Goal: Task Accomplishment & Management: Use online tool/utility

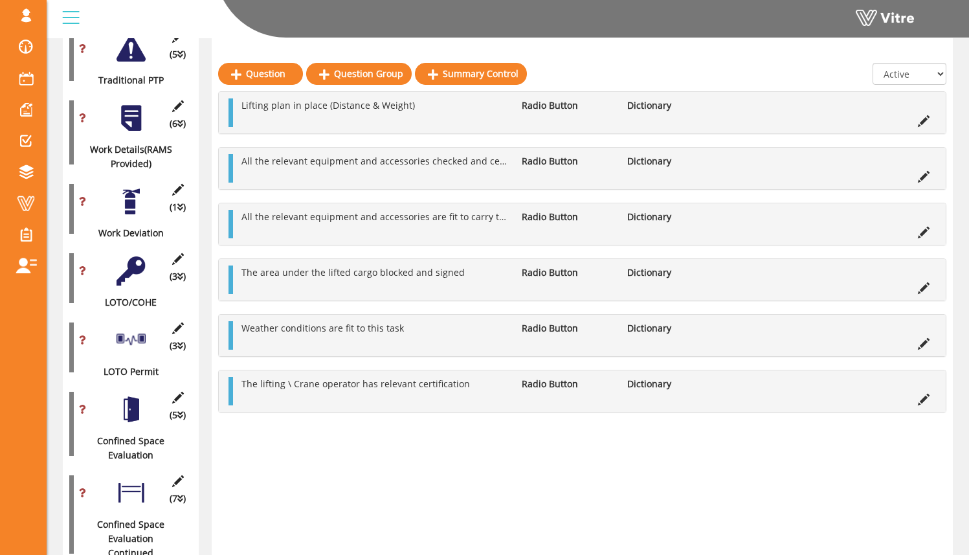
scroll to position [380, 0]
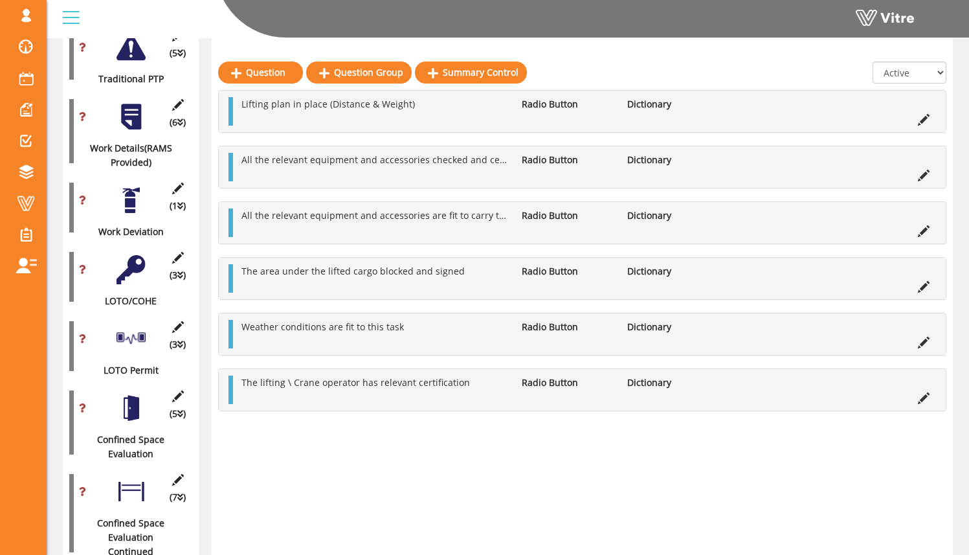
click at [129, 206] on div "(1 ) Work Deviation" at bounding box center [130, 207] width 123 height 63
click at [137, 194] on div at bounding box center [131, 200] width 29 height 29
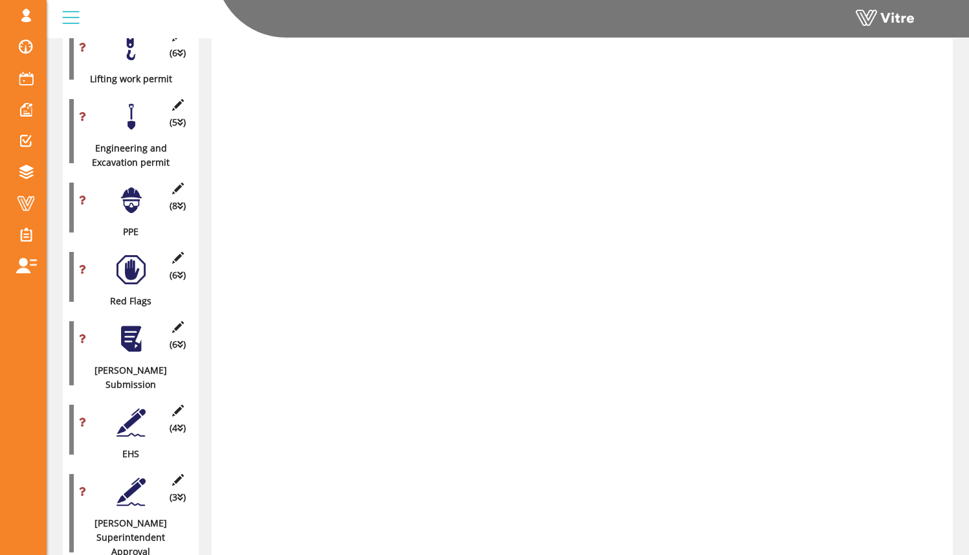
scroll to position [1432, 0]
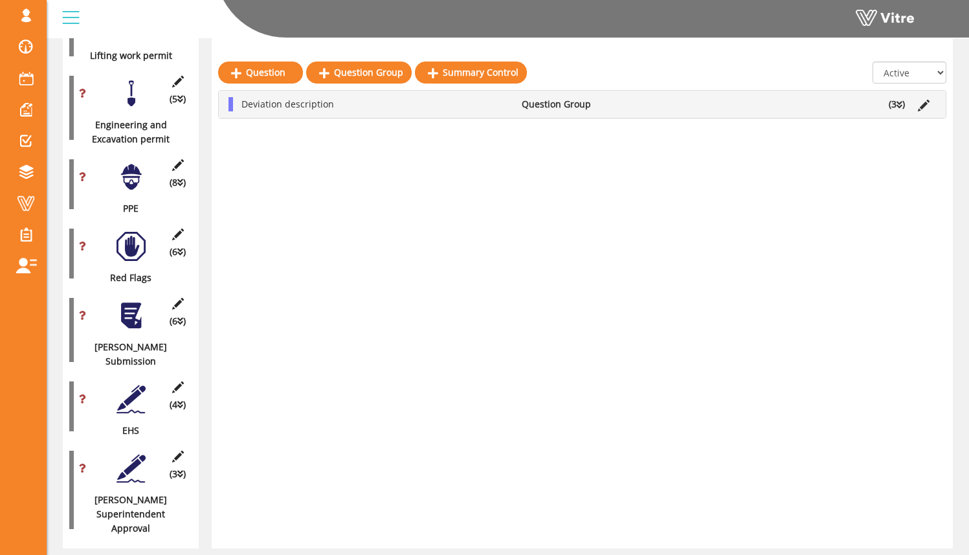
click at [131, 232] on div at bounding box center [131, 246] width 29 height 29
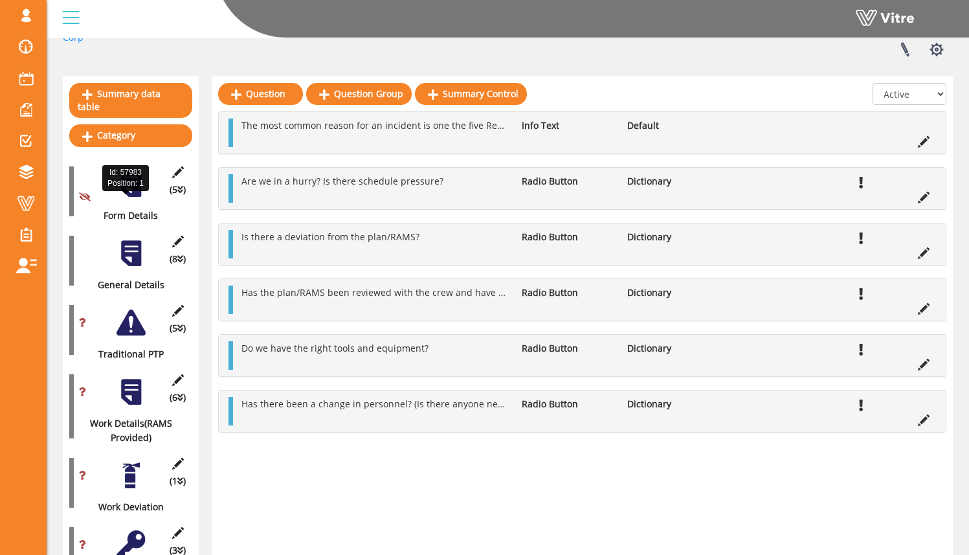
scroll to position [109, 0]
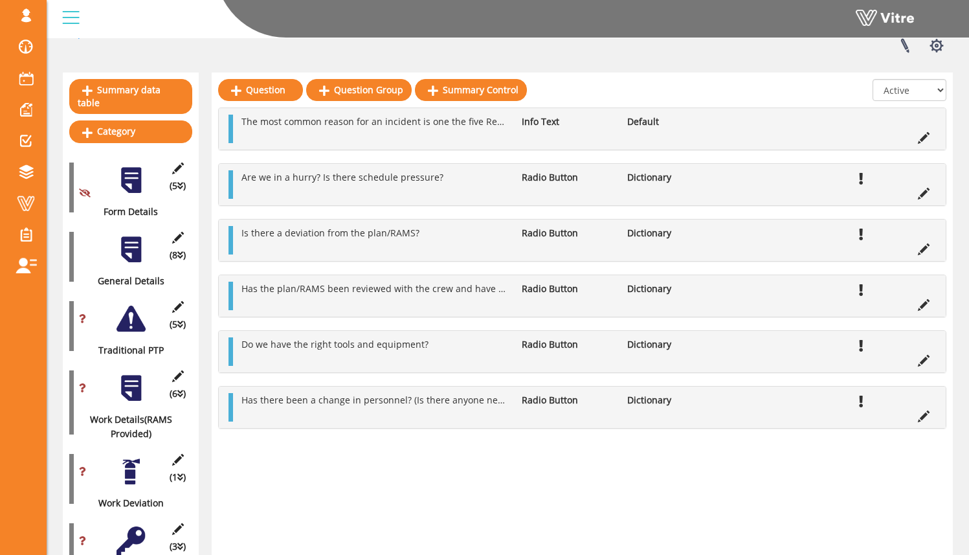
click at [133, 308] on div at bounding box center [131, 318] width 29 height 29
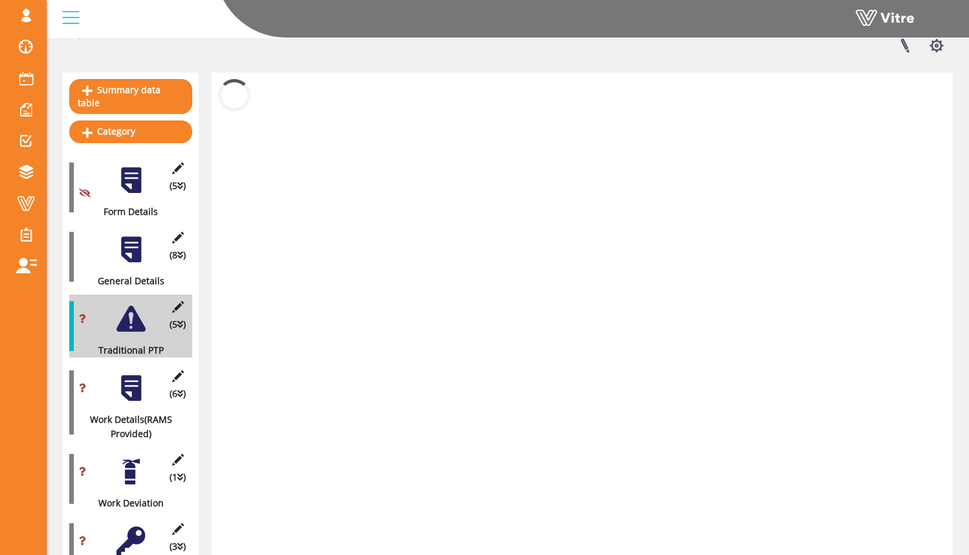
click at [134, 250] on div at bounding box center [131, 249] width 29 height 29
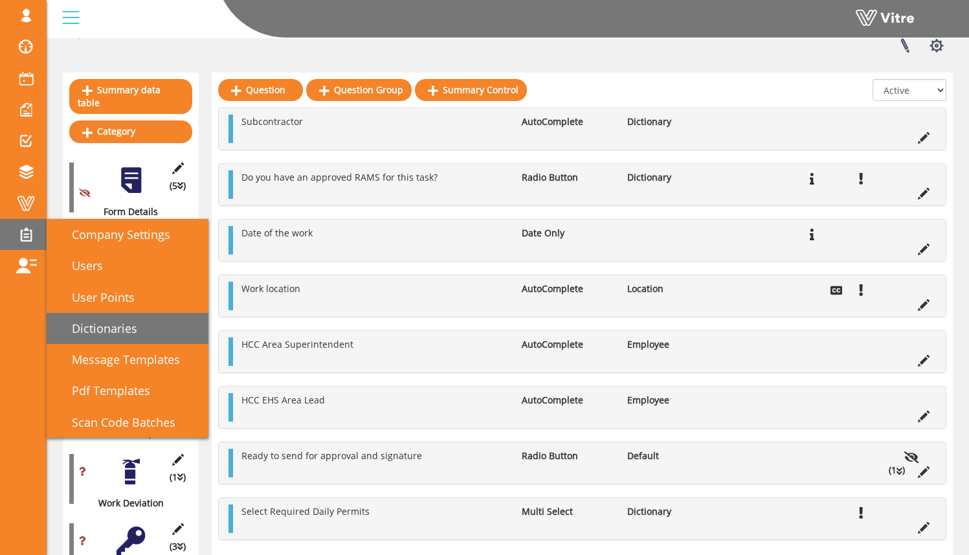
click at [172, 322] on link "Dictionaries" at bounding box center [128, 328] width 162 height 31
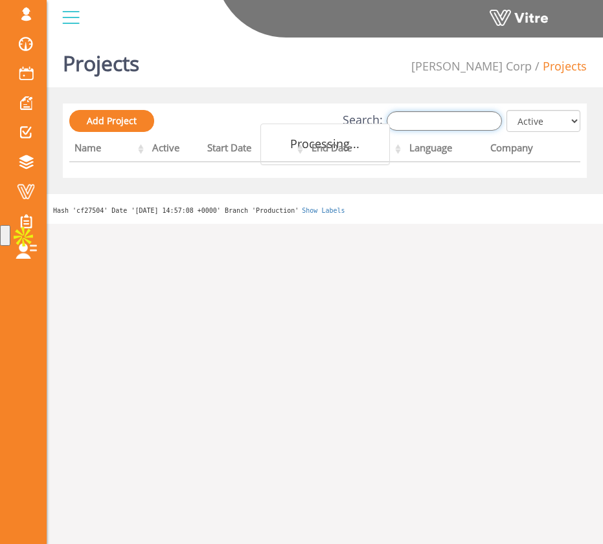
click at [464, 122] on input "Search:" at bounding box center [443, 120] width 115 height 19
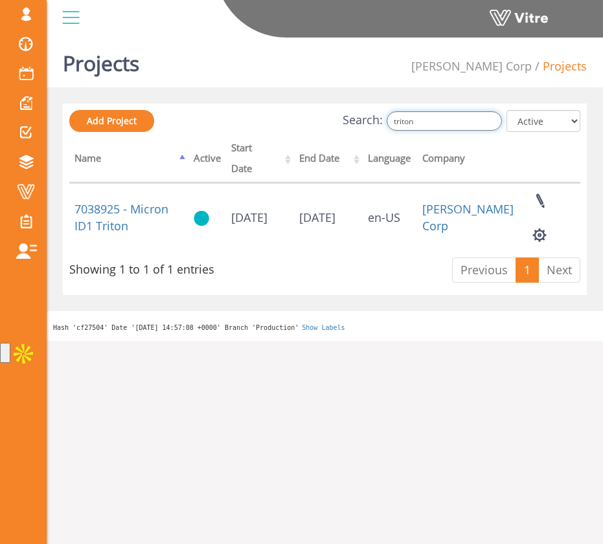
type input "triton"
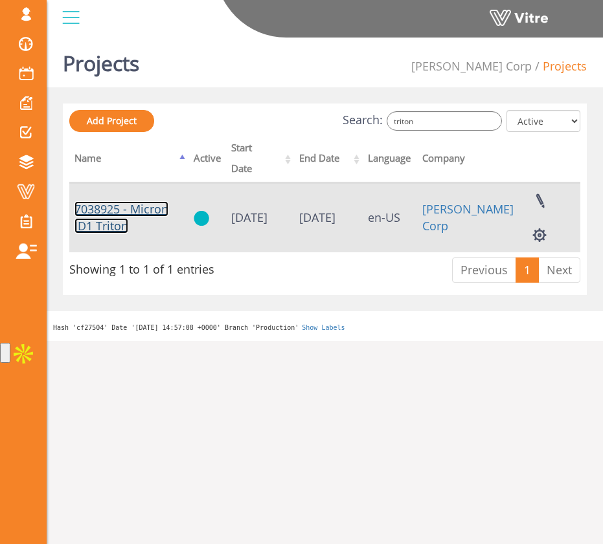
click at [161, 201] on link "7038925 - Micron ID1 Triton" at bounding box center [121, 217] width 94 height 32
click at [540, 218] on button "button" at bounding box center [539, 235] width 32 height 34
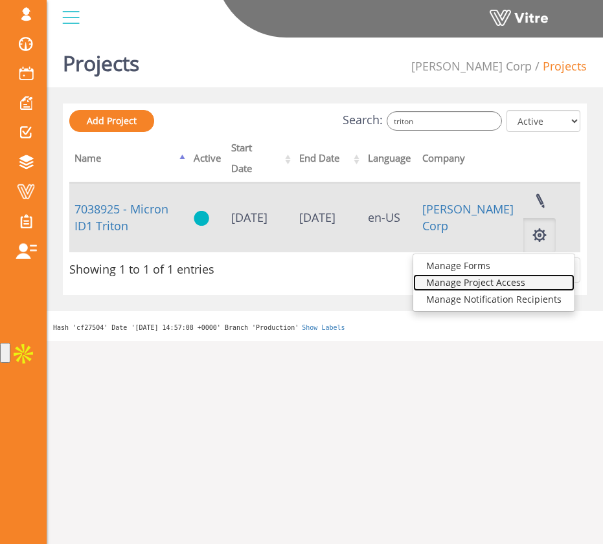
click at [524, 274] on link "Manage Project Access" at bounding box center [493, 282] width 161 height 17
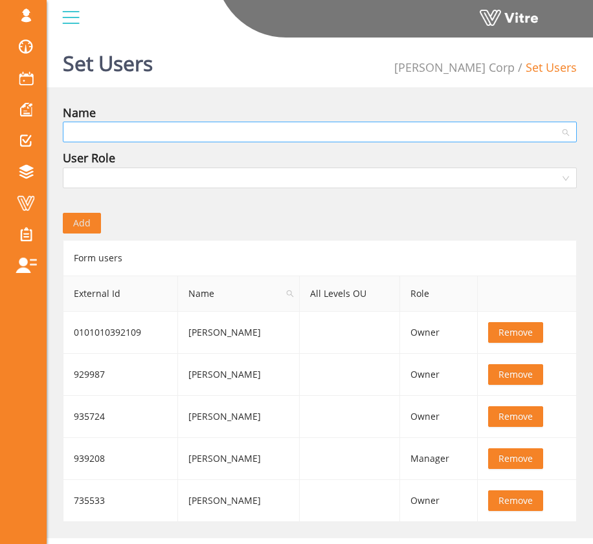
click at [436, 135] on input "search" at bounding box center [315, 131] width 489 height 19
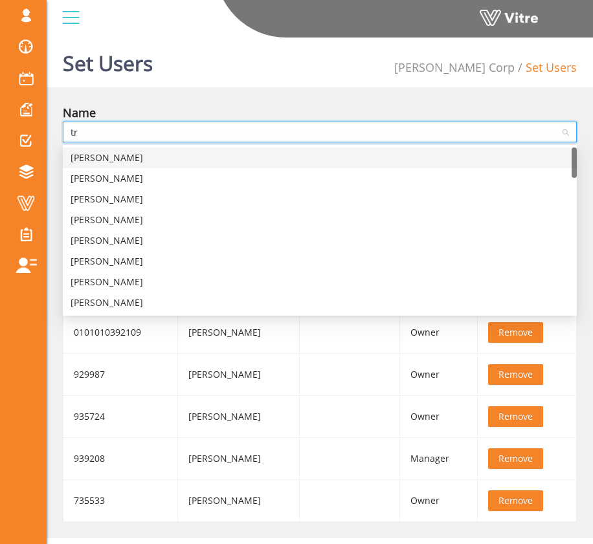
type input "t"
type input "micron"
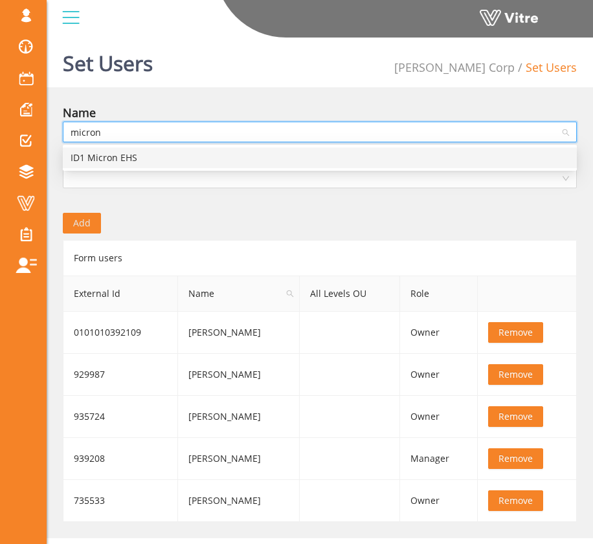
click at [282, 159] on div "ID1 Micron EHS" at bounding box center [320, 158] width 498 height 14
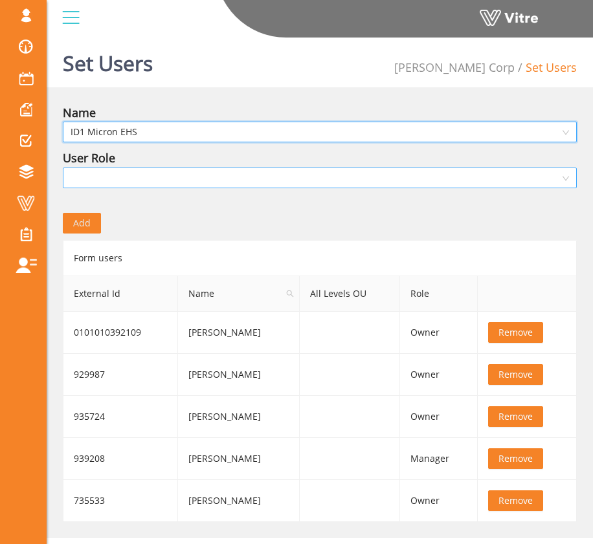
click at [273, 176] on input "search" at bounding box center [315, 177] width 489 height 19
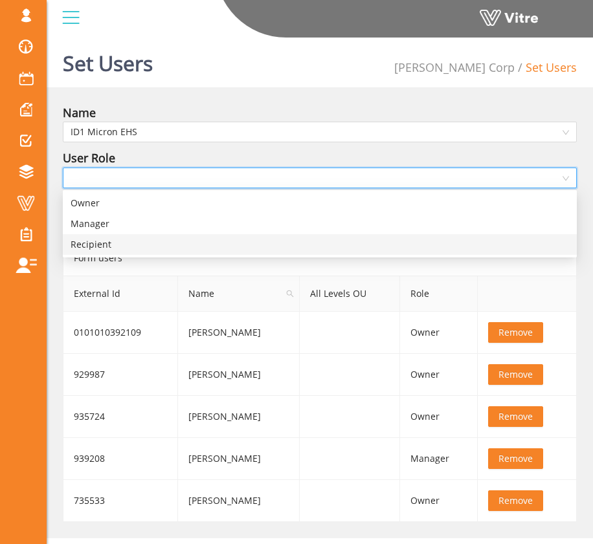
click at [247, 241] on div "Recipient" at bounding box center [320, 245] width 498 height 14
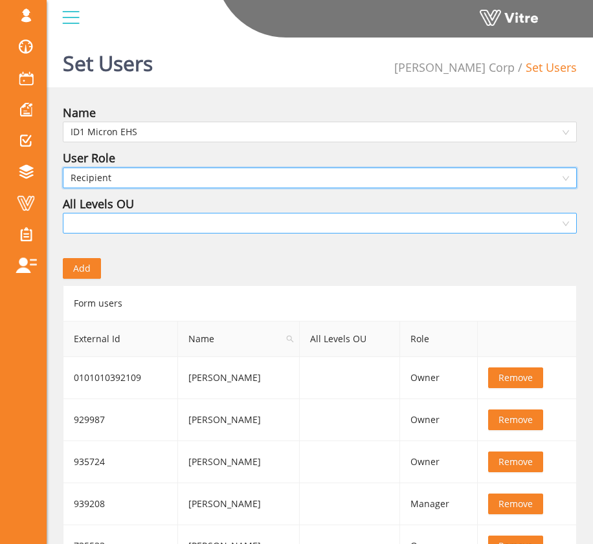
click at [193, 227] on input "search" at bounding box center [315, 223] width 489 height 19
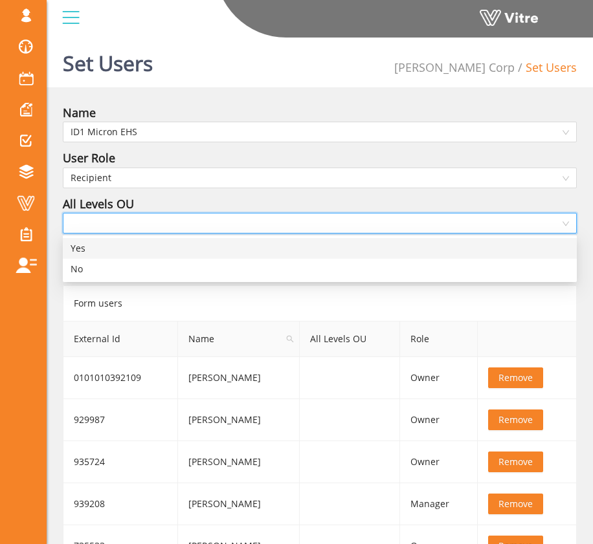
click at [185, 261] on div "No" at bounding box center [320, 269] width 514 height 21
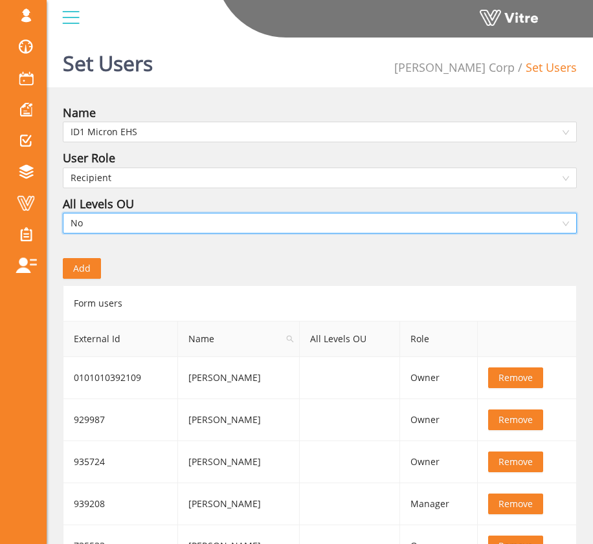
click at [185, 261] on div "Add" at bounding box center [319, 259] width 533 height 39
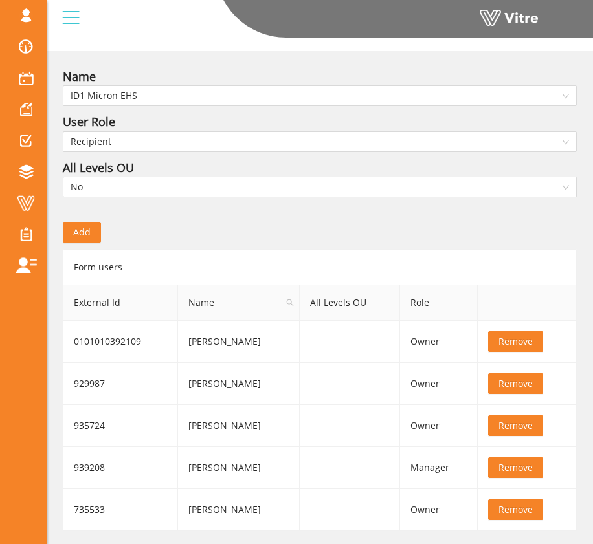
scroll to position [36, 0]
click at [89, 235] on span "Add" at bounding box center [81, 232] width 17 height 14
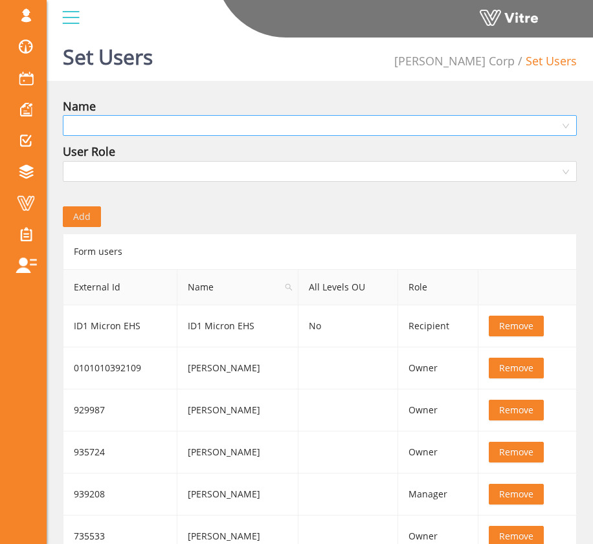
scroll to position [0, 0]
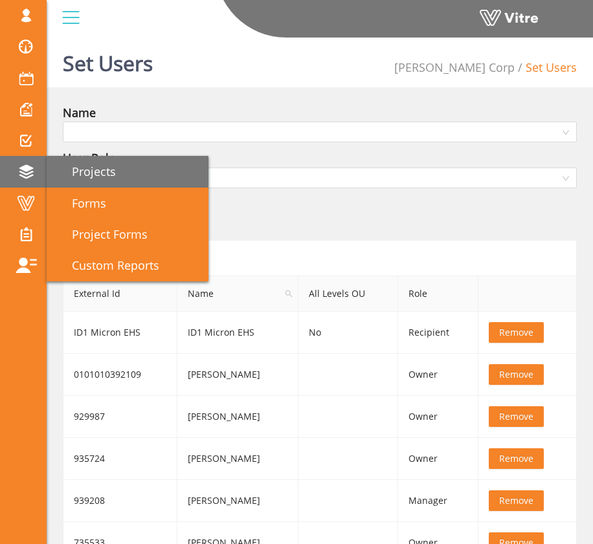
click at [120, 175] on link "Projects" at bounding box center [128, 171] width 162 height 31
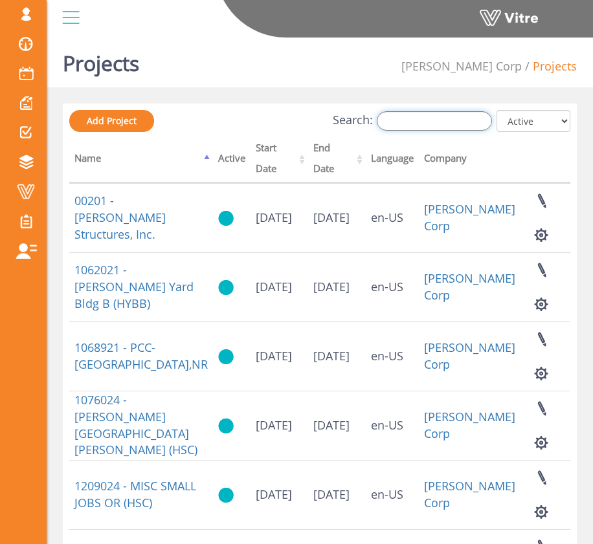
click at [450, 115] on input "Search:" at bounding box center [434, 120] width 115 height 19
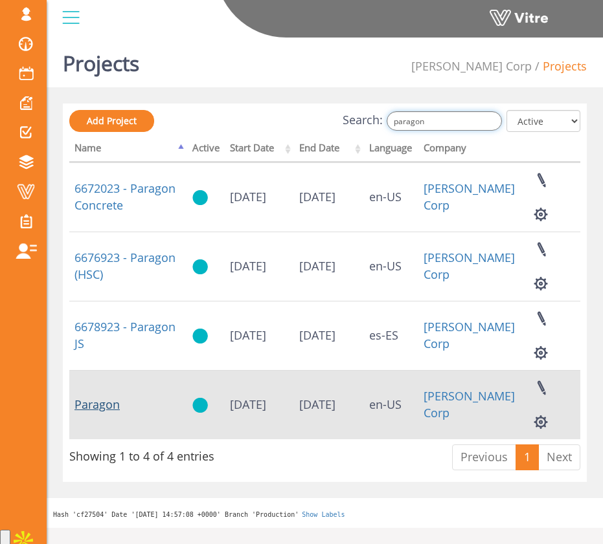
type input "paragon"
click at [96, 410] on link "Paragon" at bounding box center [96, 405] width 45 height 16
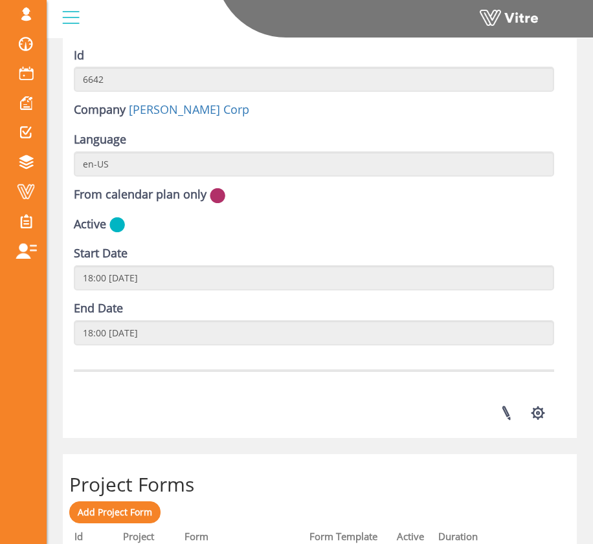
scroll to position [104, 0]
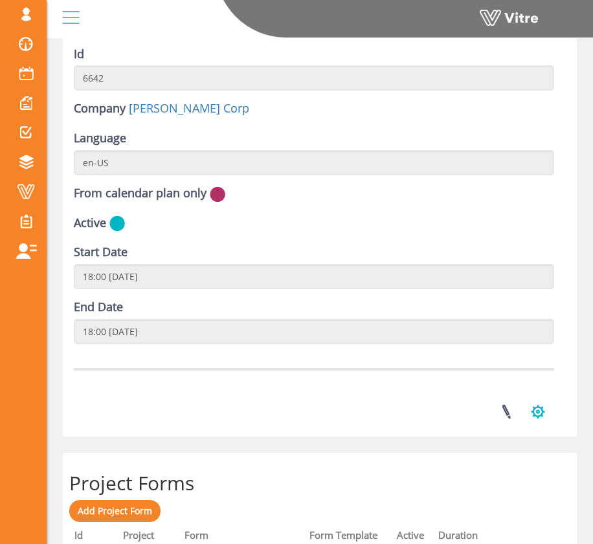
click at [532, 410] on button "button" at bounding box center [538, 412] width 32 height 34
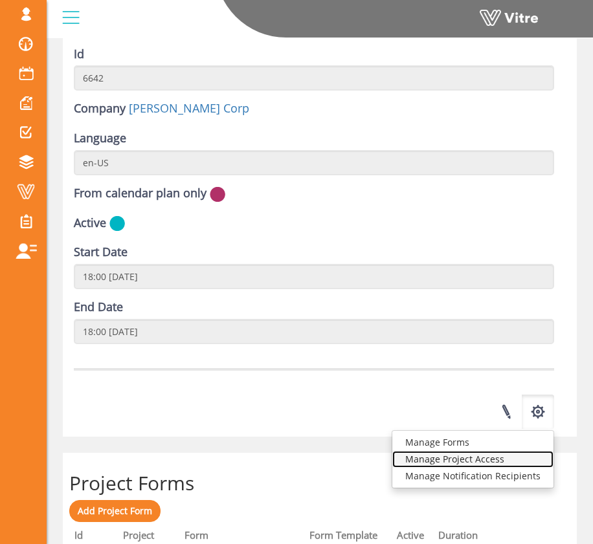
click at [528, 455] on link "Manage Project Access" at bounding box center [472, 459] width 161 height 17
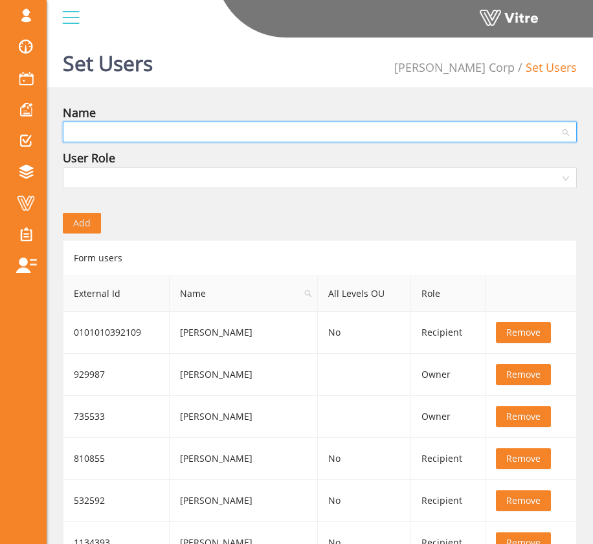
click at [198, 139] on input "search" at bounding box center [315, 131] width 489 height 19
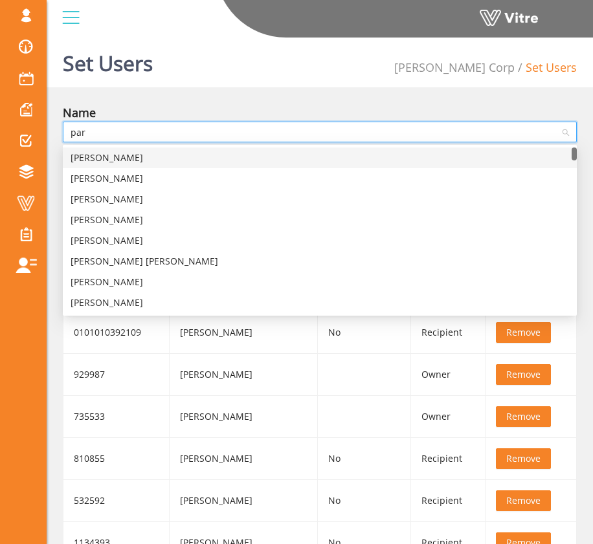
type input "para"
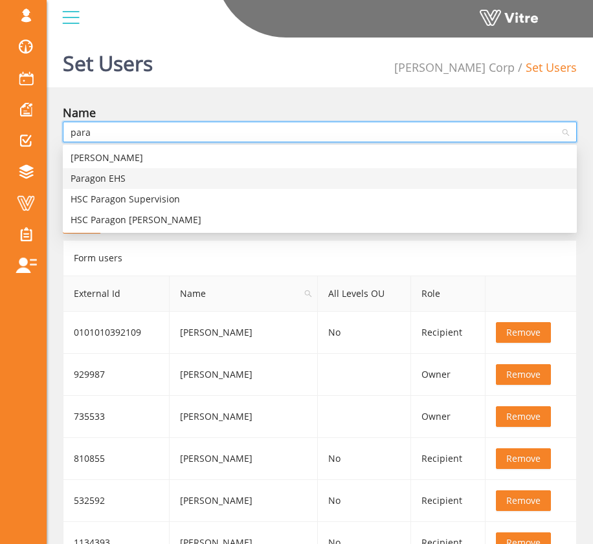
click at [187, 179] on div "Paragon EHS" at bounding box center [320, 179] width 498 height 14
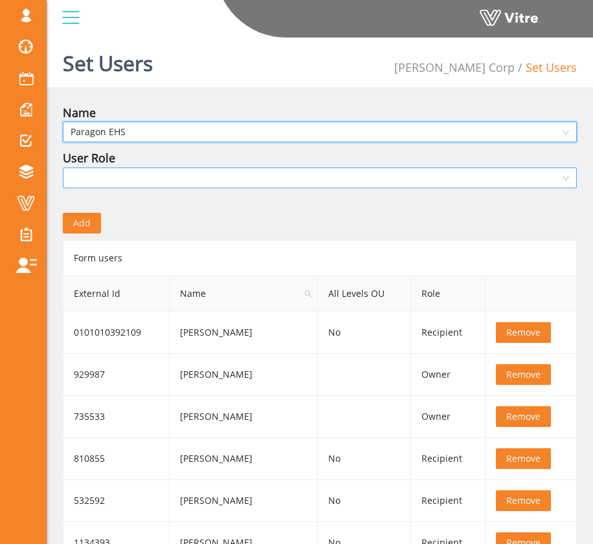
click at [120, 186] on input "search" at bounding box center [315, 177] width 489 height 19
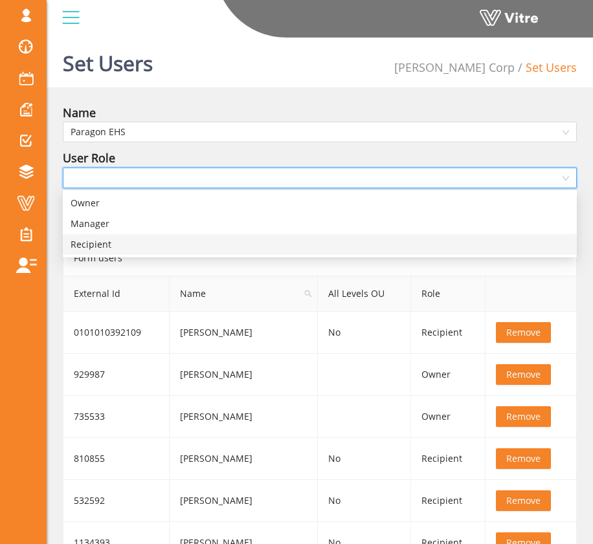
click at [150, 244] on div "Recipient" at bounding box center [320, 245] width 498 height 14
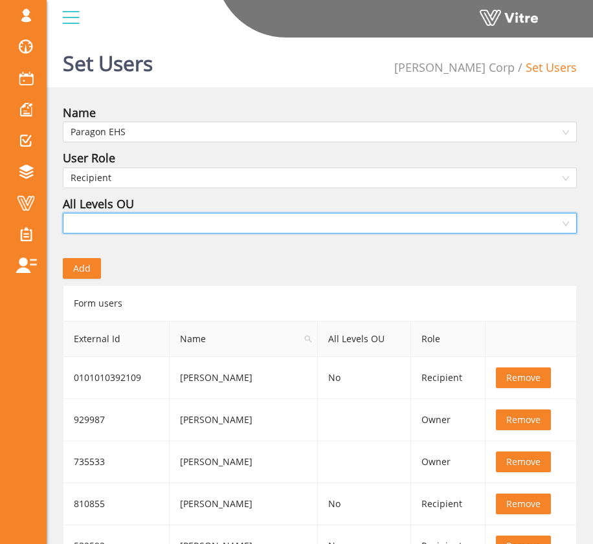
click at [122, 232] on input "search" at bounding box center [315, 223] width 489 height 19
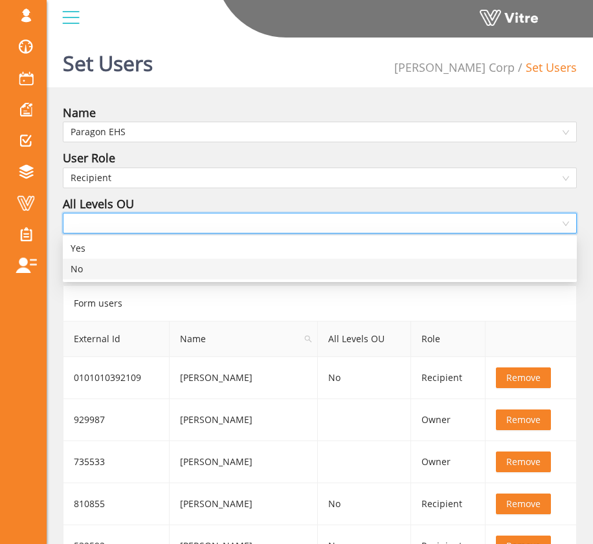
click at [128, 269] on div "No" at bounding box center [320, 269] width 498 height 14
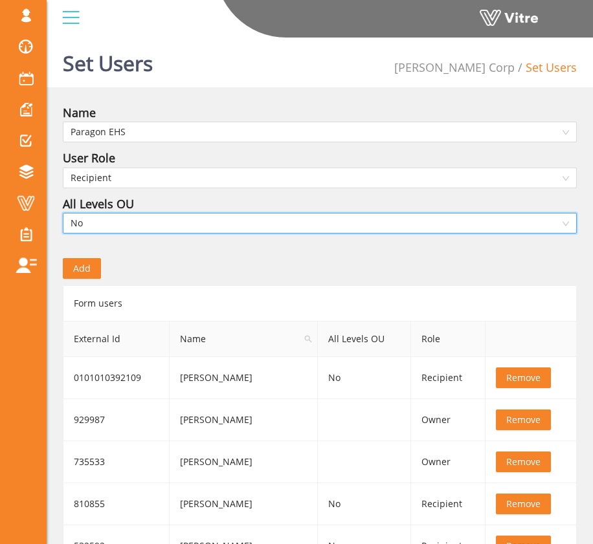
click at [145, 265] on div "Add" at bounding box center [319, 259] width 533 height 39
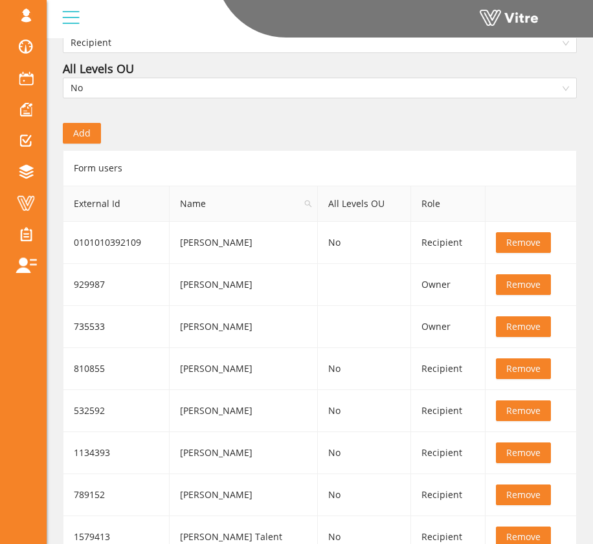
scroll to position [139, 0]
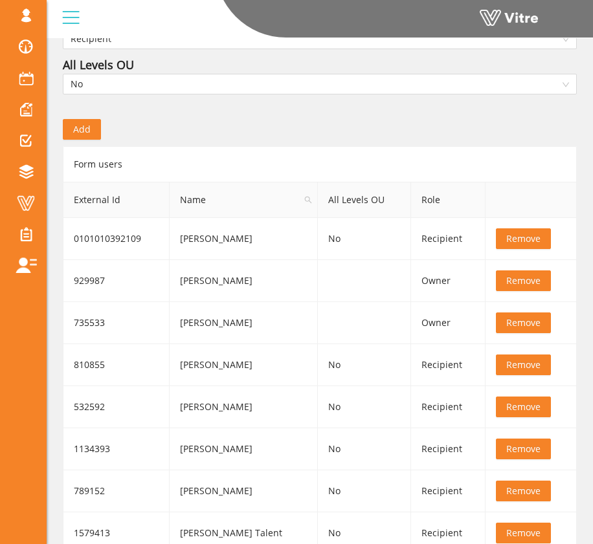
click at [85, 133] on span "Add" at bounding box center [81, 129] width 17 height 14
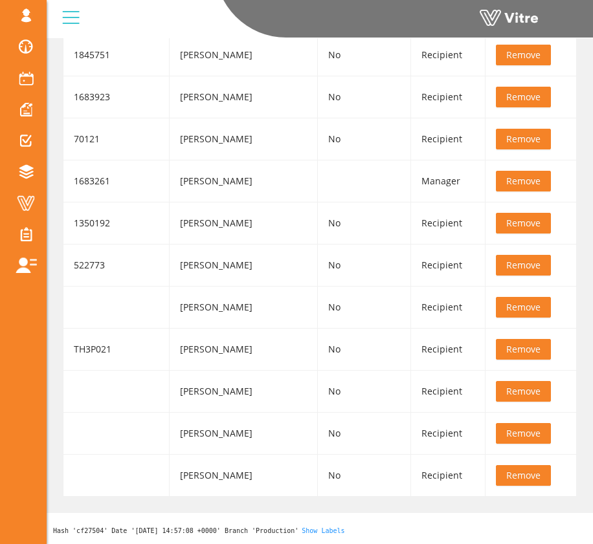
scroll to position [0, 0]
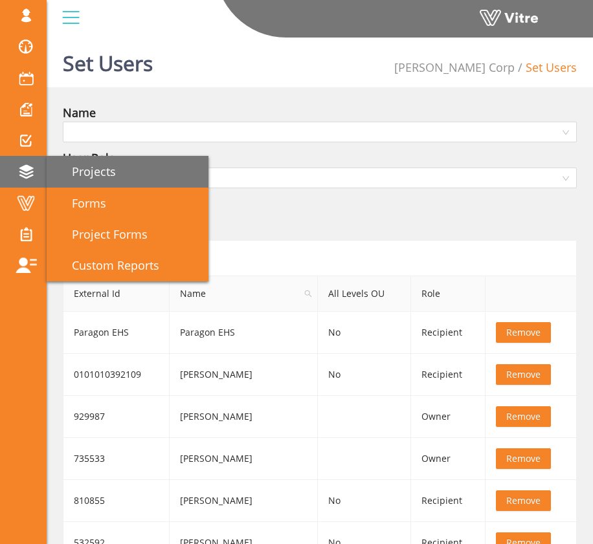
click at [91, 181] on link "Projects" at bounding box center [128, 171] width 162 height 31
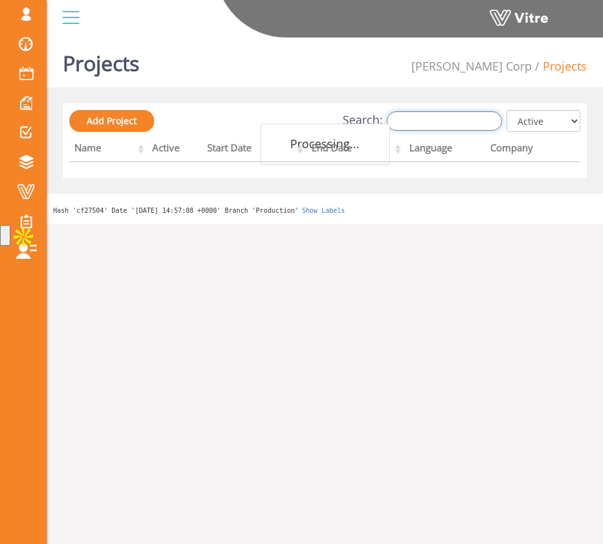
click at [475, 122] on input "Search:" at bounding box center [443, 120] width 115 height 19
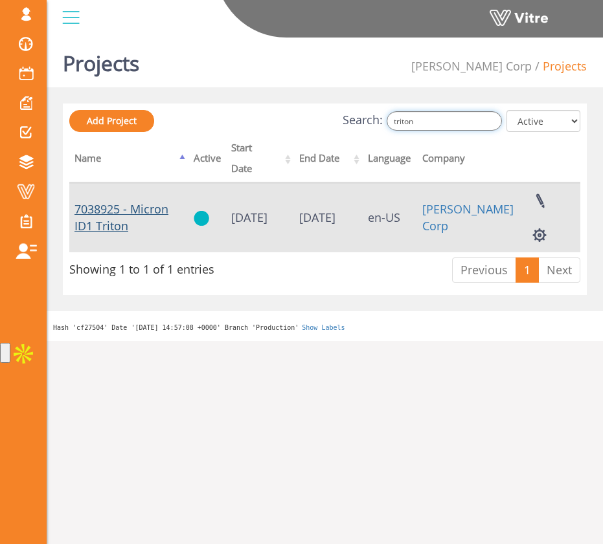
type input "triton"
click at [157, 201] on link "7038925 - Micron ID1 Triton" at bounding box center [121, 217] width 94 height 32
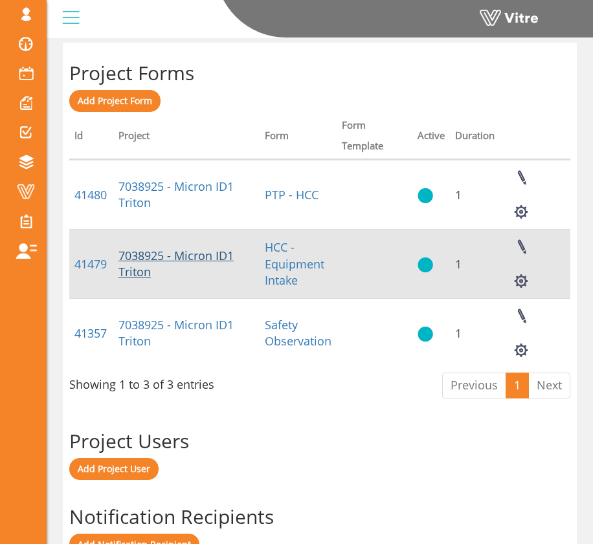
scroll to position [502, 0]
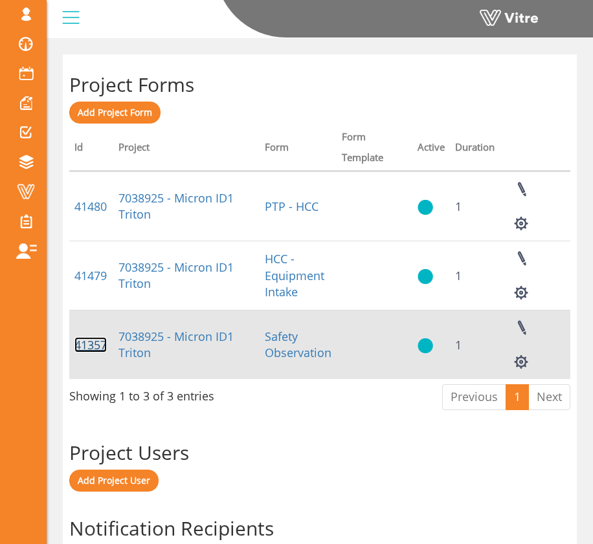
click at [102, 344] on link "41357" at bounding box center [90, 345] width 32 height 16
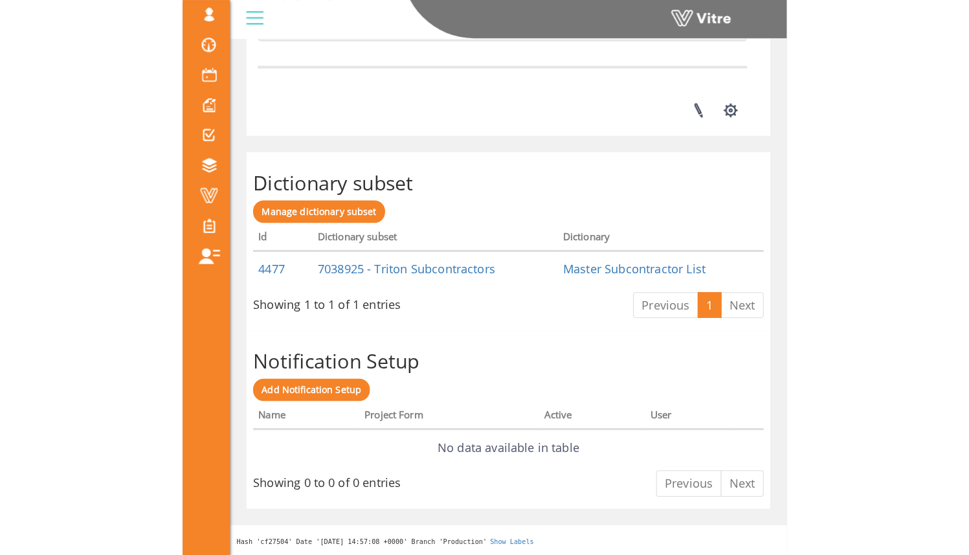
scroll to position [1818, 0]
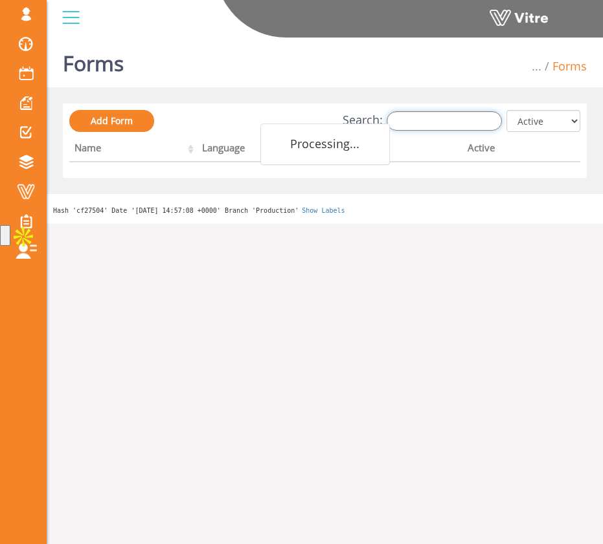
click at [475, 117] on input "Search:" at bounding box center [443, 120] width 115 height 19
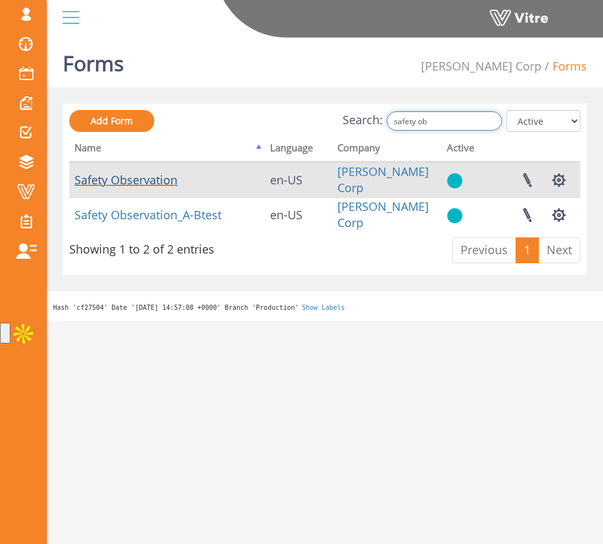
type input "safety ob"
click at [163, 183] on link "Safety Observation" at bounding box center [125, 180] width 103 height 16
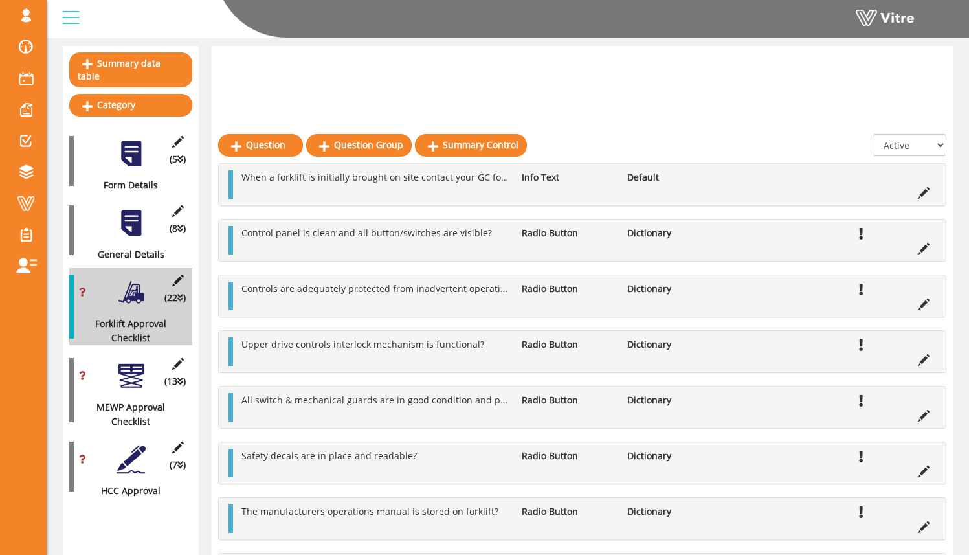
scroll to position [83, 0]
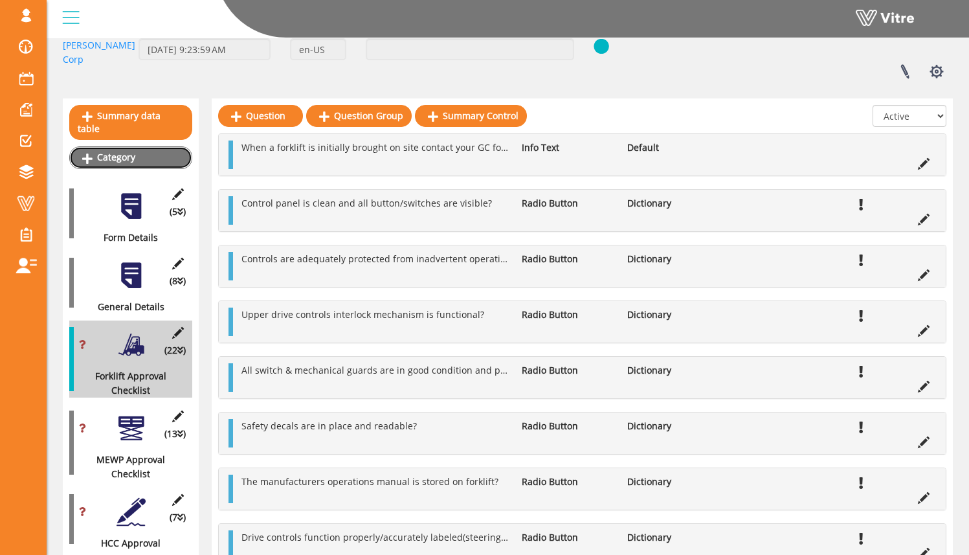
click at [175, 148] on link "Category" at bounding box center [130, 157] width 123 height 22
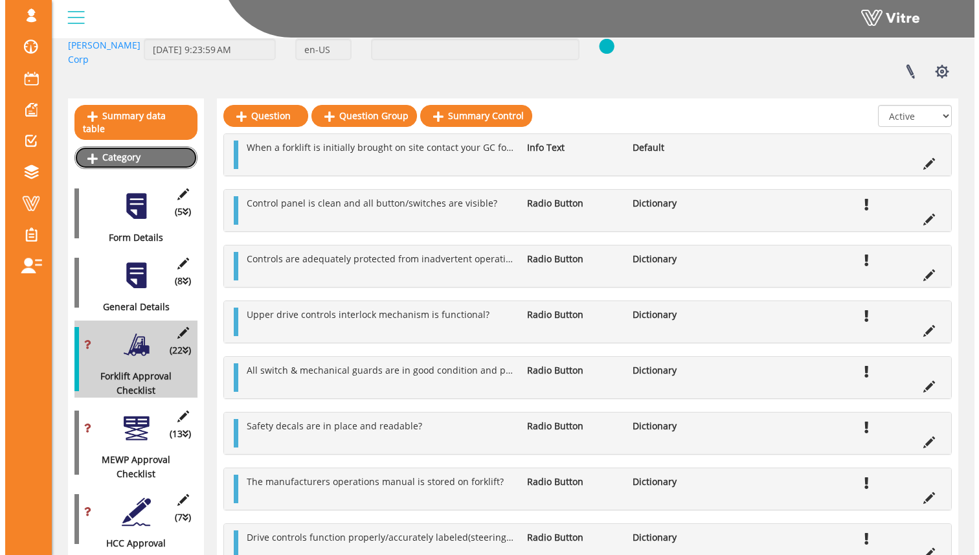
scroll to position [0, 0]
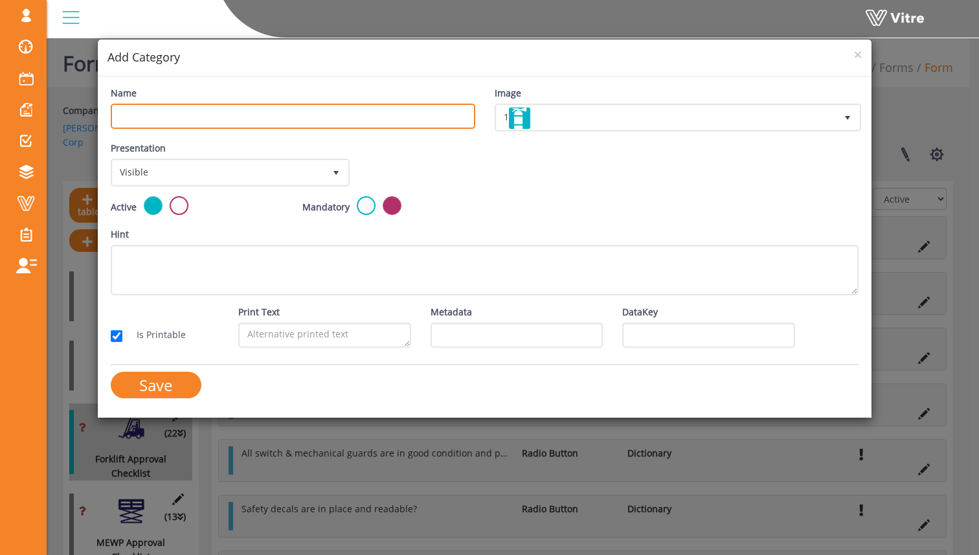
click at [215, 119] on input "Name" at bounding box center [293, 116] width 364 height 25
type input "General Approval Checklist"
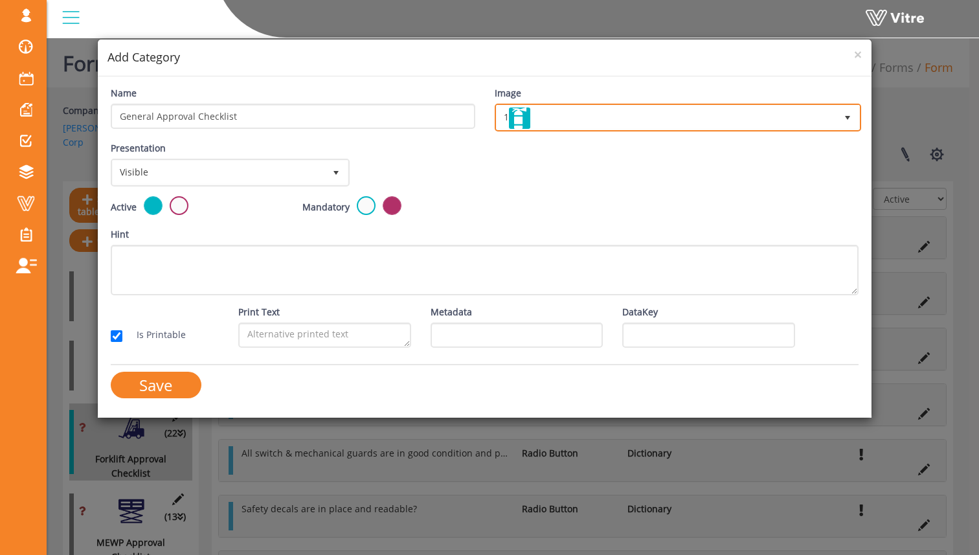
click at [577, 124] on span "1" at bounding box center [666, 117] width 340 height 23
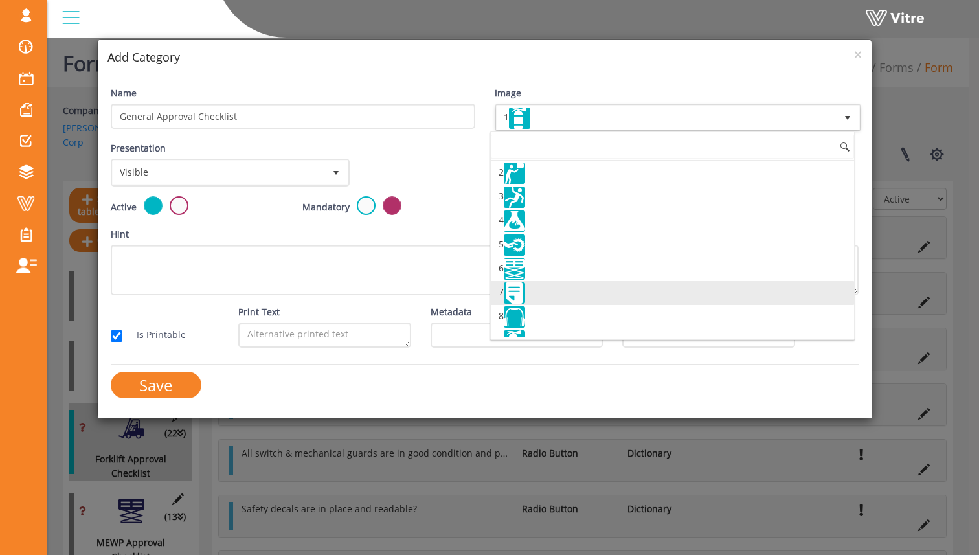
scroll to position [25, 0]
click at [564, 289] on li "7" at bounding box center [672, 291] width 363 height 24
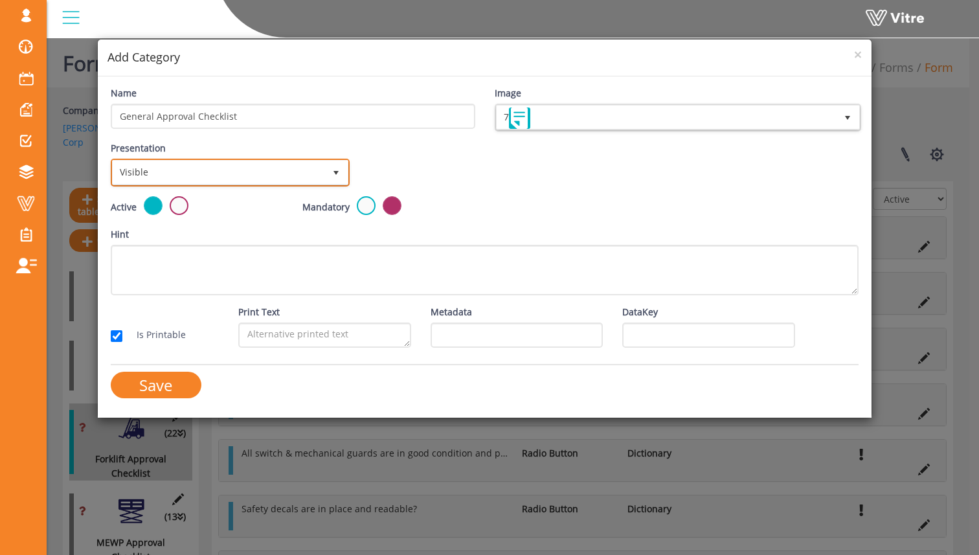
click at [265, 171] on span "Visible" at bounding box center [219, 172] width 212 height 23
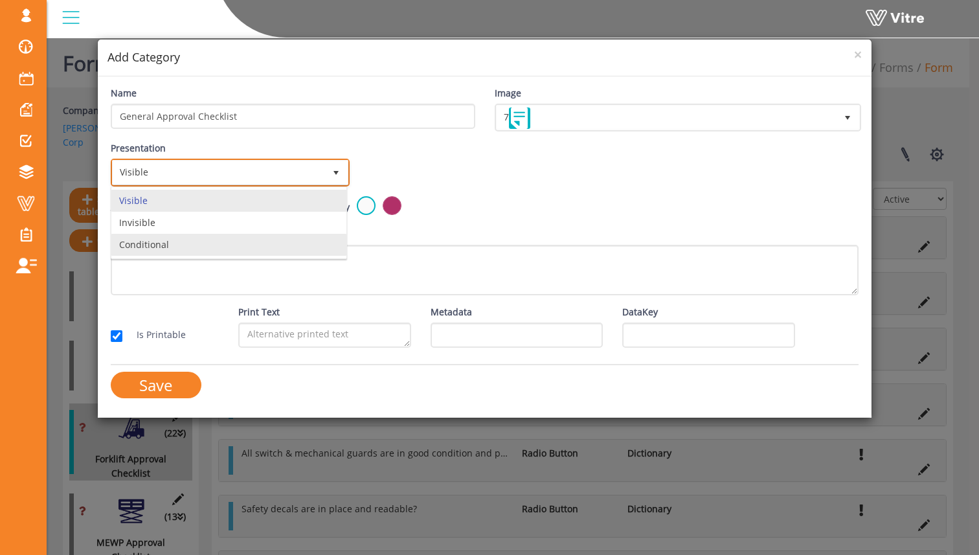
click at [250, 239] on li "Conditional" at bounding box center [228, 245] width 235 height 22
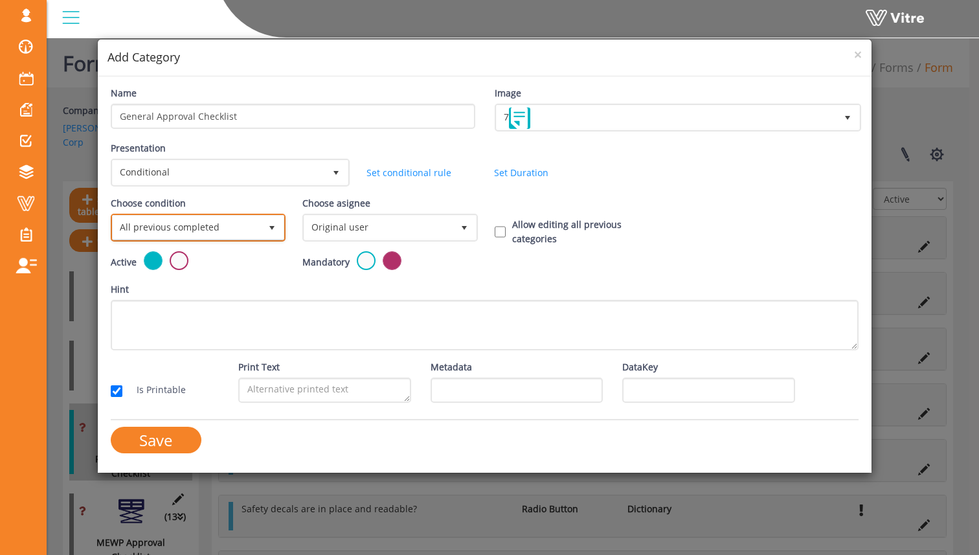
click at [233, 227] on span "All previous completed" at bounding box center [187, 227] width 148 height 23
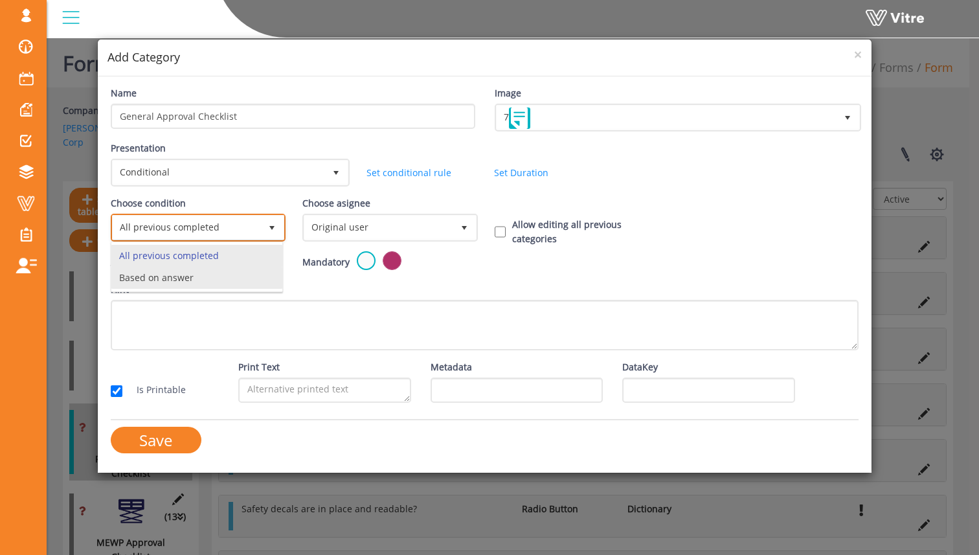
click at [230, 273] on li "Based on answer" at bounding box center [196, 278] width 171 height 22
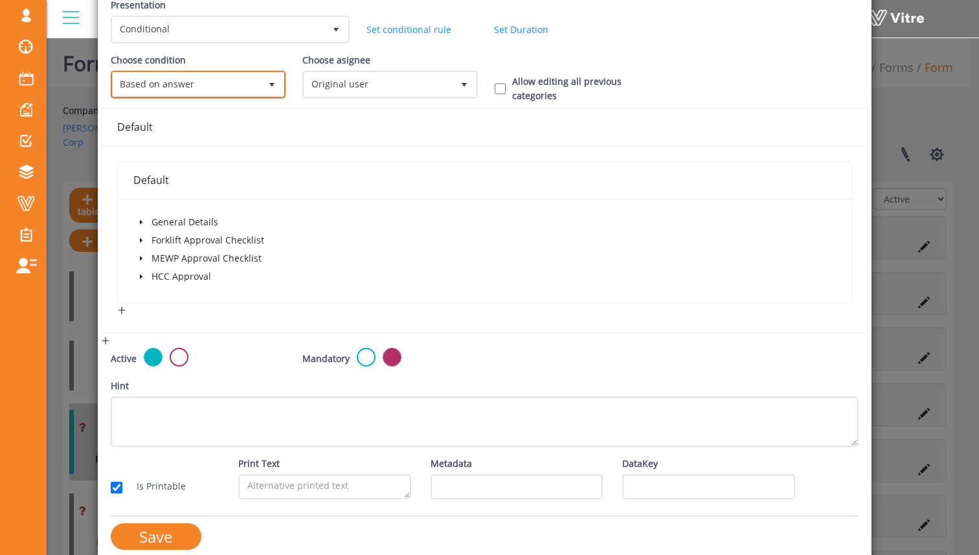
scroll to position [158, 0]
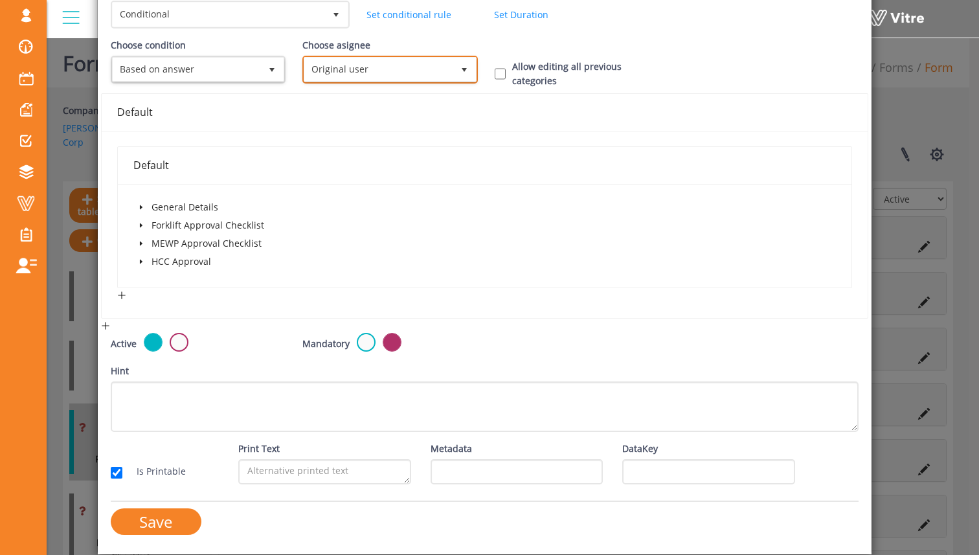
click at [408, 77] on span "Original user" at bounding box center [378, 69] width 148 height 23
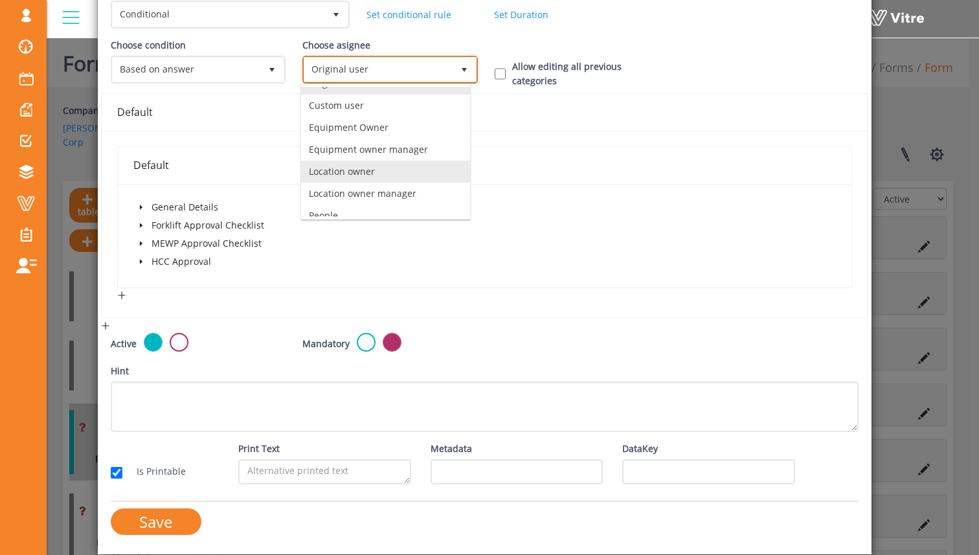
scroll to position [91, 0]
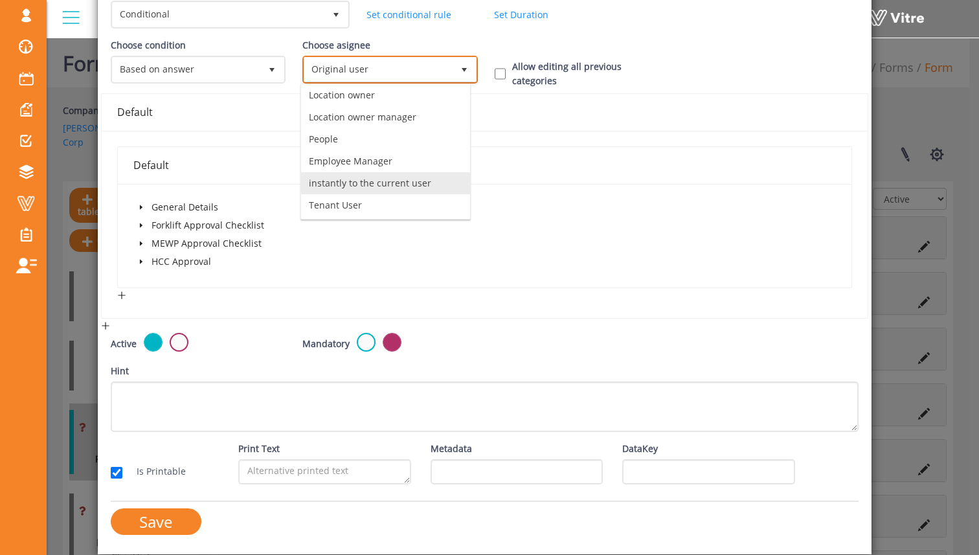
click at [416, 179] on li "instantly to the current user" at bounding box center [385, 183] width 169 height 22
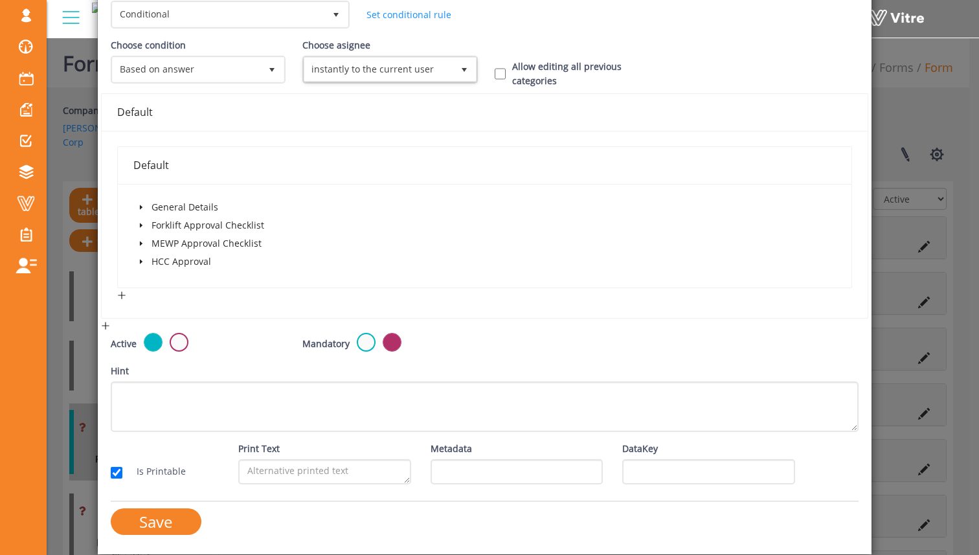
click at [488, 67] on div "Allow editing all previous categories" at bounding box center [581, 74] width 192 height 28
click at [496, 68] on input "Allow editing all previous categories" at bounding box center [501, 74] width 12 height 12
checkbox input "true"
click at [142, 208] on icon "caret-down" at bounding box center [141, 207] width 6 height 6
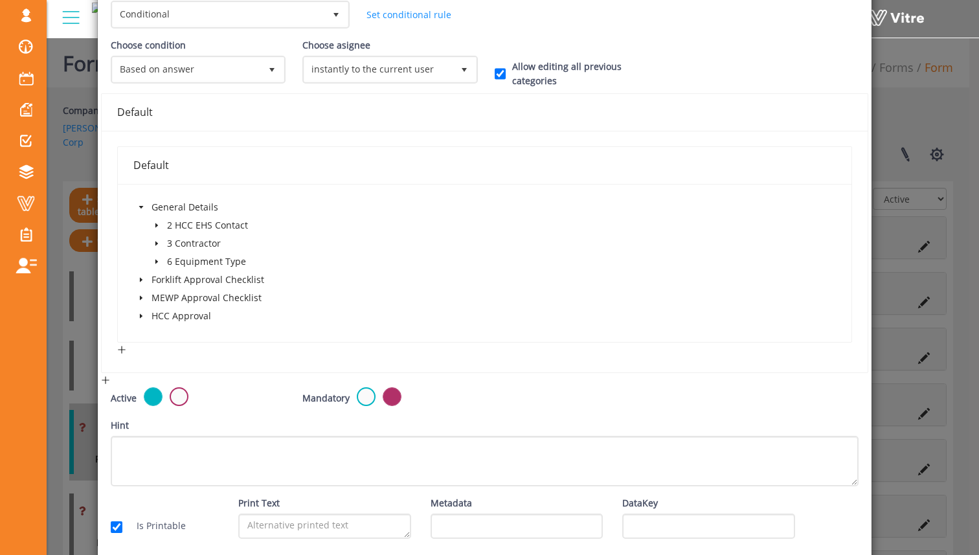
click at [155, 263] on icon "caret-down" at bounding box center [156, 262] width 3 height 5
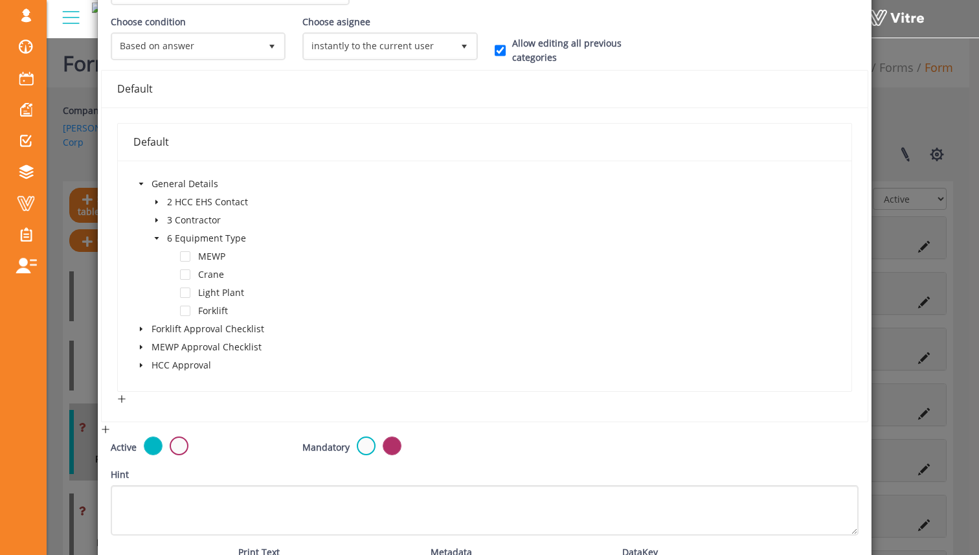
scroll to position [183, 0]
click at [183, 274] on span at bounding box center [185, 273] width 10 height 10
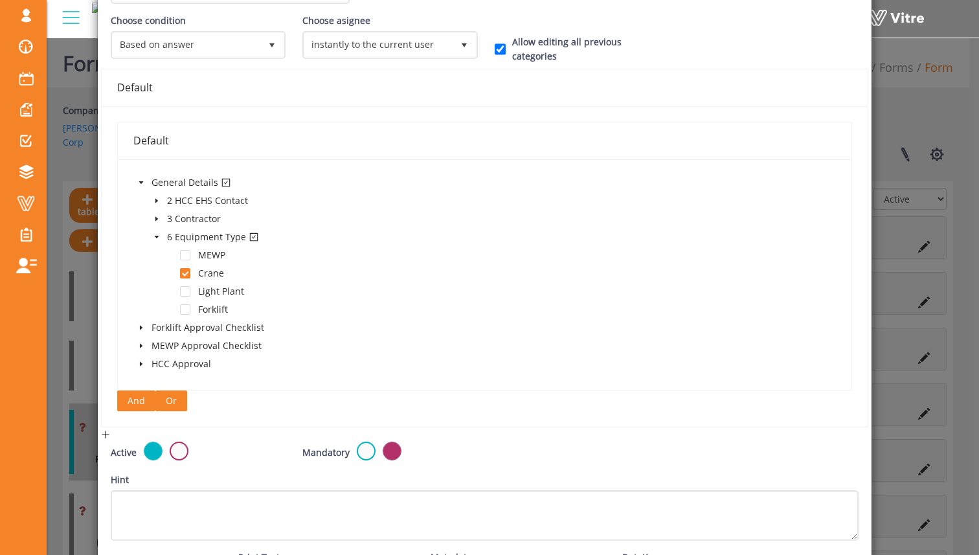
click at [166, 400] on span "Or" at bounding box center [171, 401] width 11 height 14
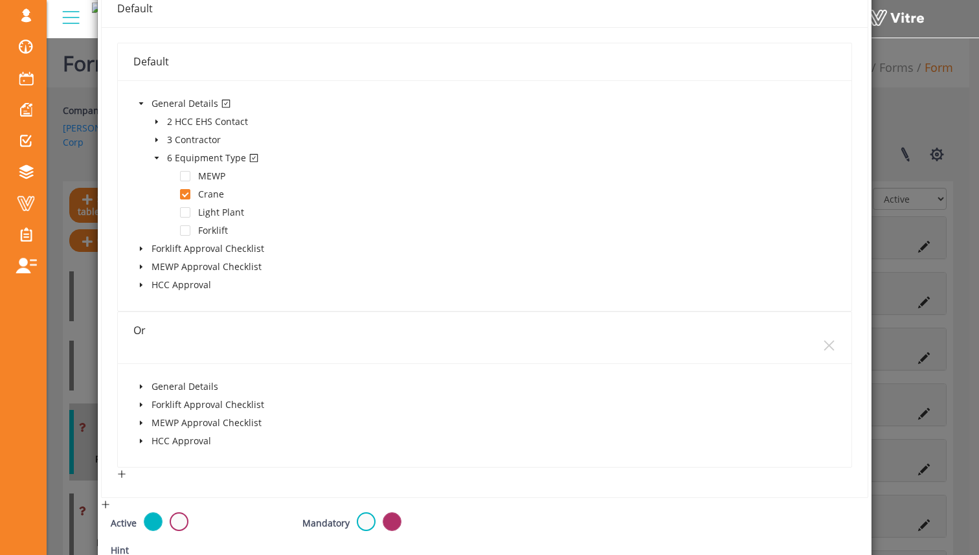
scroll to position [426, 0]
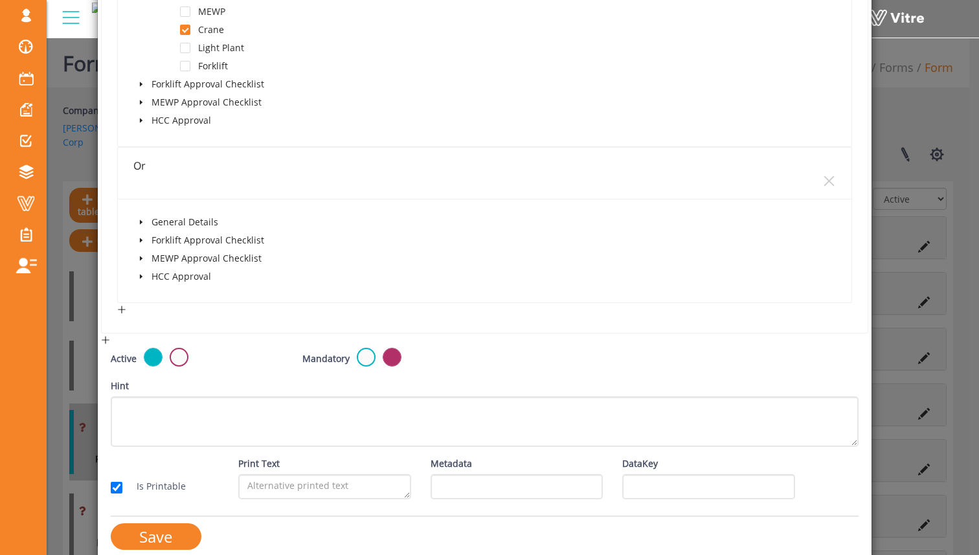
click at [139, 225] on icon "caret-down" at bounding box center [141, 222] width 6 height 6
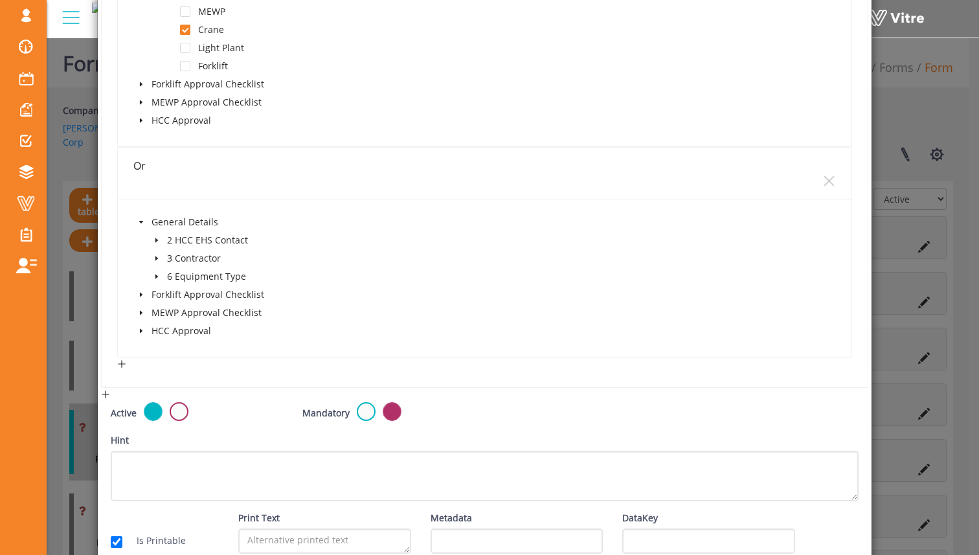
click at [157, 276] on span at bounding box center [157, 277] width 16 height 16
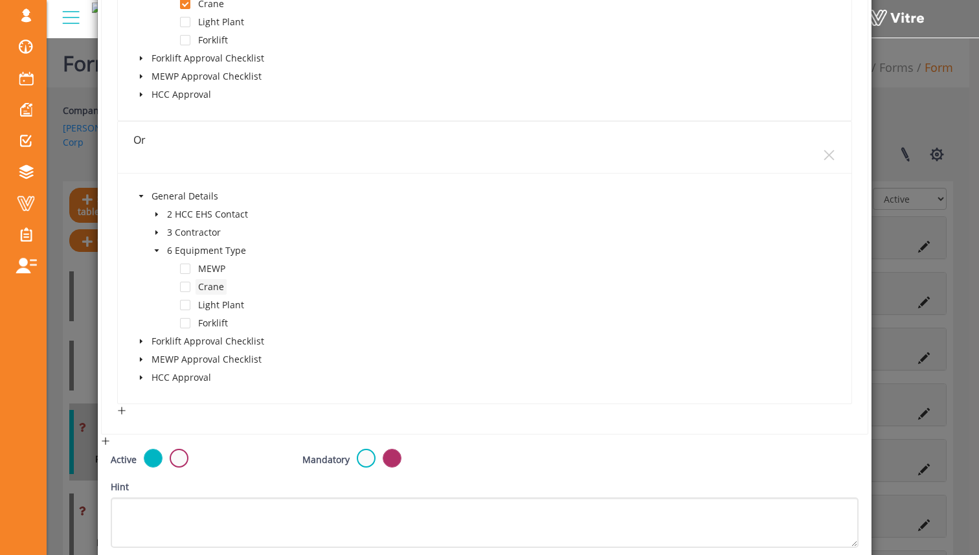
scroll to position [454, 0]
click at [185, 306] on span at bounding box center [185, 302] width 10 height 10
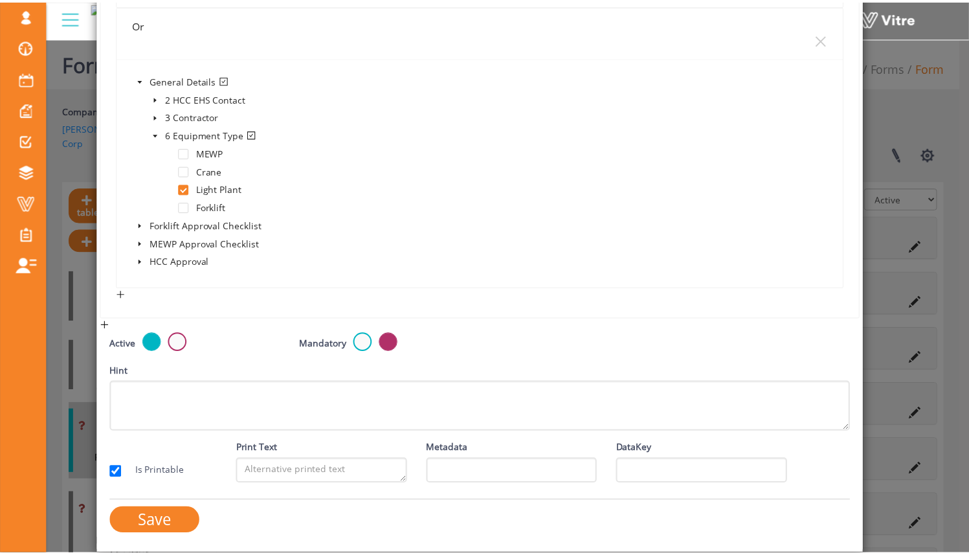
scroll to position [572, 0]
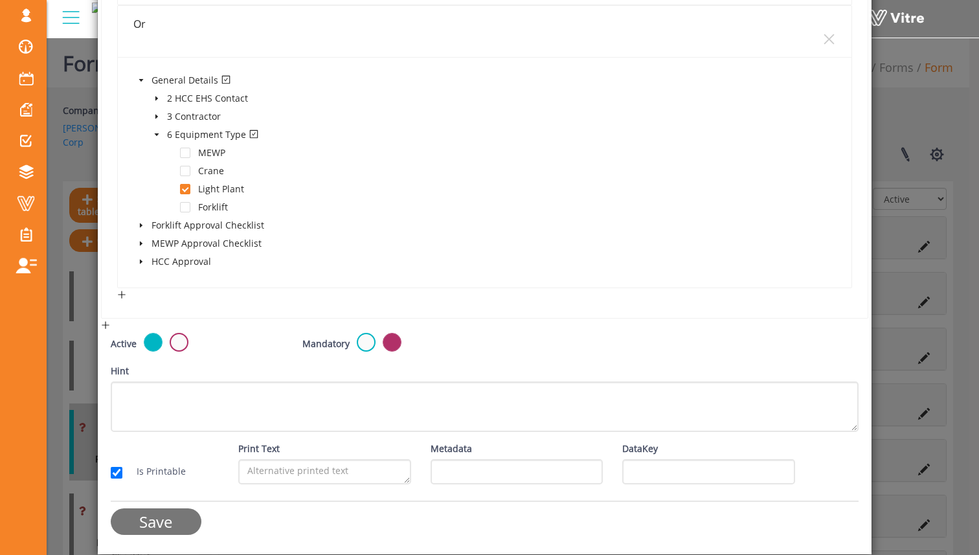
click at [184, 523] on input "Save" at bounding box center [156, 521] width 91 height 27
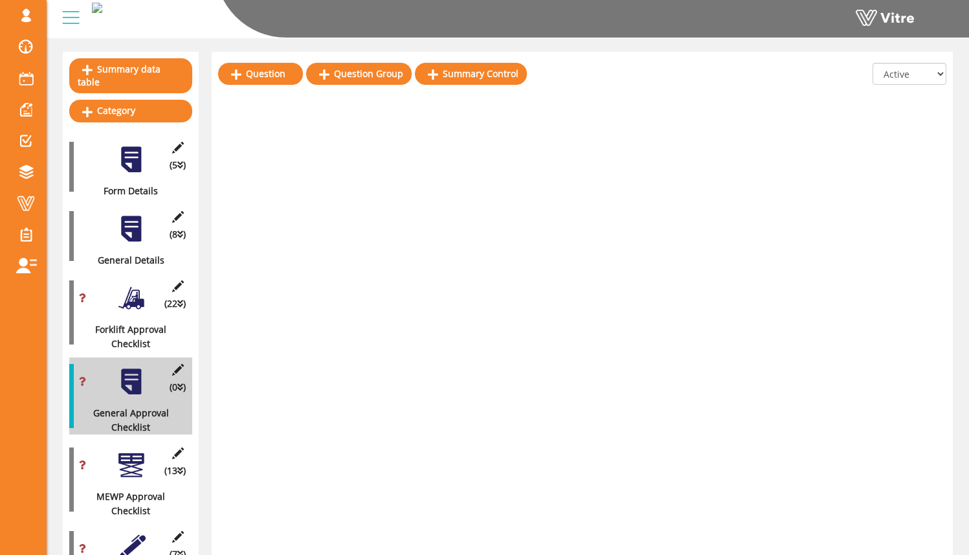
scroll to position [131, 0]
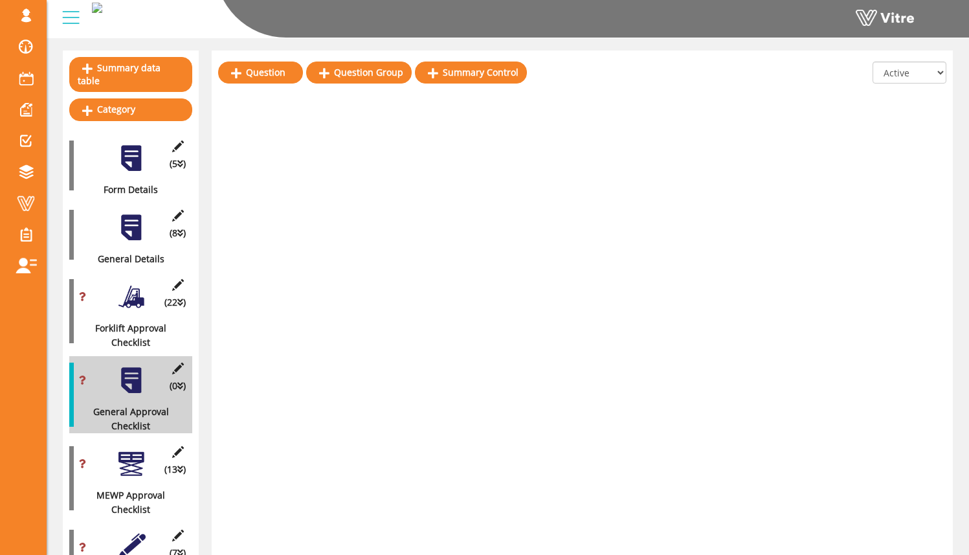
click at [136, 282] on div at bounding box center [131, 296] width 29 height 29
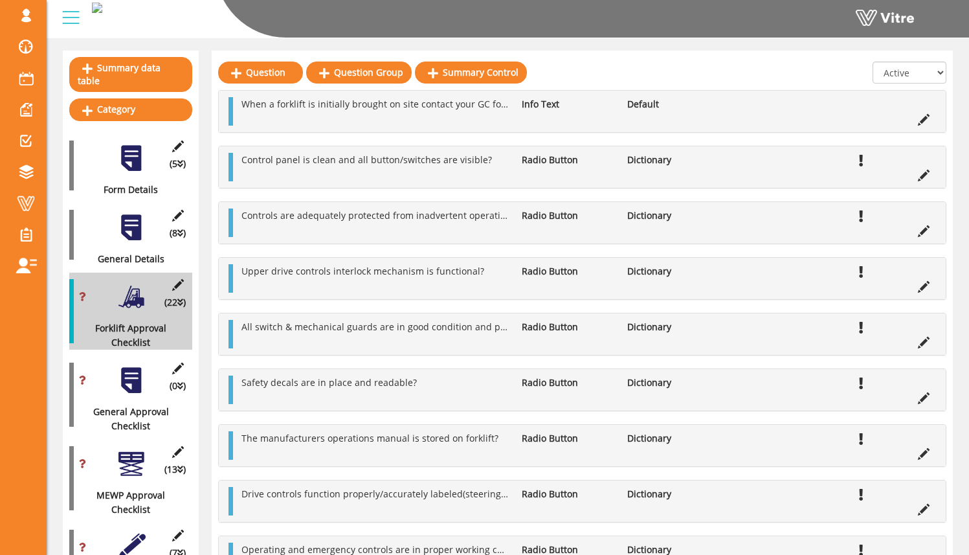
click at [136, 373] on div at bounding box center [131, 380] width 29 height 29
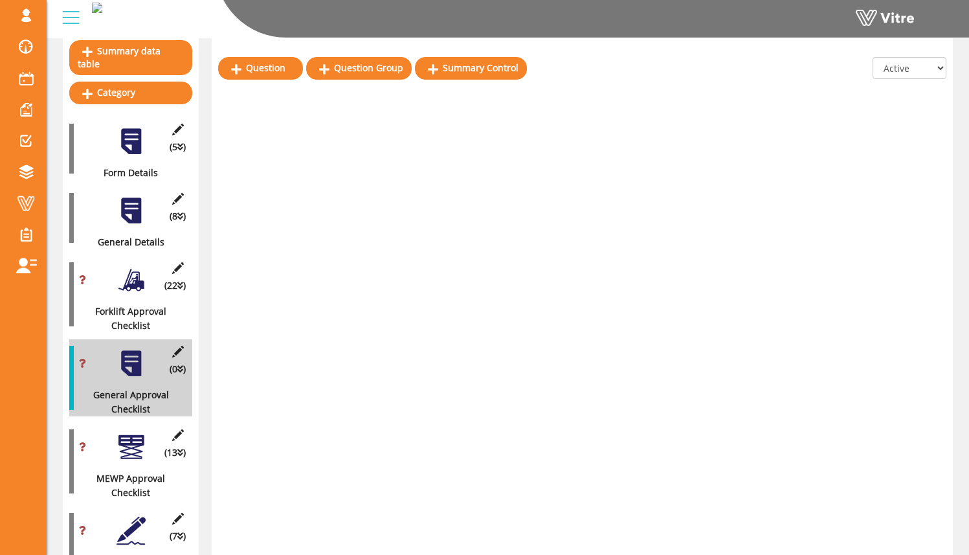
scroll to position [154, 0]
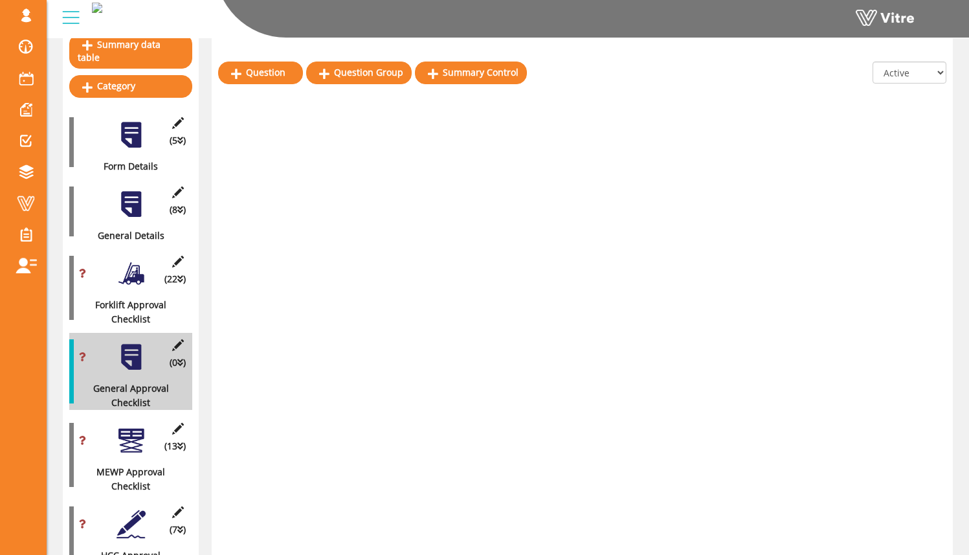
click at [140, 259] on div at bounding box center [131, 273] width 29 height 29
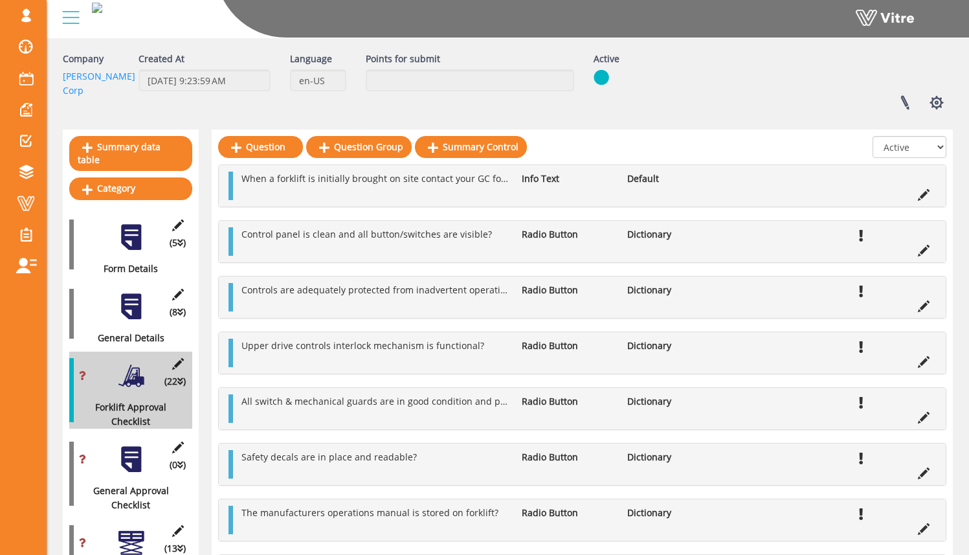
scroll to position [0, 0]
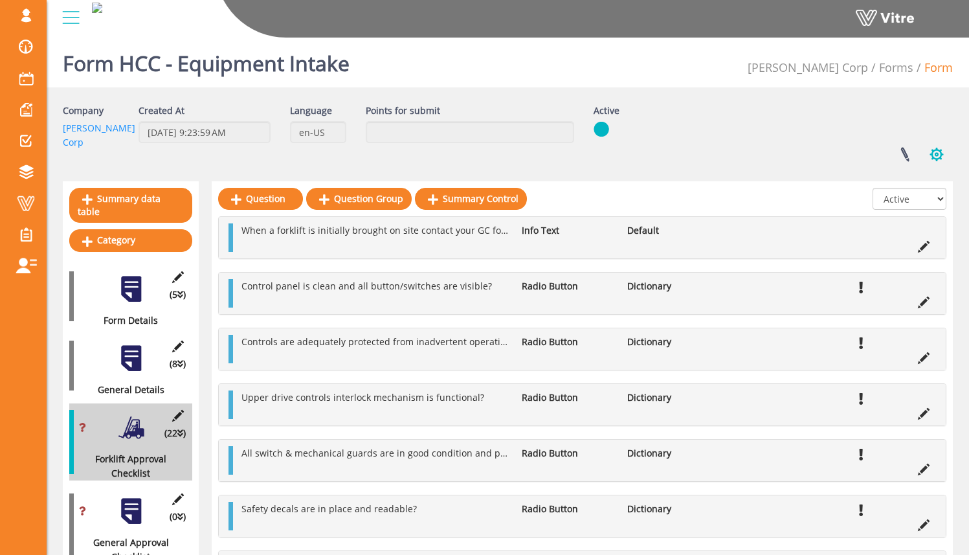
click at [938, 157] on button "button" at bounding box center [936, 154] width 32 height 34
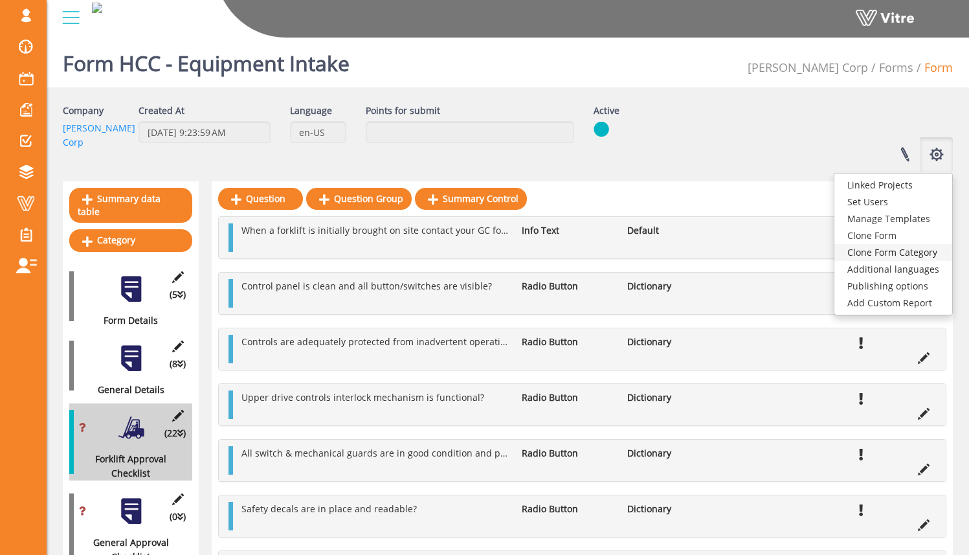
click at [931, 254] on link "Clone Form Category" at bounding box center [893, 252] width 118 height 17
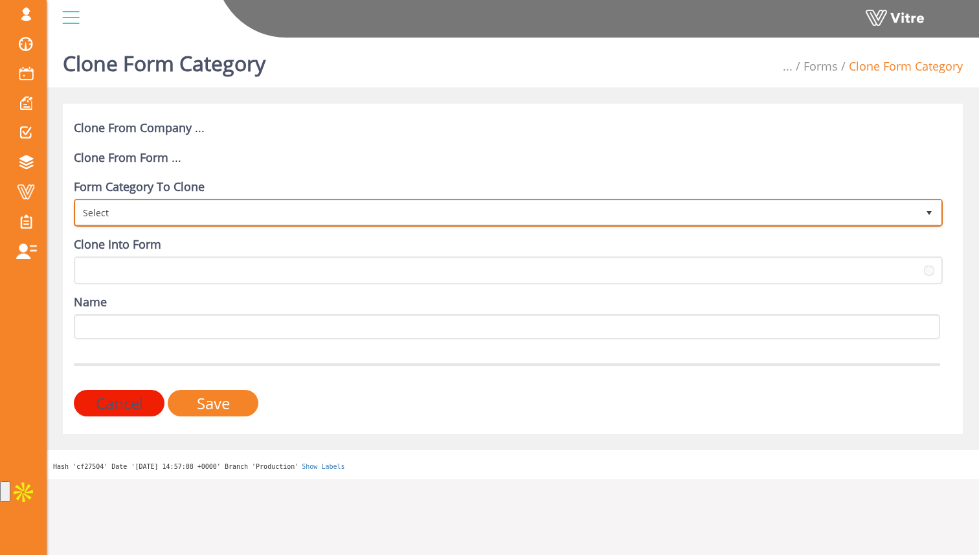
click at [311, 212] on span "Select" at bounding box center [496, 212] width 841 height 23
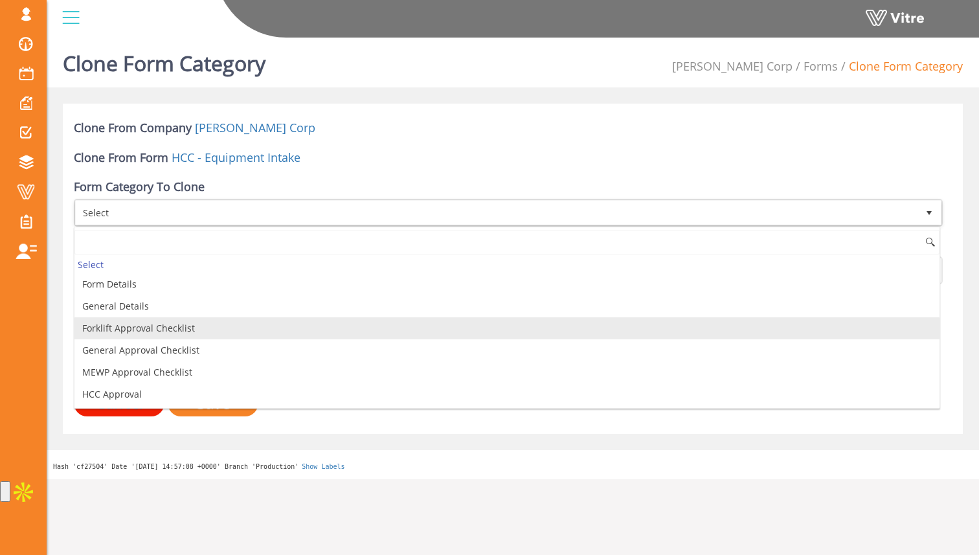
click at [209, 333] on li "Forklift Approval Checklist" at bounding box center [506, 328] width 865 height 22
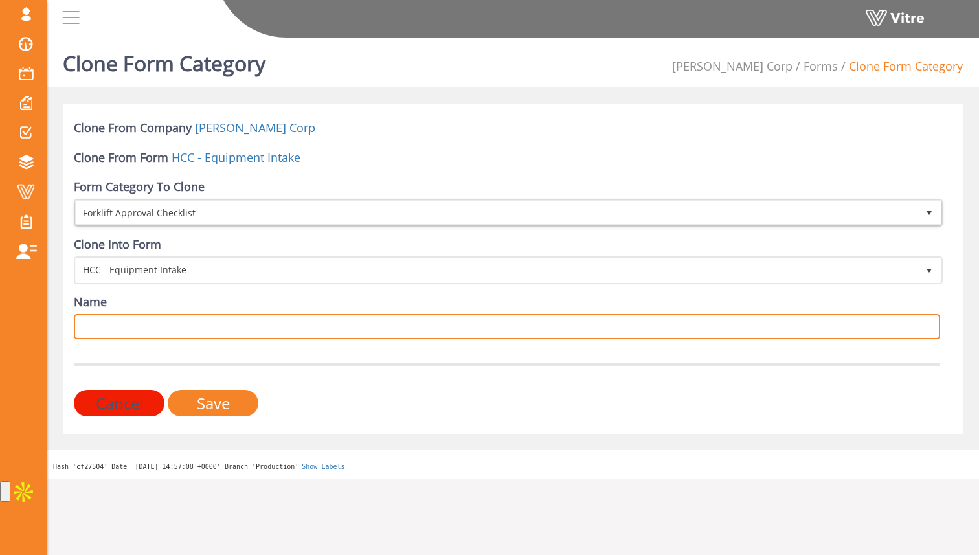
click at [203, 318] on input "Name" at bounding box center [507, 326] width 866 height 25
type input "General Checklist"
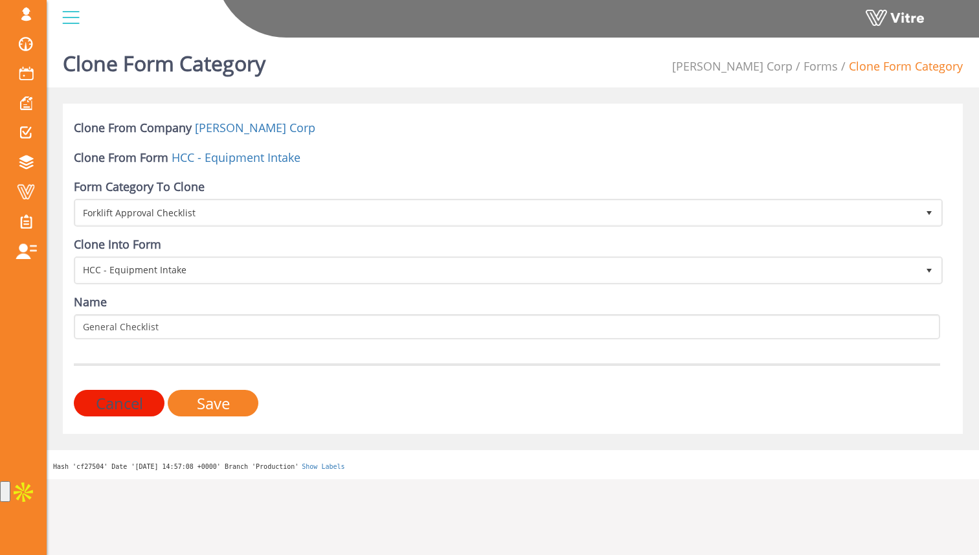
click at [179, 353] on form "Clone From Company [PERSON_NAME] Corp Clone From Form HCC - Equipment Intake Fo…" at bounding box center [507, 268] width 866 height 296
click at [225, 406] on input "Save" at bounding box center [213, 403] width 91 height 27
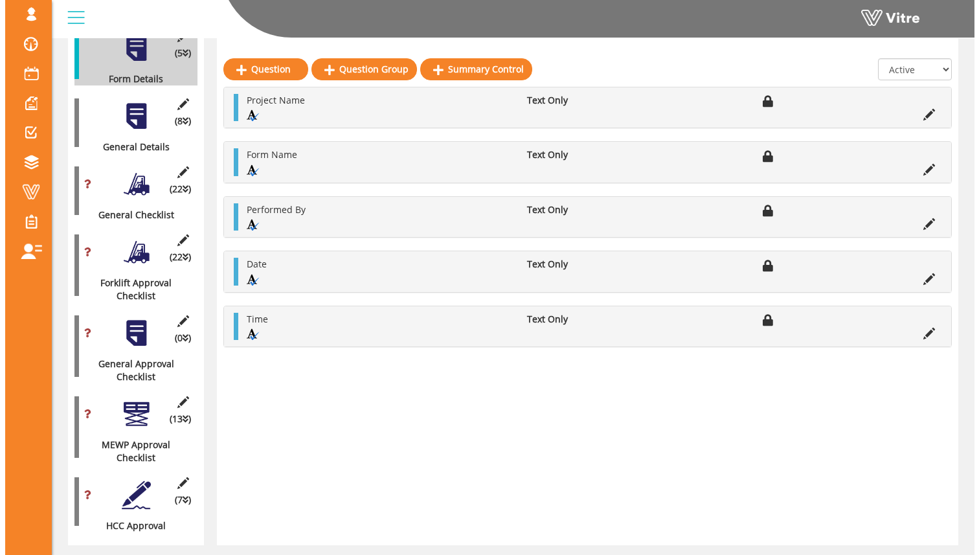
scroll to position [241, 0]
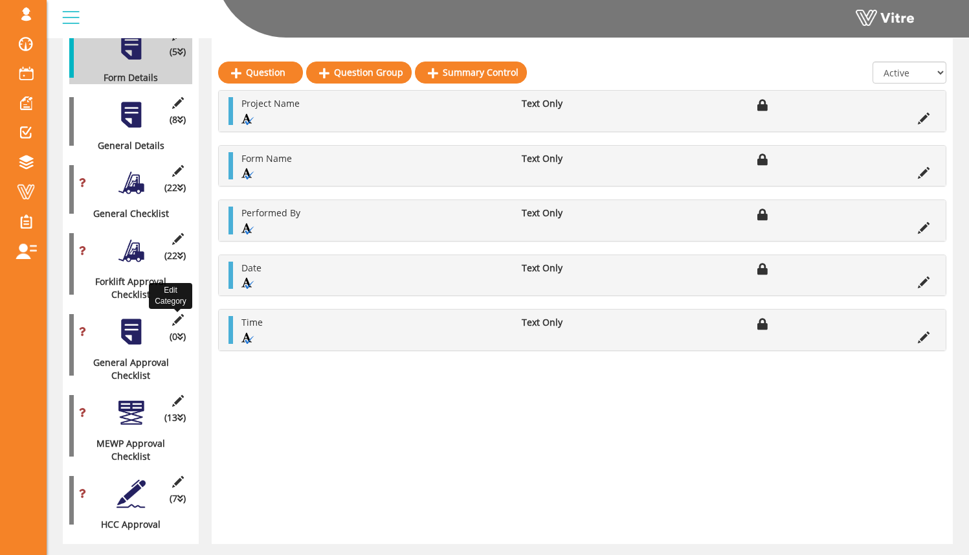
click at [176, 314] on icon at bounding box center [178, 320] width 16 height 12
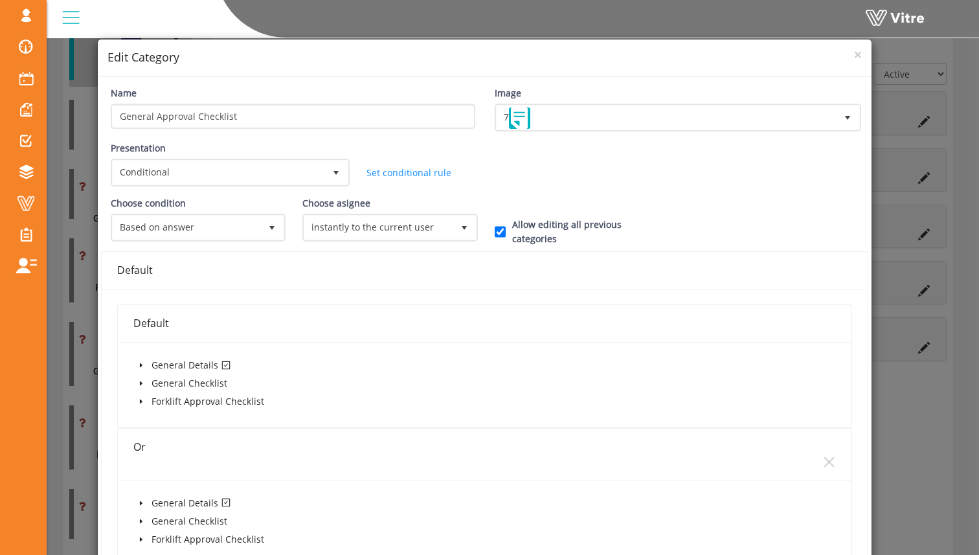
scroll to position [282, 0]
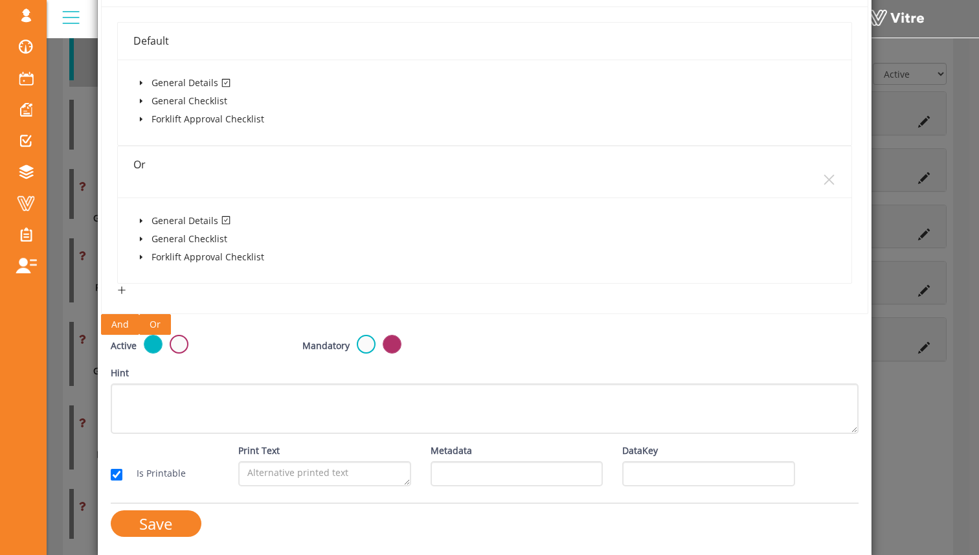
click at [177, 335] on div "And Or" at bounding box center [485, 324] width 768 height 21
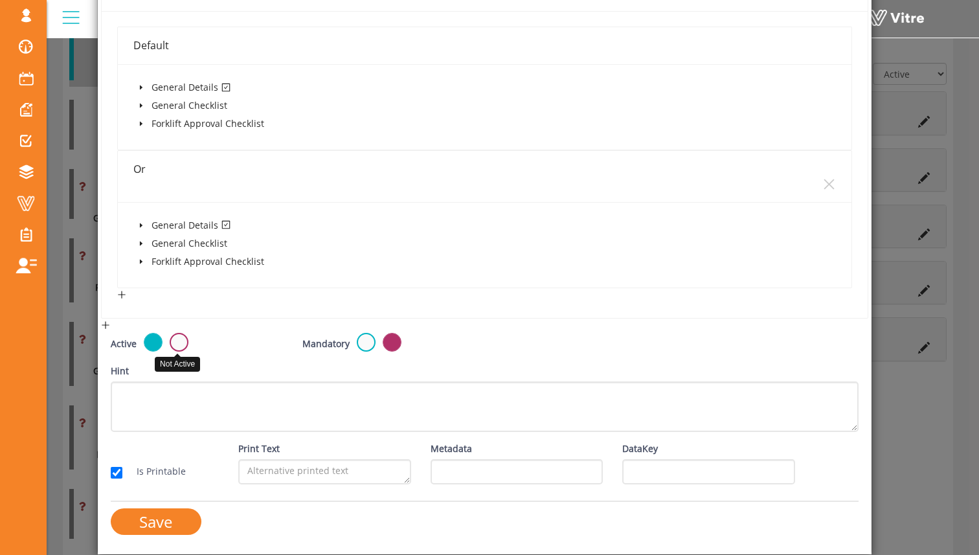
click at [180, 344] on label at bounding box center [179, 342] width 19 height 19
click at [0, 0] on input "radio" at bounding box center [0, 0] width 0 height 0
click at [180, 529] on input "Save" at bounding box center [156, 521] width 91 height 27
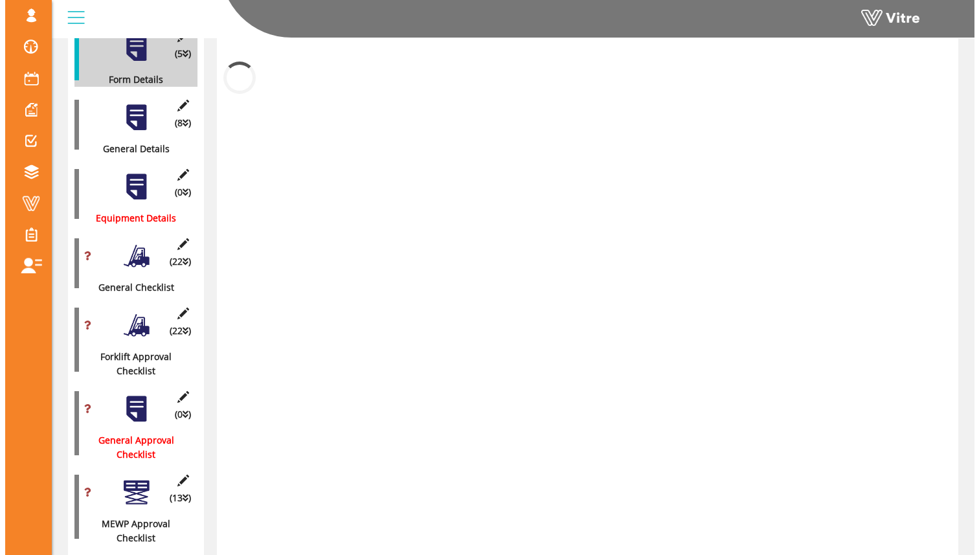
scroll to position [195, 0]
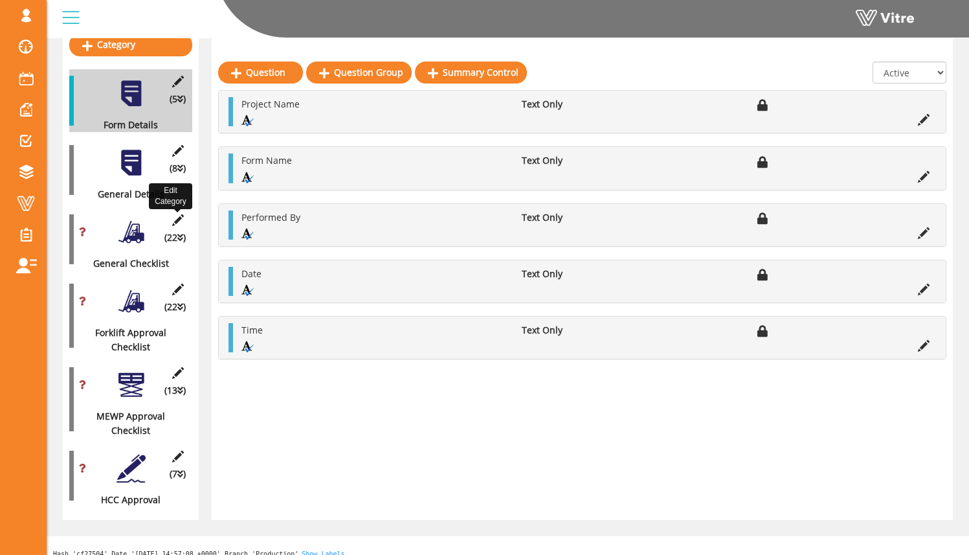
click at [177, 214] on icon at bounding box center [178, 220] width 16 height 12
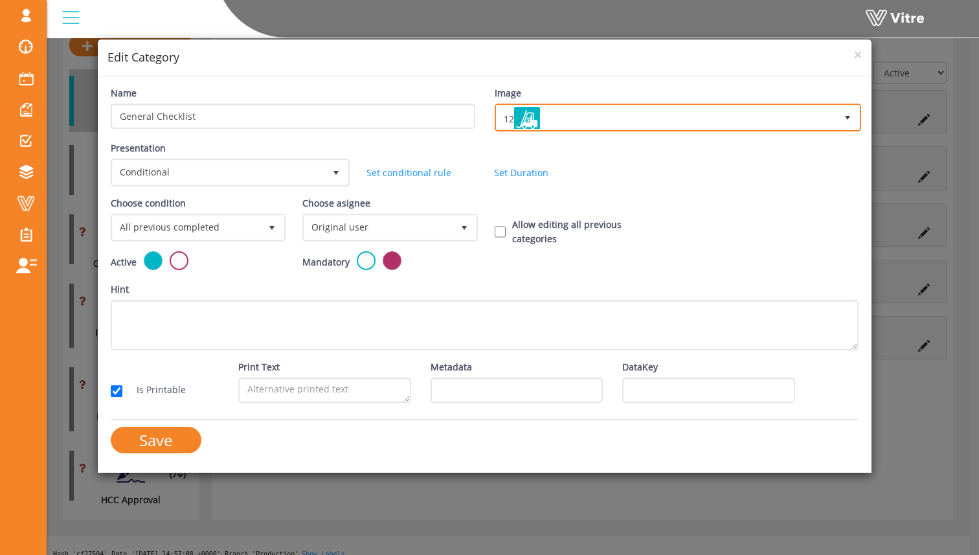
click at [562, 107] on span "12" at bounding box center [666, 117] width 340 height 23
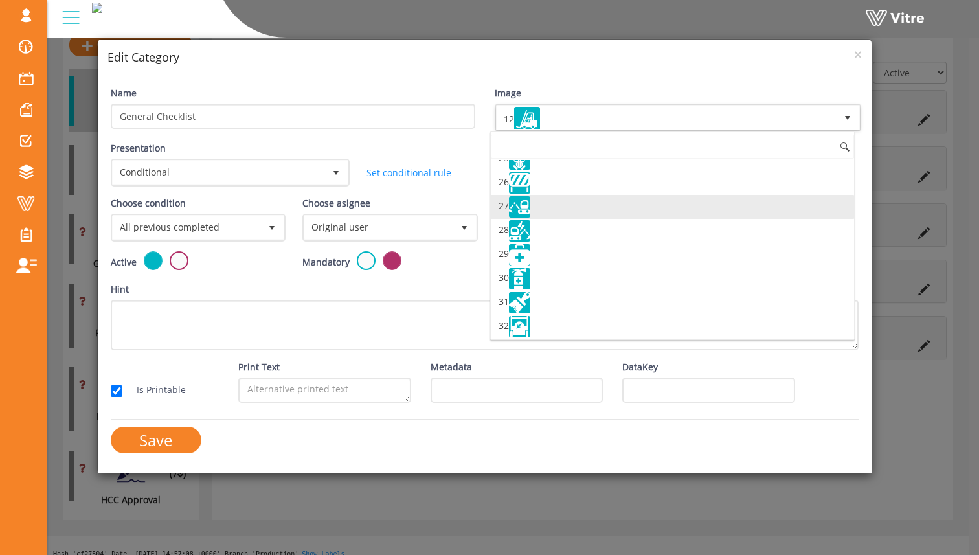
scroll to position [594, 0]
click at [559, 216] on li "27" at bounding box center [672, 206] width 363 height 24
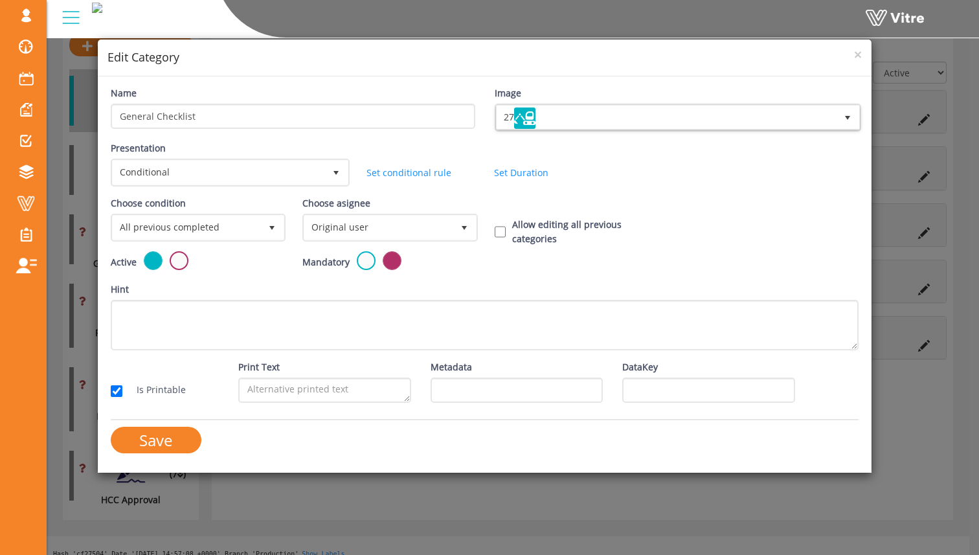
click at [495, 139] on div "Image 27 27" at bounding box center [677, 113] width 384 height 55
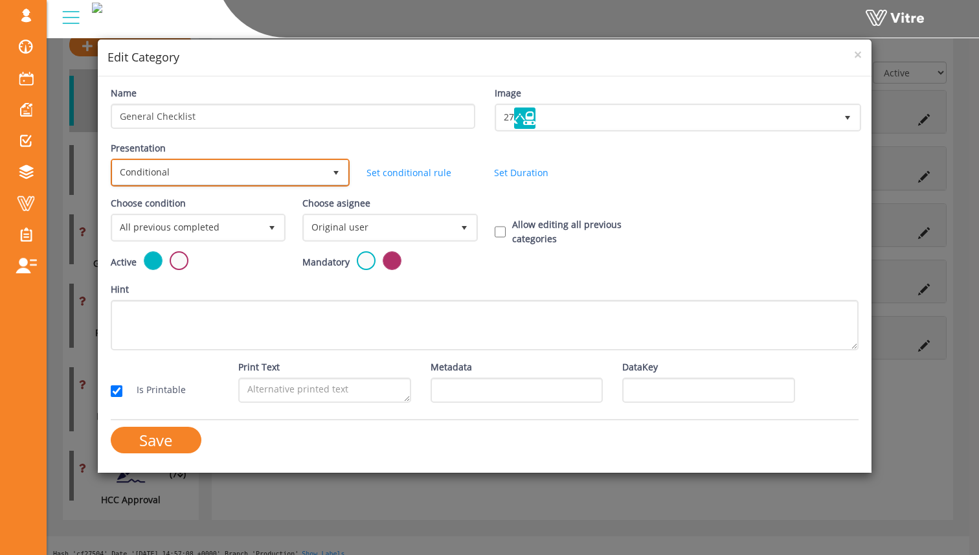
click at [239, 173] on span "Conditional" at bounding box center [219, 172] width 212 height 23
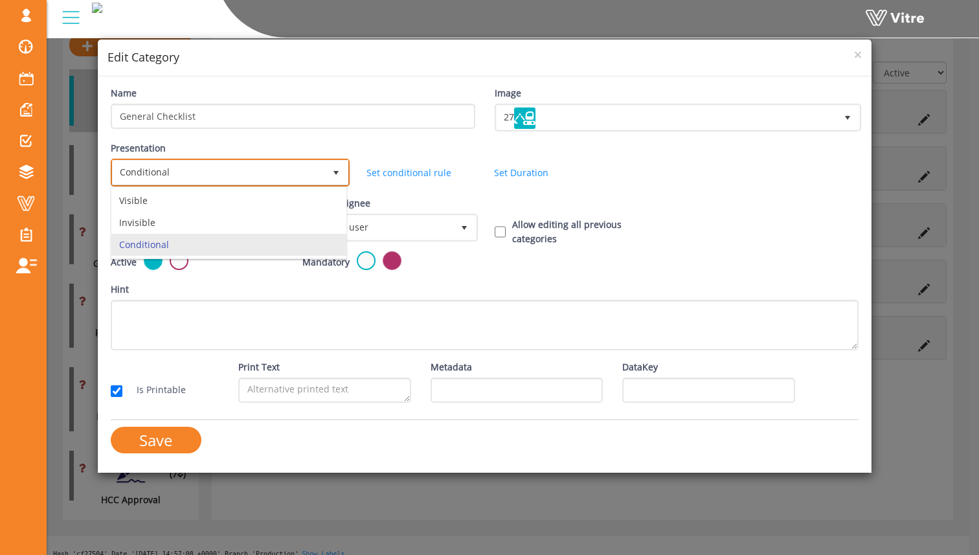
click at [239, 173] on span "Conditional" at bounding box center [219, 172] width 212 height 23
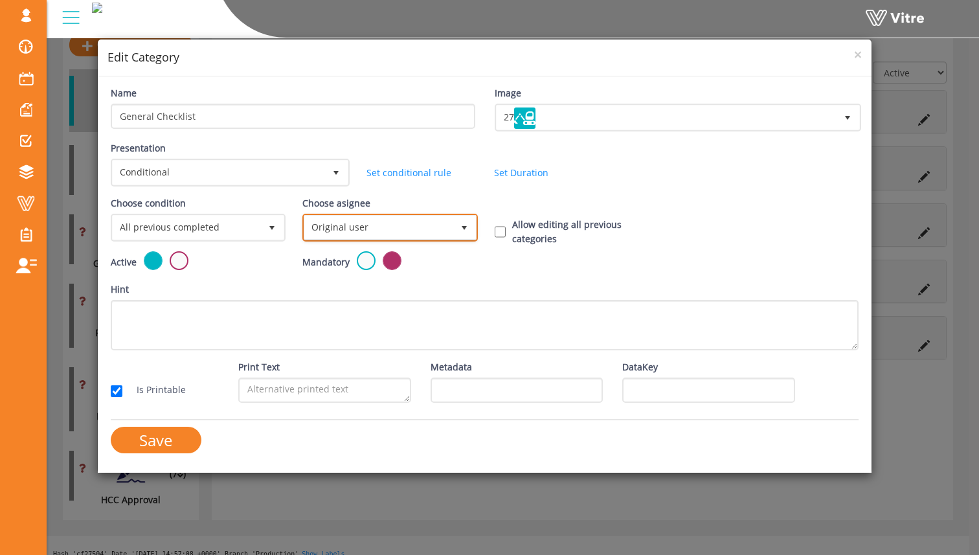
click at [355, 232] on span "Original user" at bounding box center [378, 227] width 148 height 23
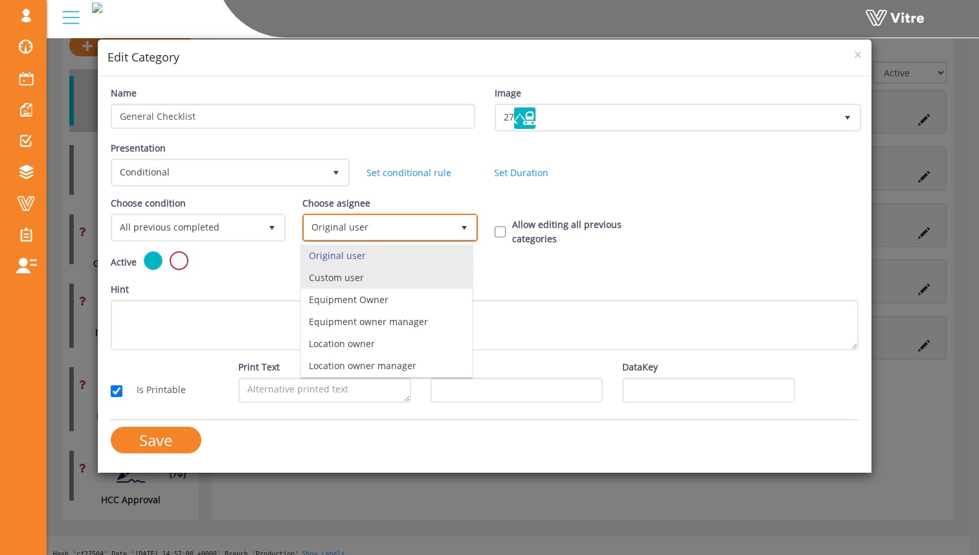
scroll to position [91, 0]
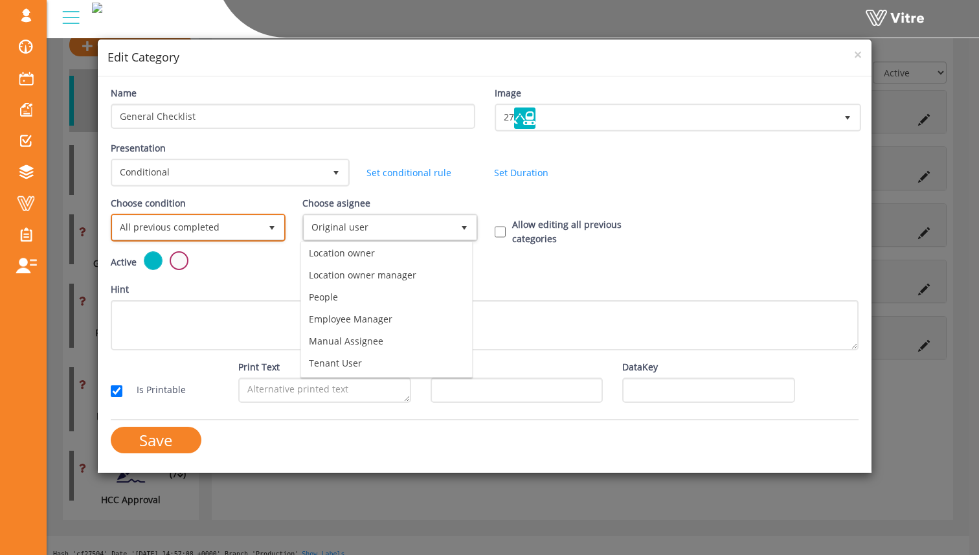
click at [236, 230] on span "All previous completed" at bounding box center [187, 227] width 148 height 23
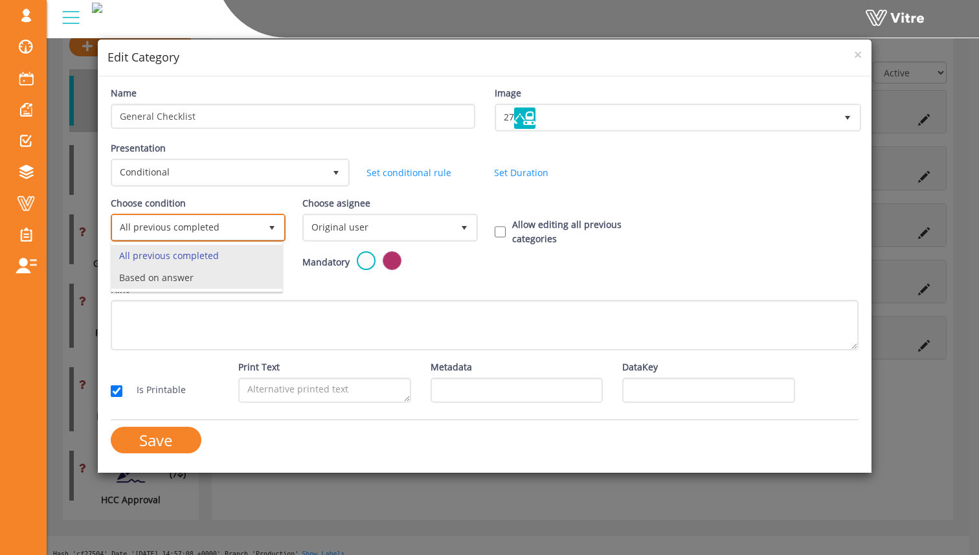
click at [240, 271] on li "Based on answer" at bounding box center [196, 278] width 171 height 22
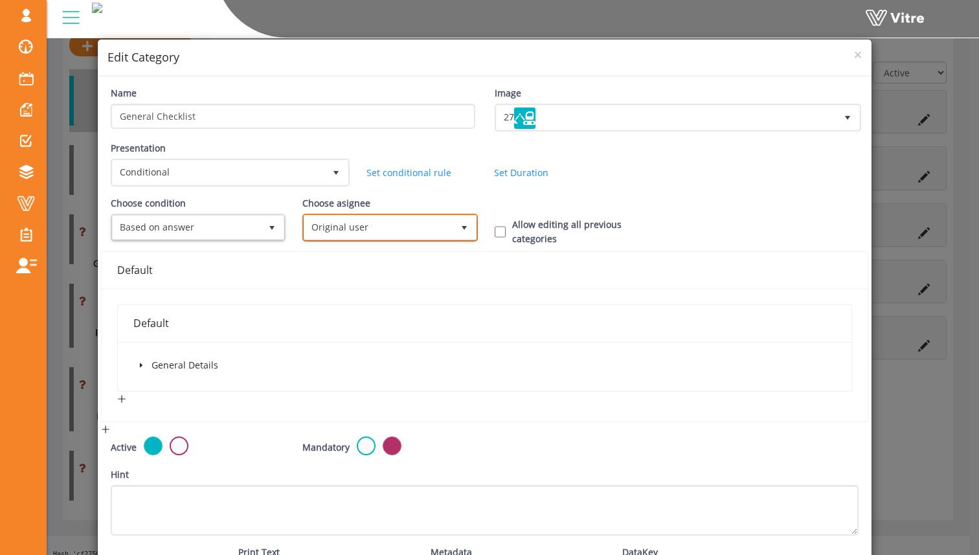
click at [363, 223] on span "Original user" at bounding box center [378, 227] width 148 height 23
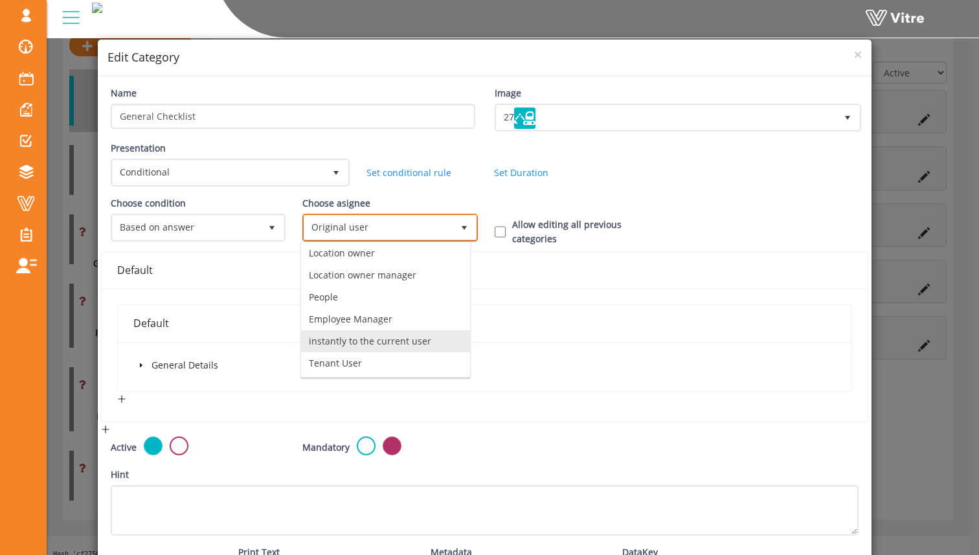
click at [412, 339] on li "instantly to the current user" at bounding box center [385, 341] width 169 height 22
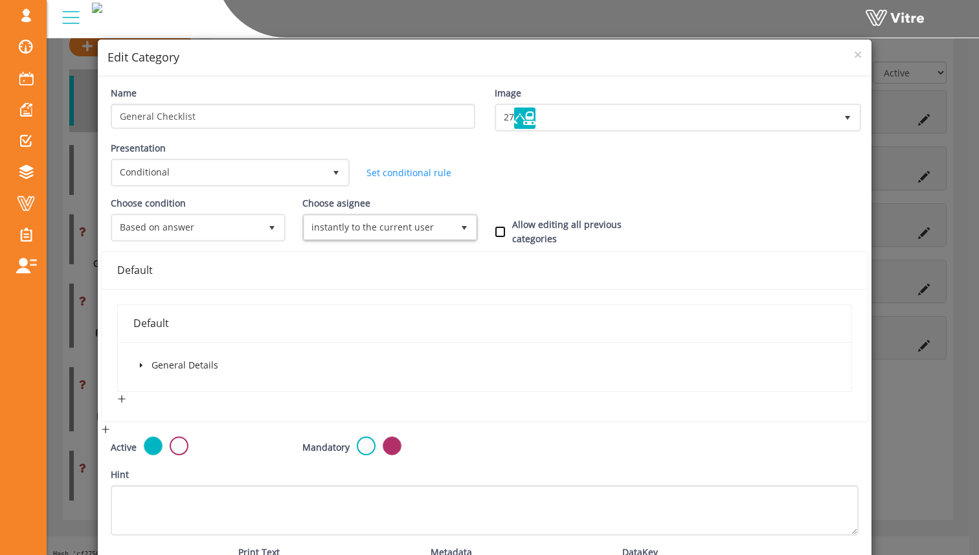
click at [495, 227] on input "Allow editing all previous categories" at bounding box center [501, 232] width 12 height 12
checkbox input "true"
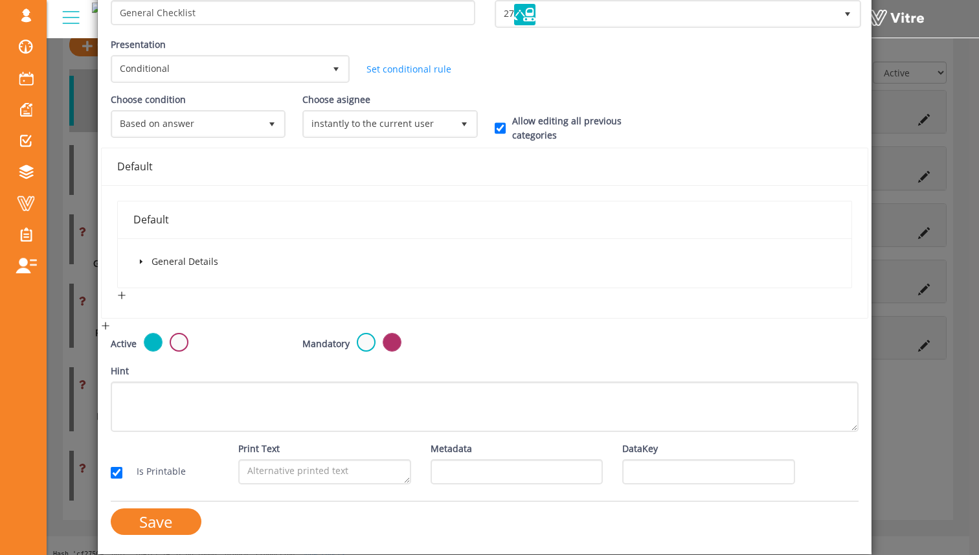
click at [139, 263] on icon "caret-down" at bounding box center [141, 261] width 6 height 6
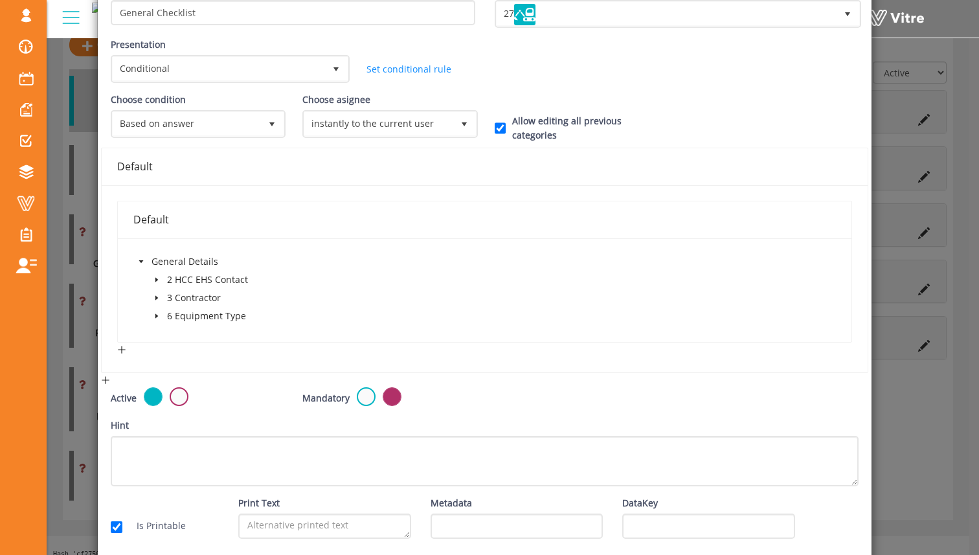
click at [158, 278] on icon "caret-down" at bounding box center [156, 279] width 6 height 6
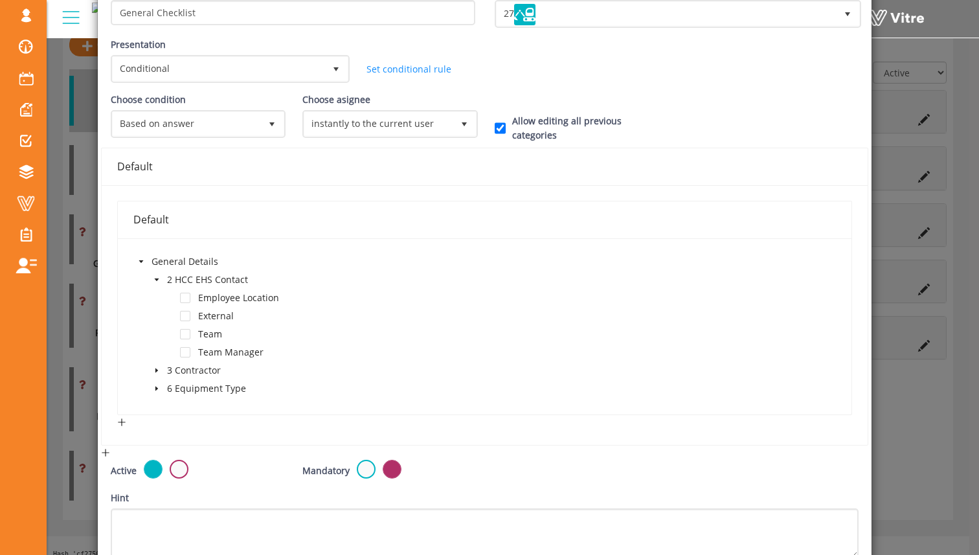
click at [153, 280] on icon "caret-down" at bounding box center [156, 279] width 6 height 6
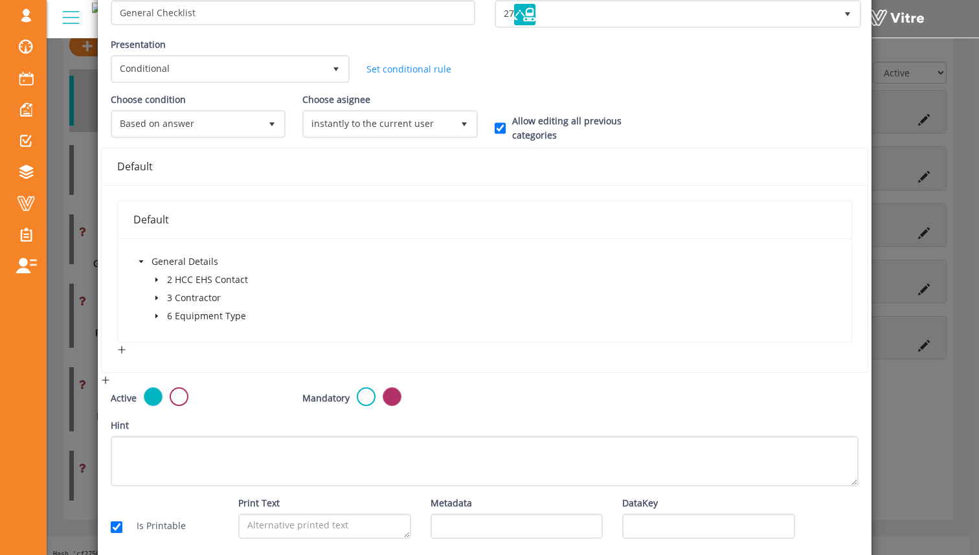
click at [155, 316] on icon "caret-down" at bounding box center [156, 316] width 6 height 6
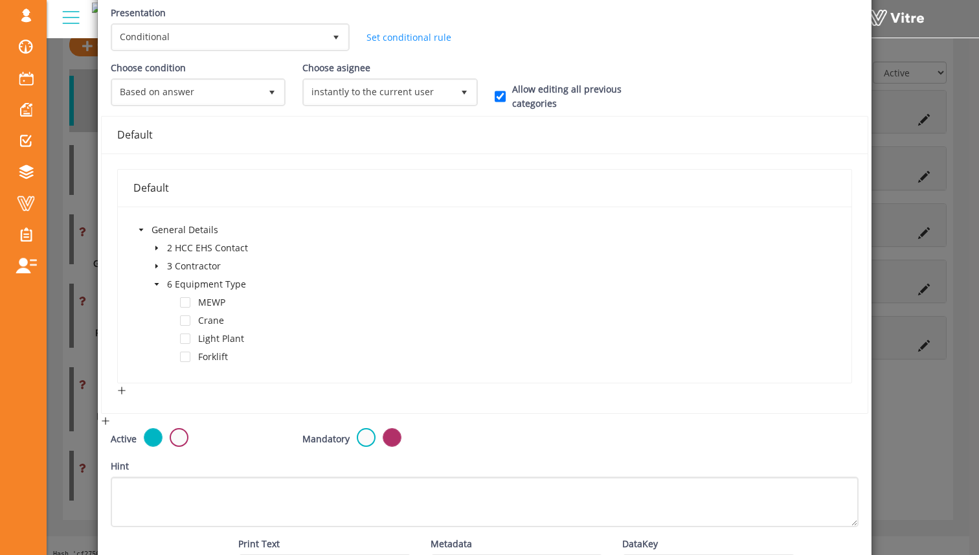
scroll to position [184, 0]
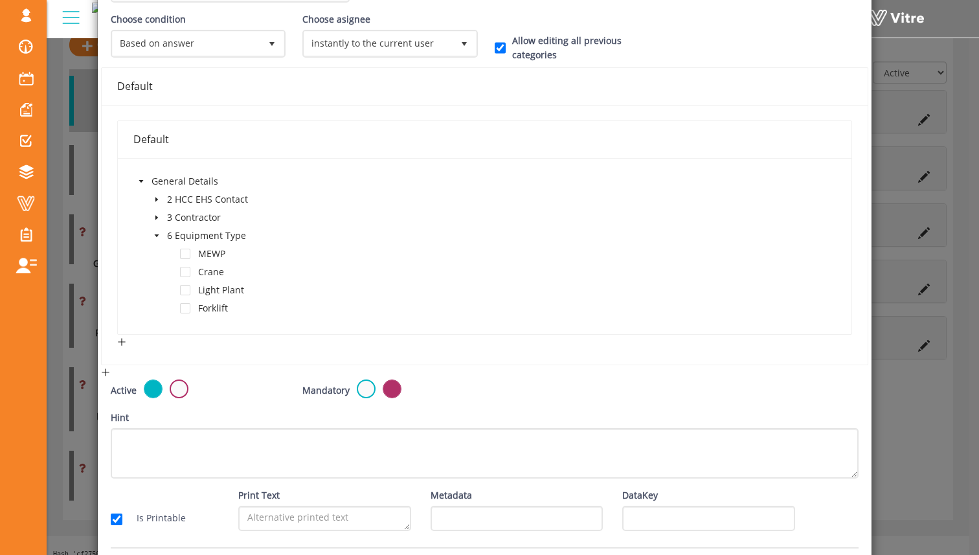
click at [160, 199] on span at bounding box center [157, 200] width 16 height 16
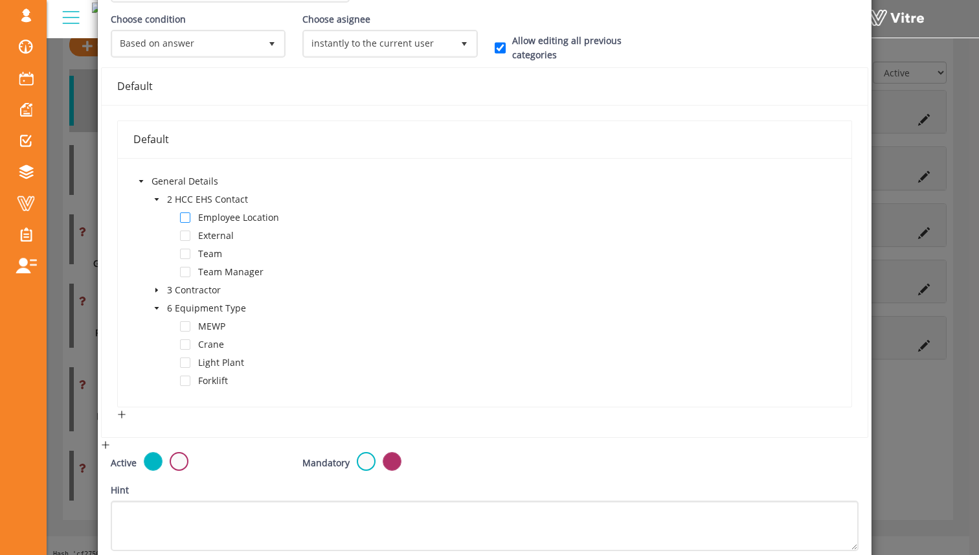
click at [183, 217] on span at bounding box center [185, 217] width 10 height 10
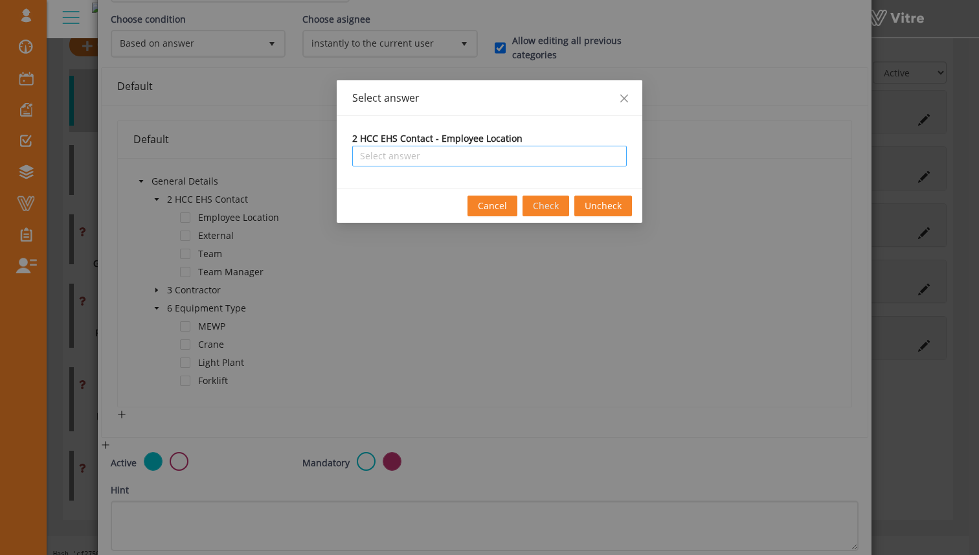
click at [599, 160] on input "search" at bounding box center [489, 155] width 259 height 19
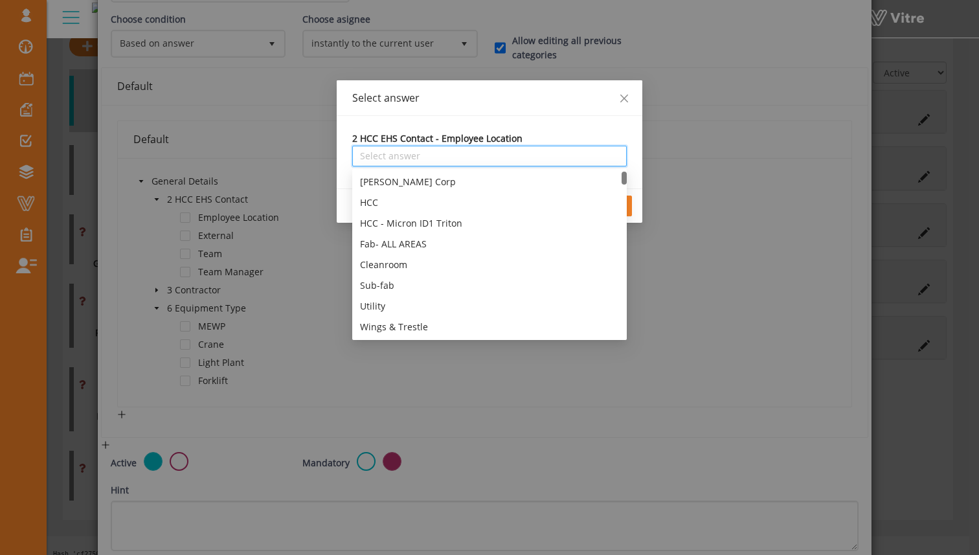
click at [588, 158] on input "search" at bounding box center [489, 155] width 259 height 19
click at [606, 126] on div "2 HCC EHS Contact - Employee Location Select answer" at bounding box center [490, 152] width 306 height 72
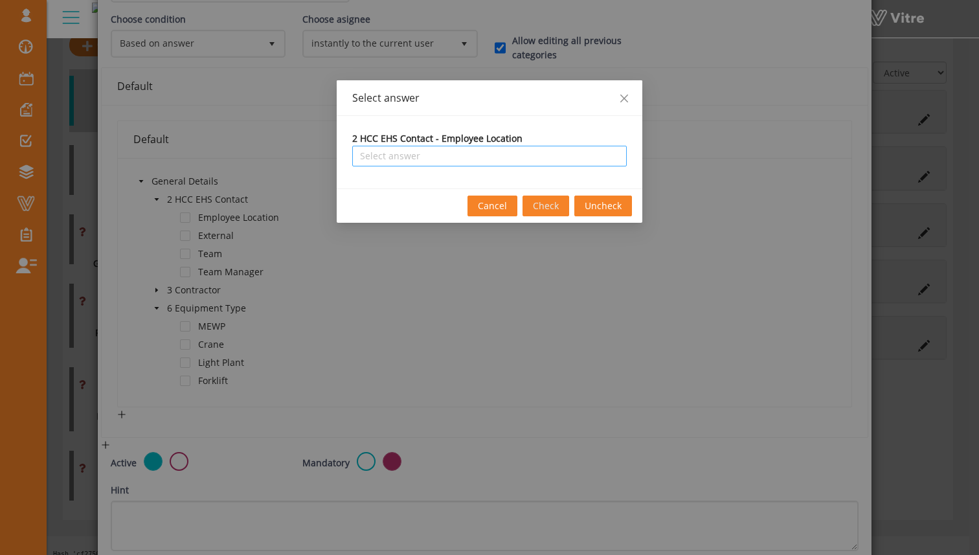
click at [594, 161] on input "search" at bounding box center [489, 155] width 259 height 19
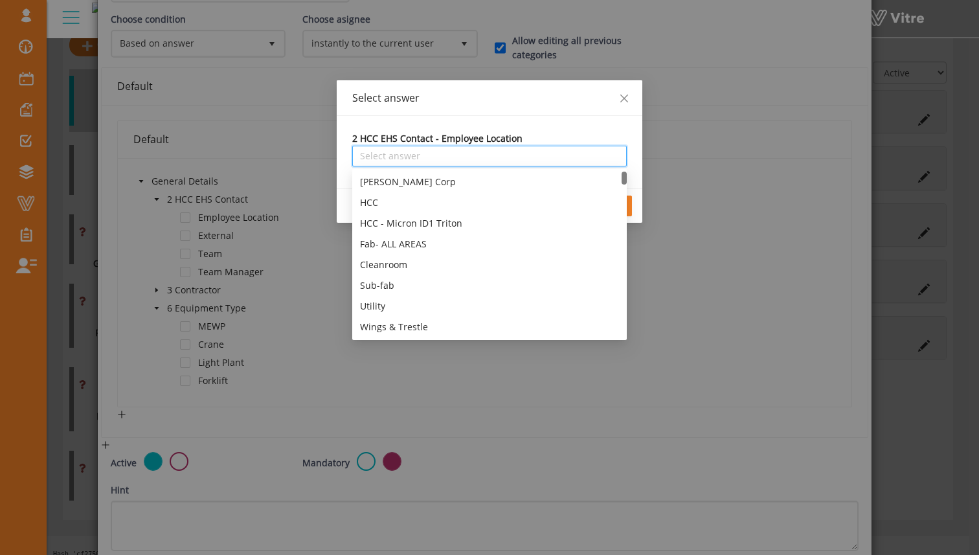
click at [596, 135] on div "2 HCC EHS Contact - Employee Location" at bounding box center [489, 138] width 274 height 14
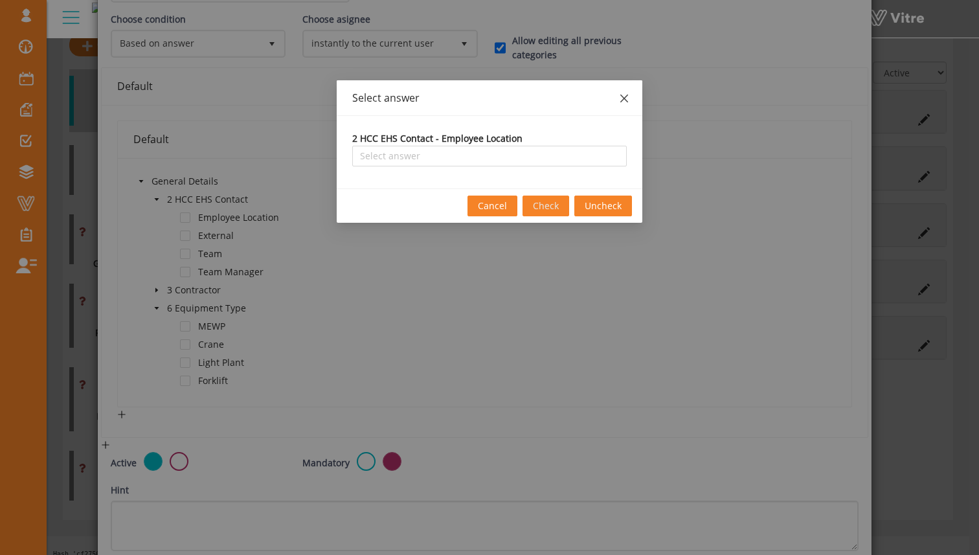
drag, startPoint x: 623, startPoint y: 98, endPoint x: 616, endPoint y: 100, distance: 7.4
click at [623, 98] on icon "close" at bounding box center [624, 99] width 8 height 8
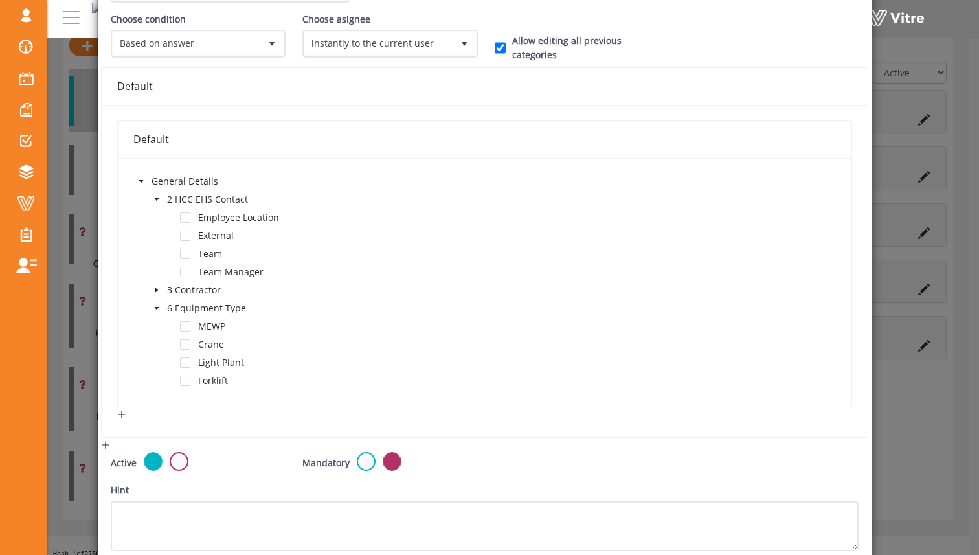
click at [155, 201] on icon "caret-down" at bounding box center [156, 199] width 6 height 6
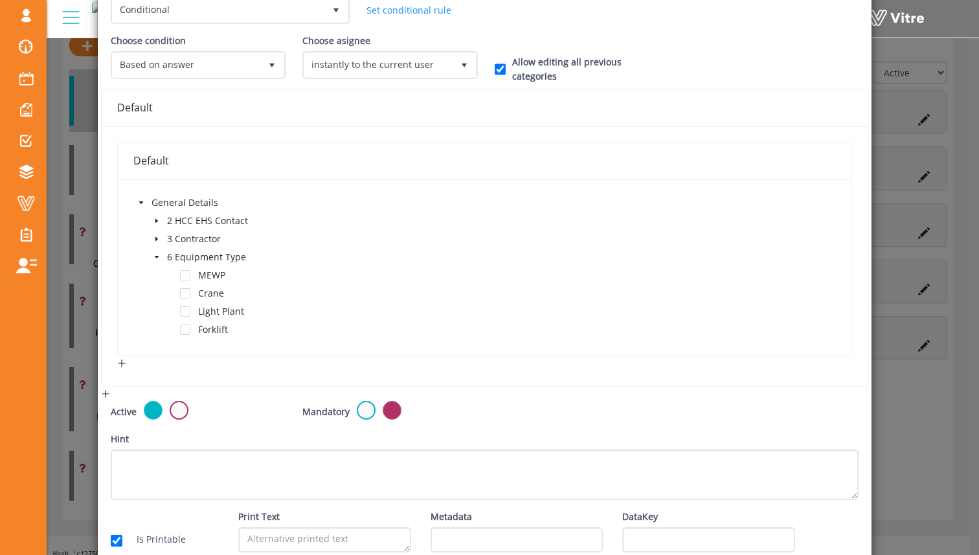
scroll to position [192, 0]
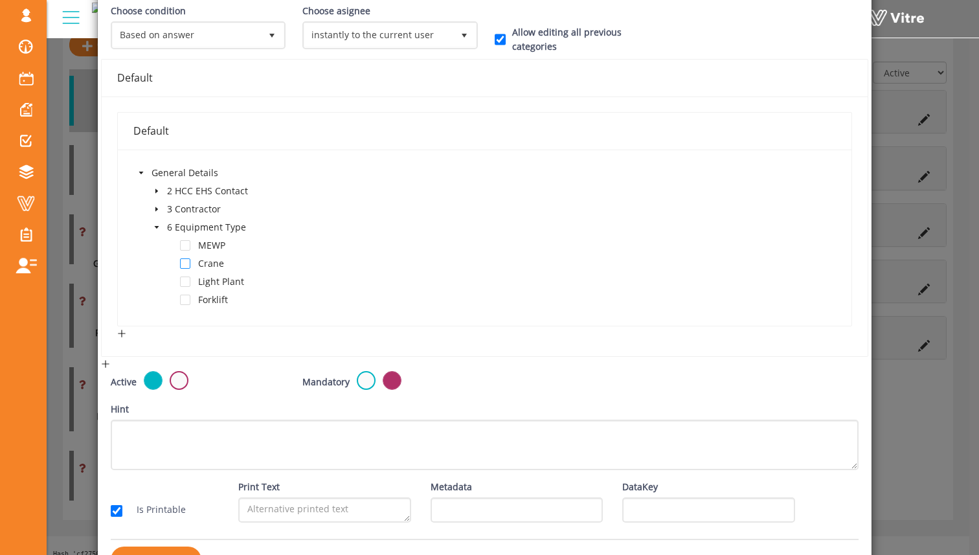
click at [184, 261] on span at bounding box center [185, 263] width 10 height 10
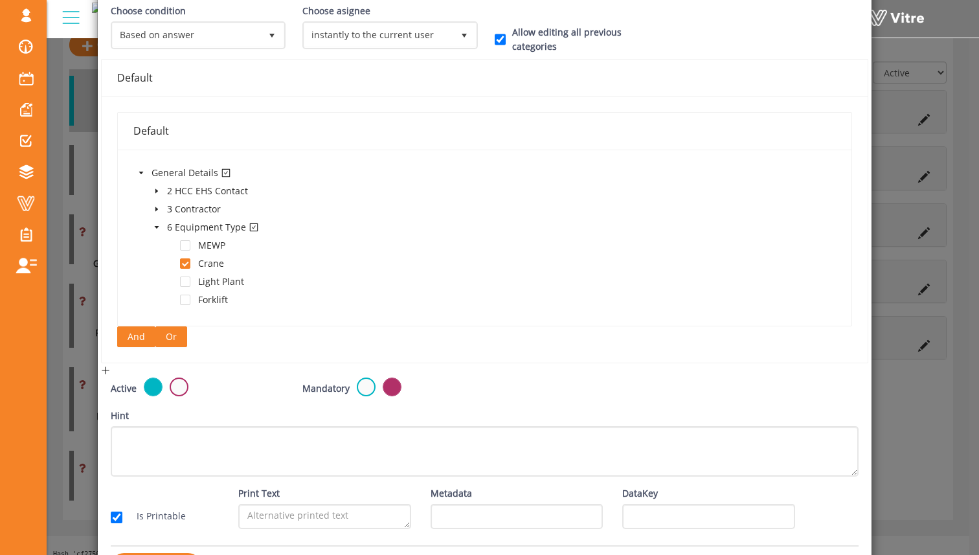
click at [162, 339] on button "Or" at bounding box center [171, 336] width 32 height 21
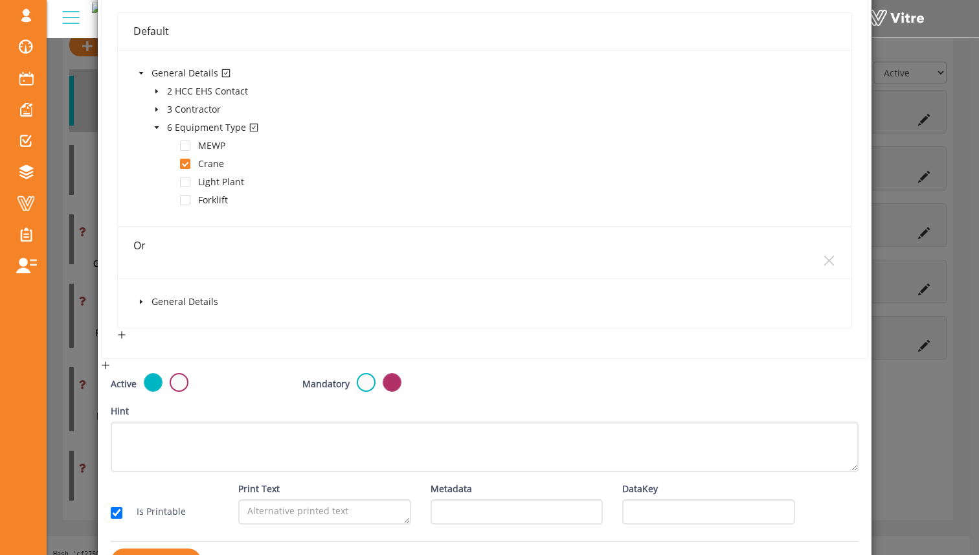
scroll to position [337, 0]
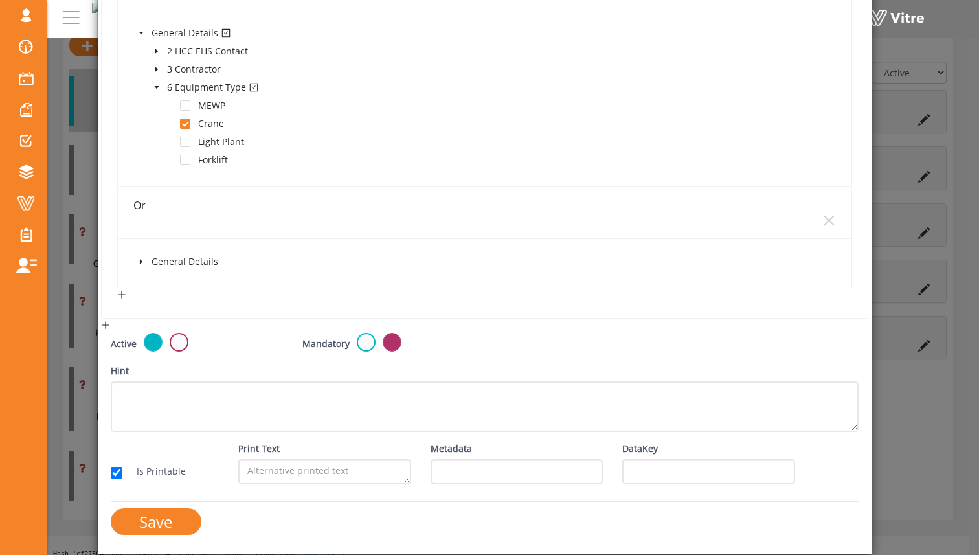
click at [144, 263] on span at bounding box center [141, 262] width 16 height 16
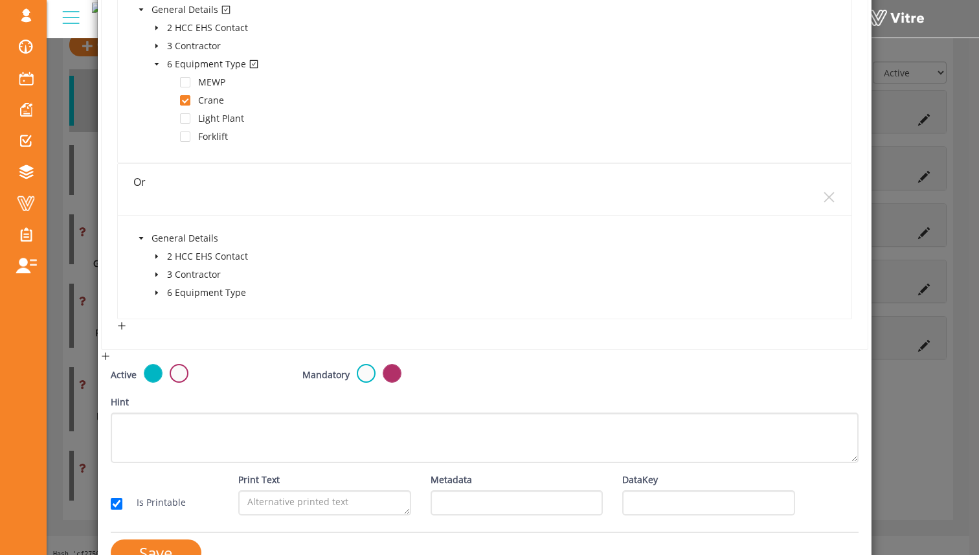
scroll to position [358, 0]
click at [157, 293] on icon "caret-down" at bounding box center [156, 290] width 6 height 6
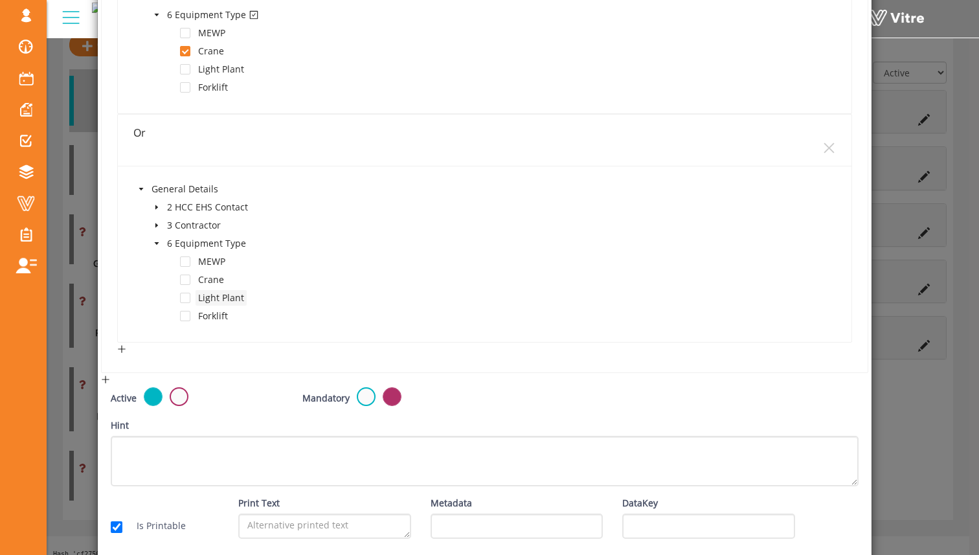
scroll to position [408, 0]
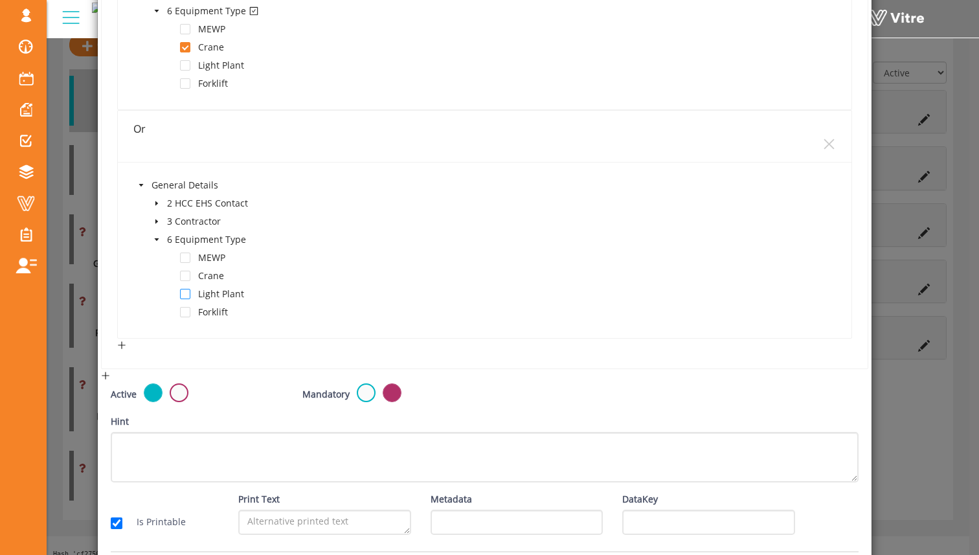
click at [186, 298] on span at bounding box center [185, 294] width 10 height 10
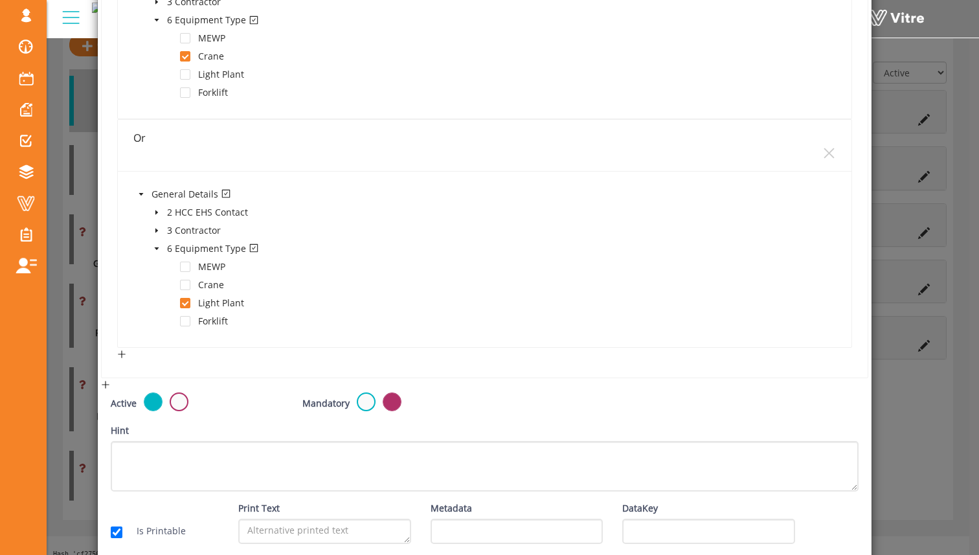
scroll to position [463, 0]
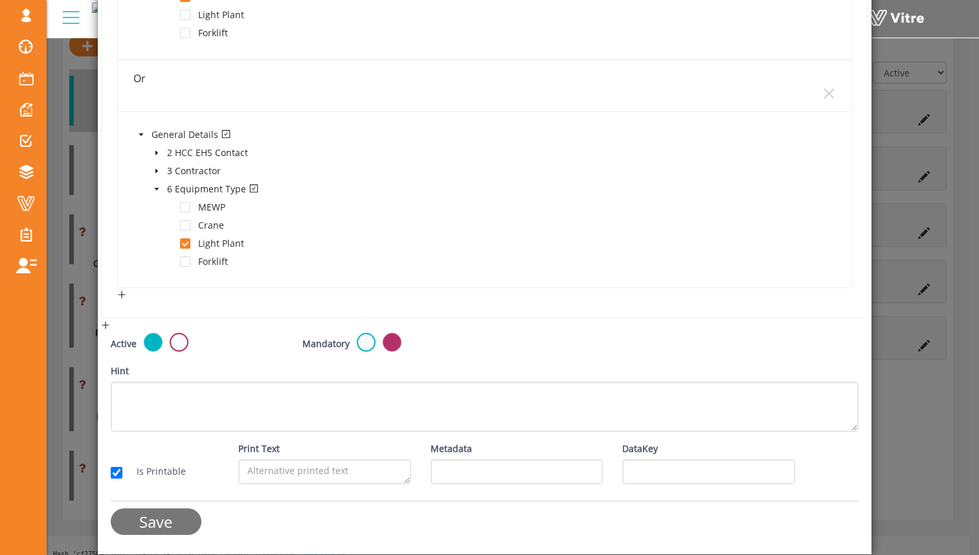
click at [164, 521] on input "Save" at bounding box center [156, 521] width 91 height 27
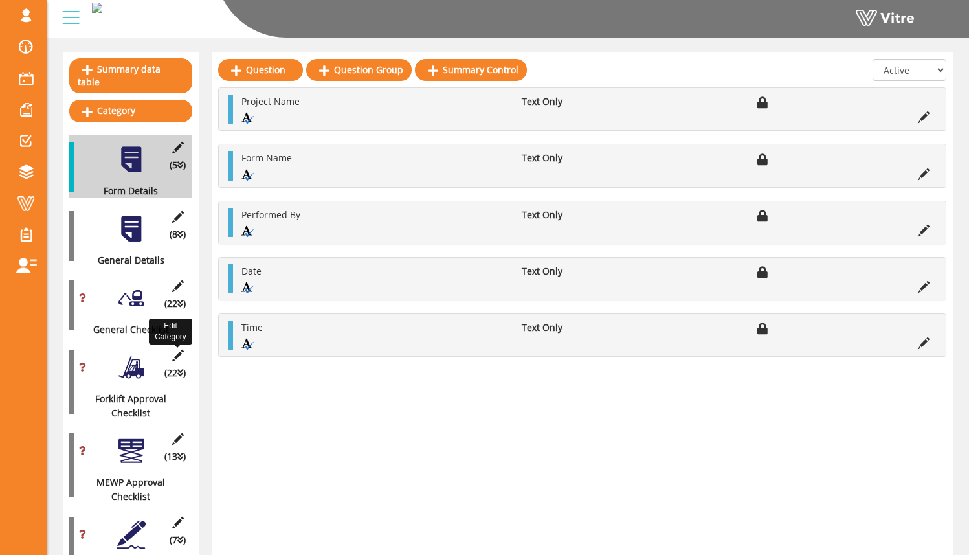
scroll to position [125, 0]
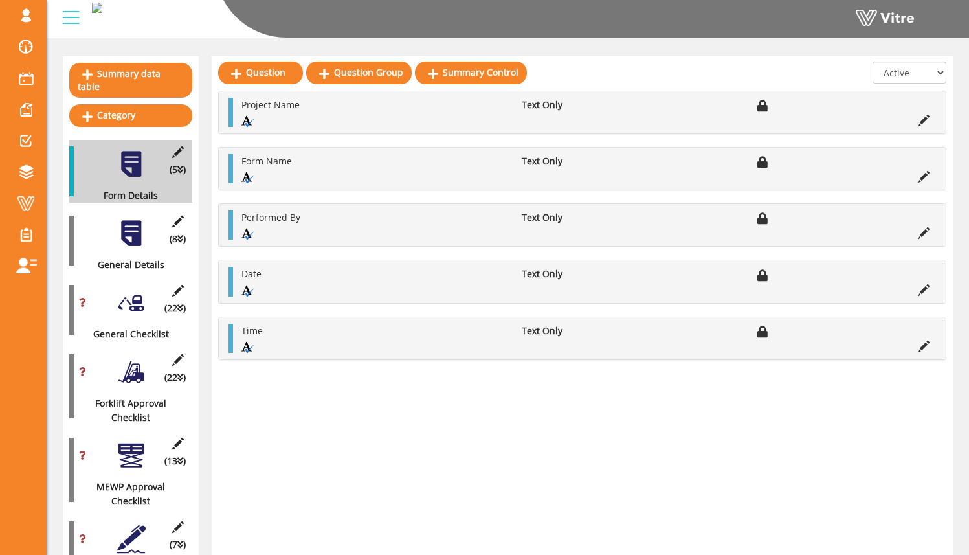
click at [138, 292] on div at bounding box center [131, 302] width 29 height 29
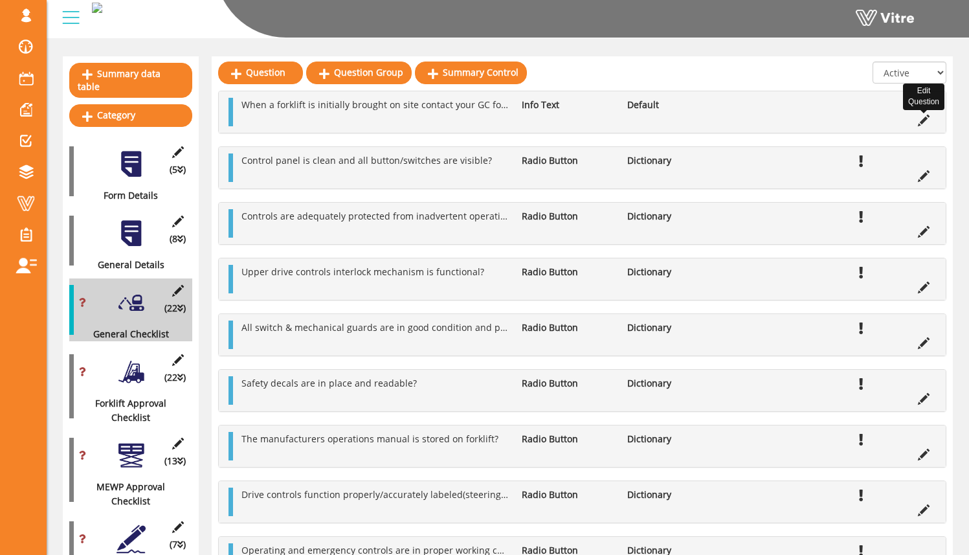
click at [925, 120] on icon at bounding box center [924, 121] width 12 height 12
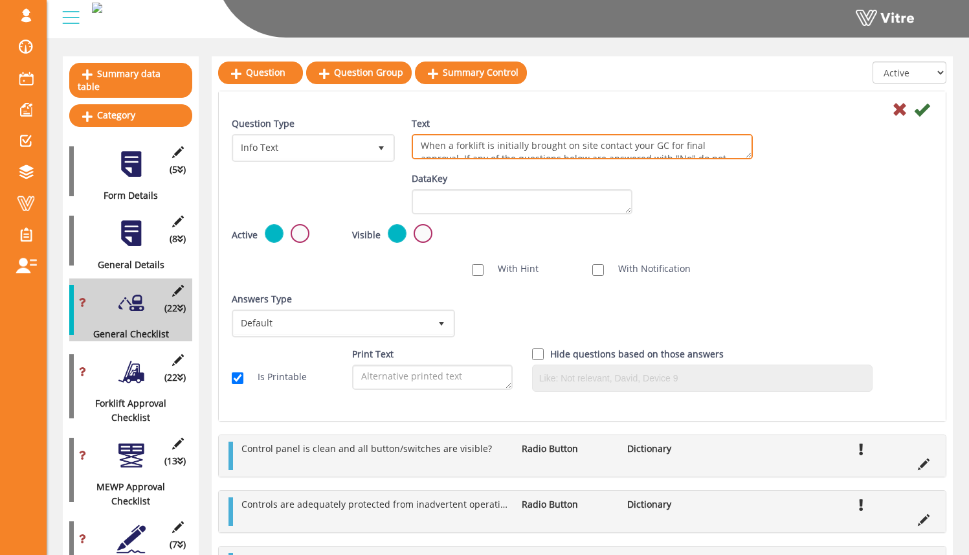
drag, startPoint x: 484, startPoint y: 147, endPoint x: 451, endPoint y: 146, distance: 33.7
click at [451, 146] on textarea "When a forklift is initially brought on site contact your GC for final approval…" at bounding box center [582, 146] width 341 height 25
click at [537, 148] on textarea "When a forklift is initially brought on site contact your GC for final approval…" at bounding box center [582, 146] width 341 height 25
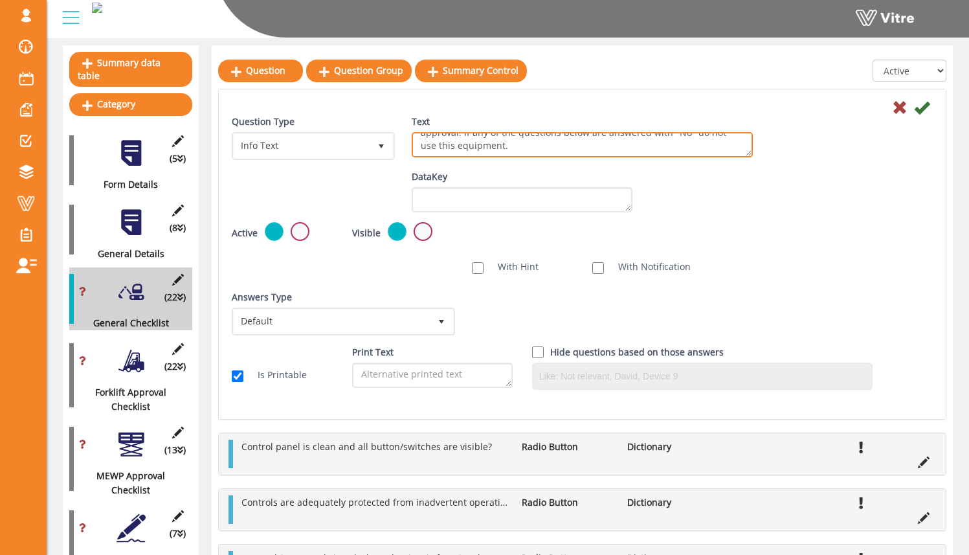
scroll to position [150, 0]
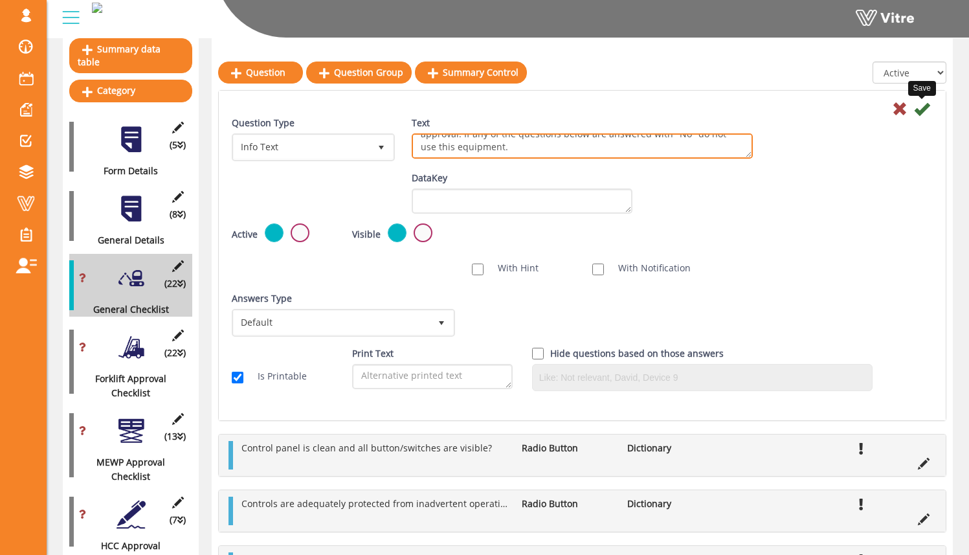
type textarea "When equipment is initially brought on site contact your GC for final approval.…"
click at [922, 111] on icon at bounding box center [922, 109] width 16 height 16
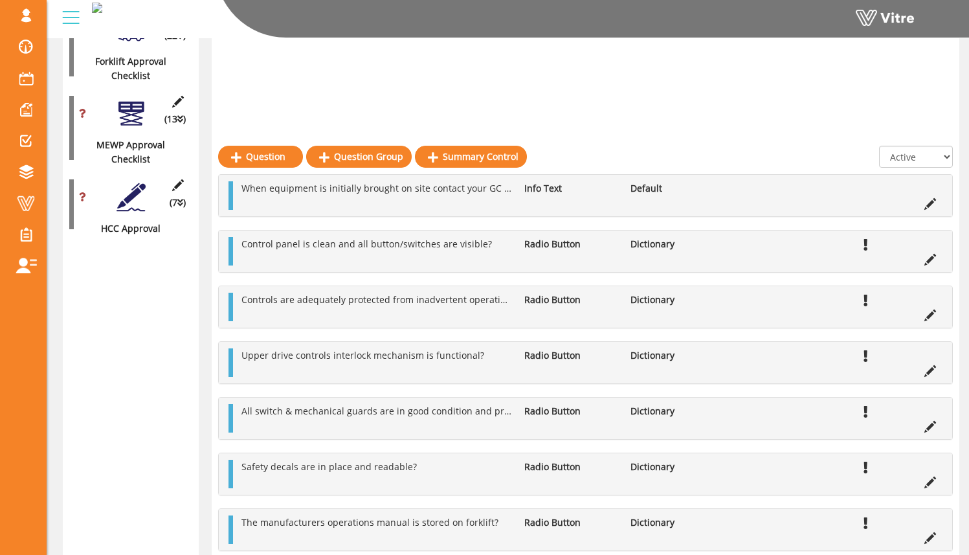
scroll to position [446, 0]
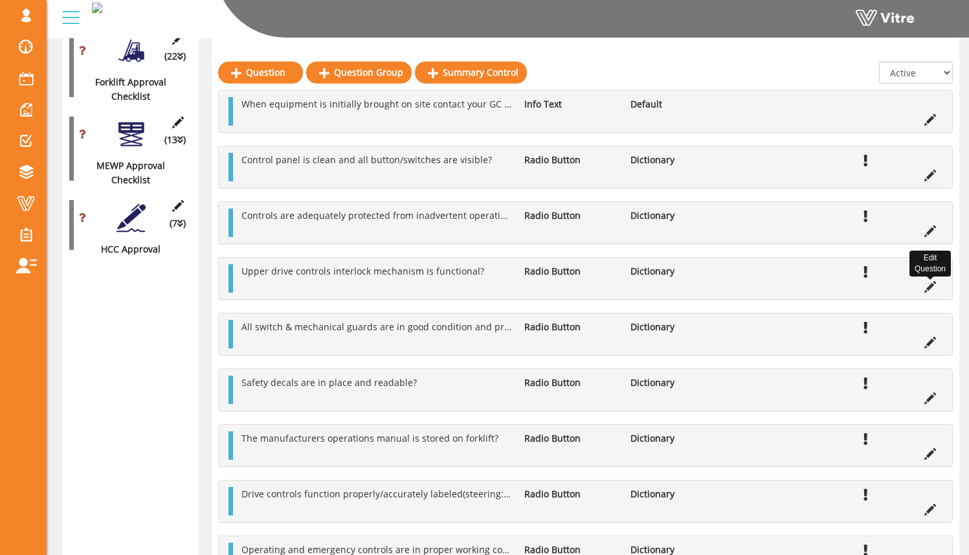
click at [924, 290] on icon at bounding box center [930, 287] width 12 height 12
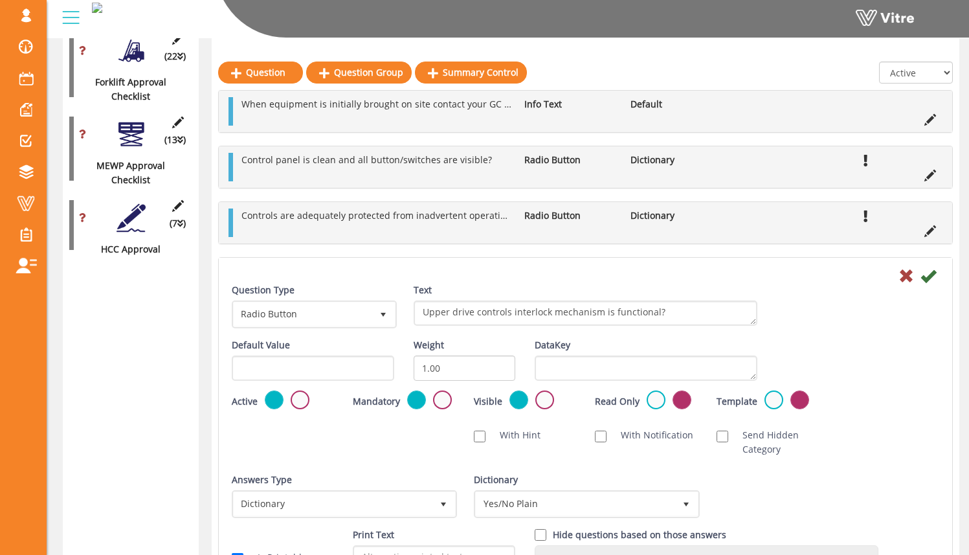
click at [303, 399] on label at bounding box center [300, 399] width 19 height 19
click at [0, 0] on input "radio" at bounding box center [0, 0] width 0 height 0
click at [922, 278] on icon at bounding box center [928, 276] width 16 height 16
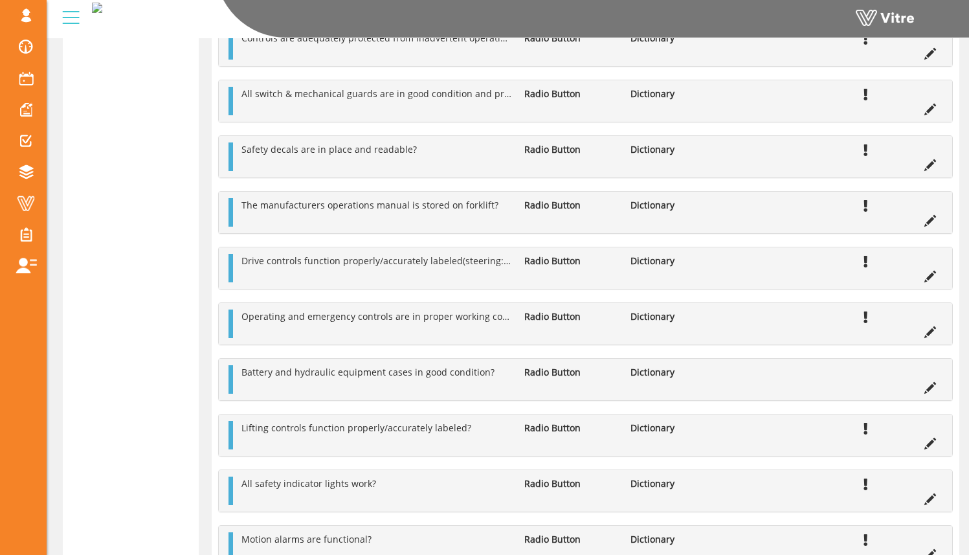
scroll to position [738, 0]
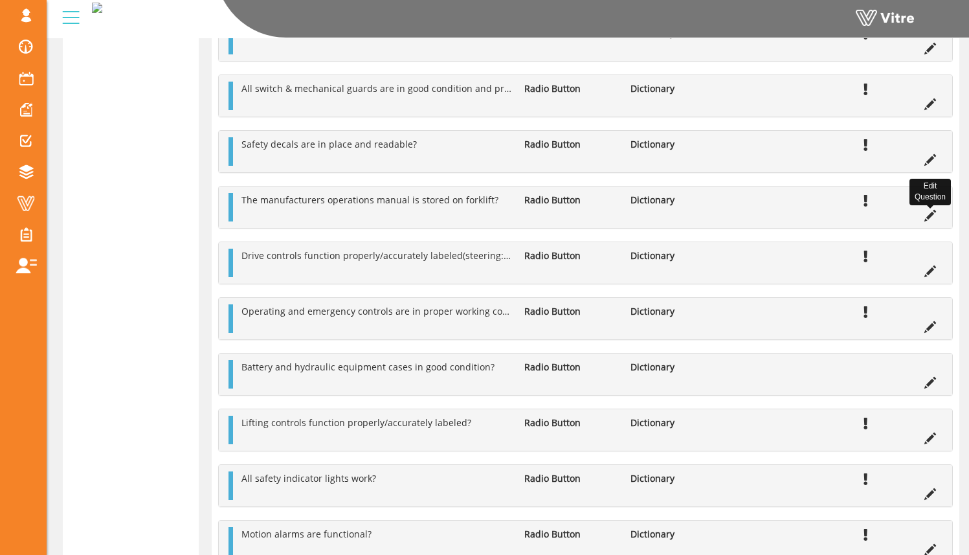
click at [924, 217] on icon at bounding box center [930, 216] width 12 height 12
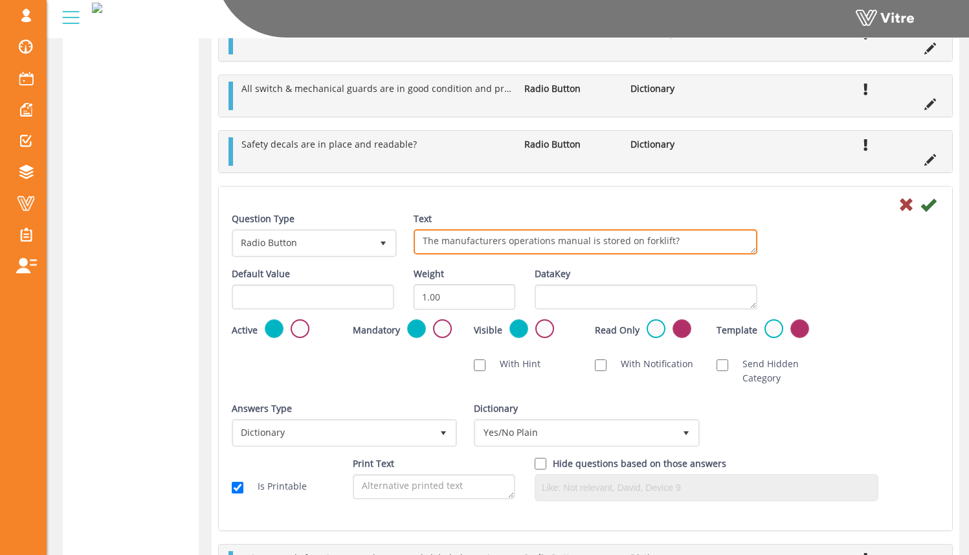
drag, startPoint x: 666, startPoint y: 241, endPoint x: 625, endPoint y: 245, distance: 40.9
click at [625, 244] on textarea "The manufacturers operations manual is stored on forklift?" at bounding box center [586, 241] width 344 height 25
type textarea "The manufacturers operations manual is stored on equipment?"
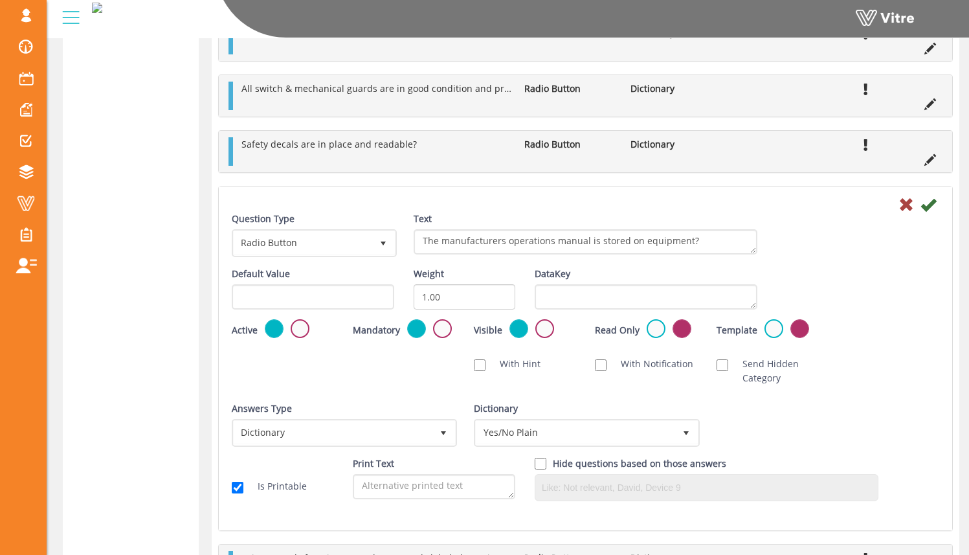
click at [814, 221] on div "Question Type Radio Button 3 Text The manufacturers operations manual is stored…" at bounding box center [585, 239] width 727 height 55
click at [922, 203] on icon at bounding box center [928, 205] width 16 height 16
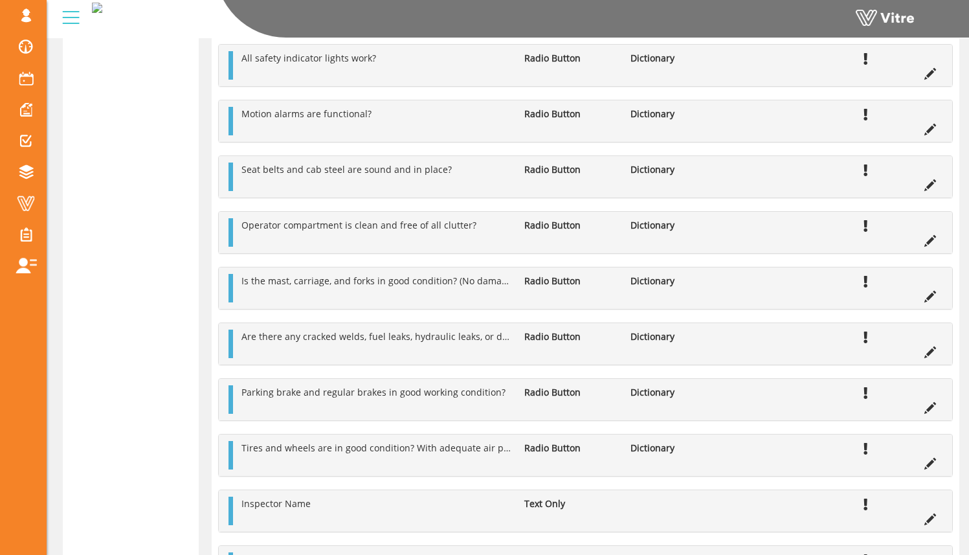
scroll to position [799, 0]
click at [926, 240] on icon at bounding box center [930, 240] width 12 height 12
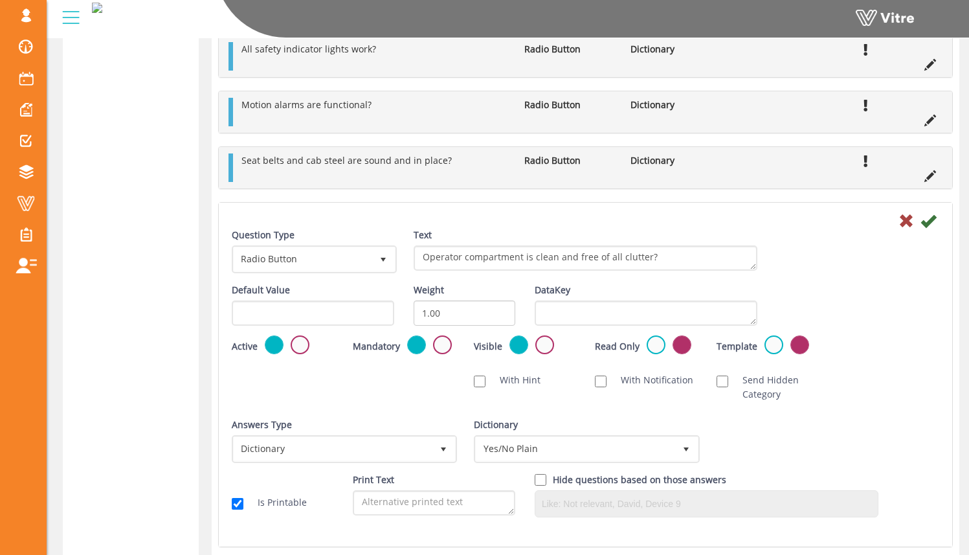
scroll to position [873, 0]
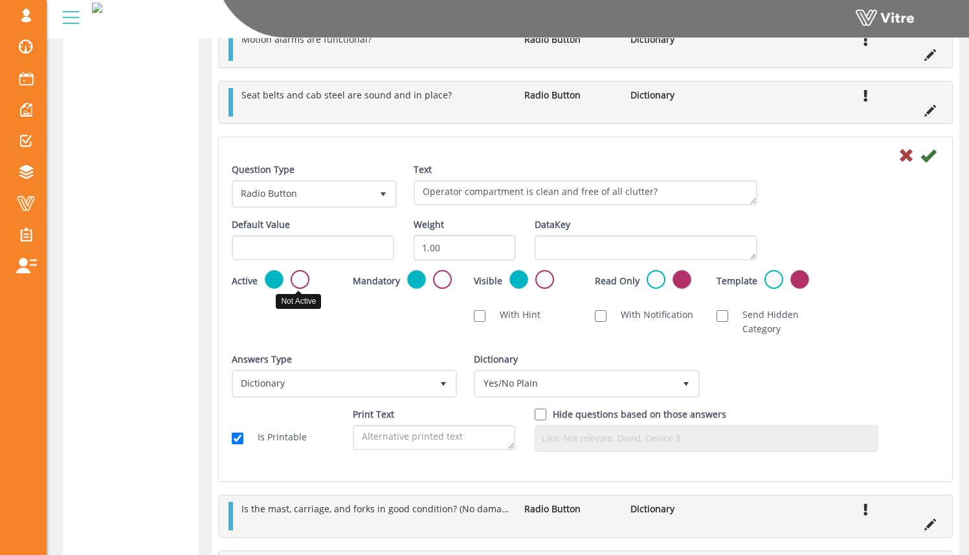
click at [302, 282] on label at bounding box center [300, 279] width 19 height 19
click at [0, 0] on input "radio" at bounding box center [0, 0] width 0 height 0
click at [924, 160] on icon at bounding box center [928, 156] width 16 height 16
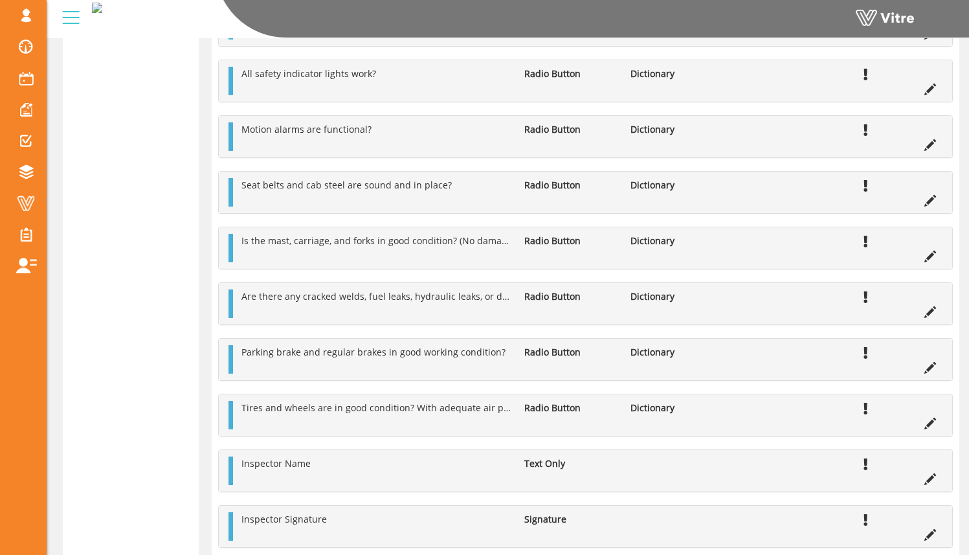
scroll to position [768, 0]
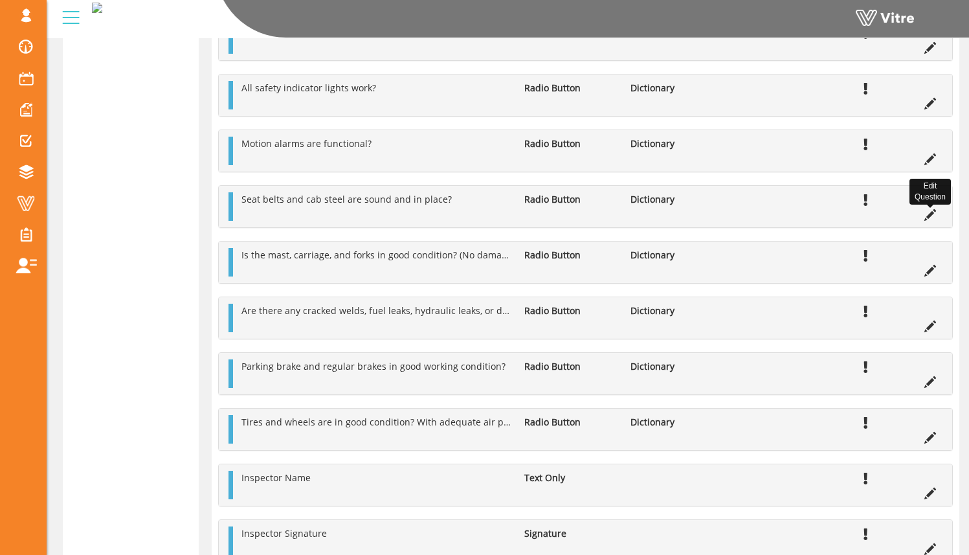
click at [926, 214] on icon at bounding box center [930, 215] width 12 height 12
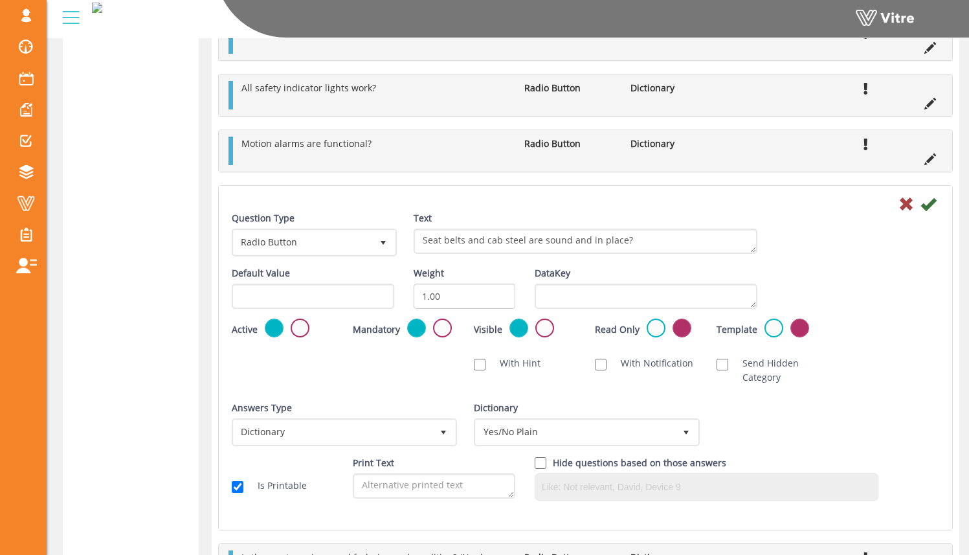
click at [300, 325] on label at bounding box center [300, 327] width 19 height 19
click at [0, 0] on input "radio" at bounding box center [0, 0] width 0 height 0
click at [923, 205] on icon at bounding box center [928, 204] width 16 height 16
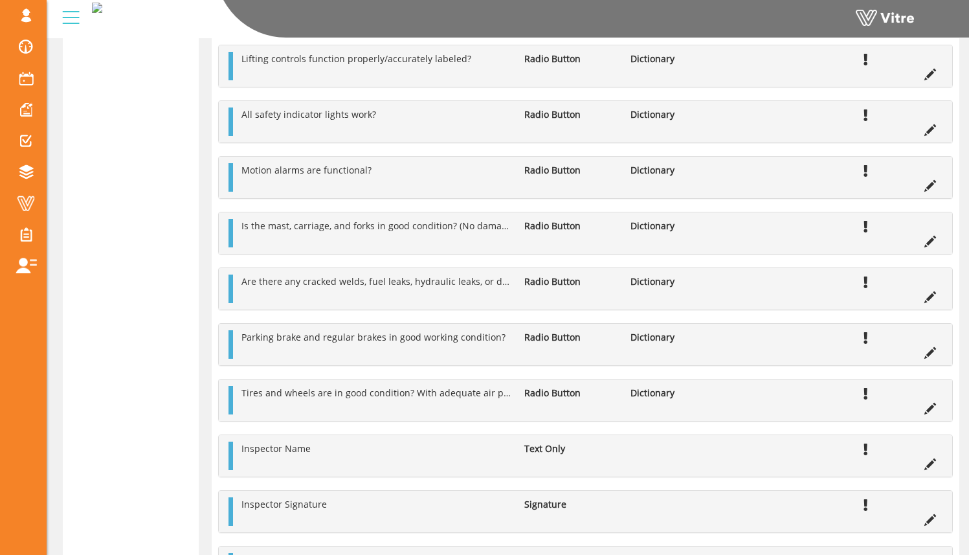
scroll to position [737, 0]
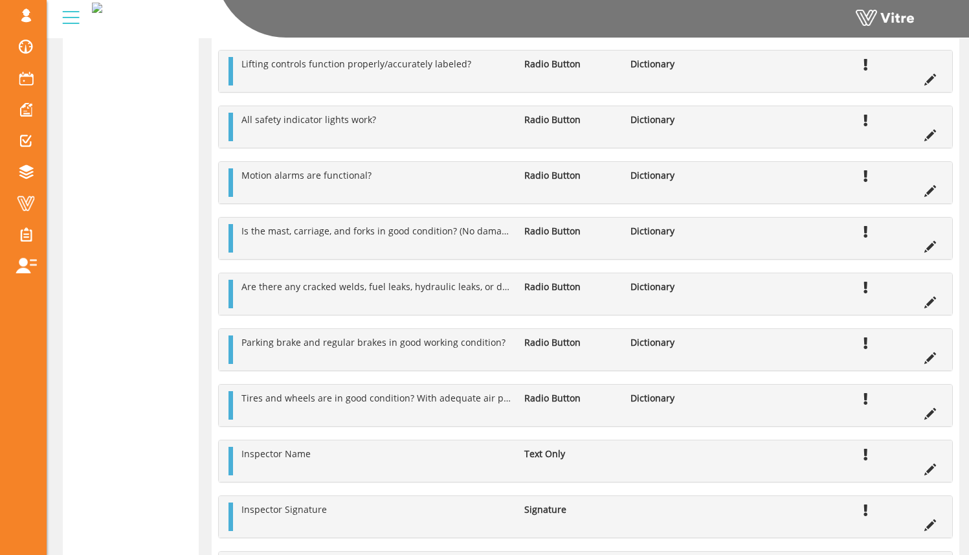
click at [924, 246] on icon at bounding box center [930, 247] width 12 height 12
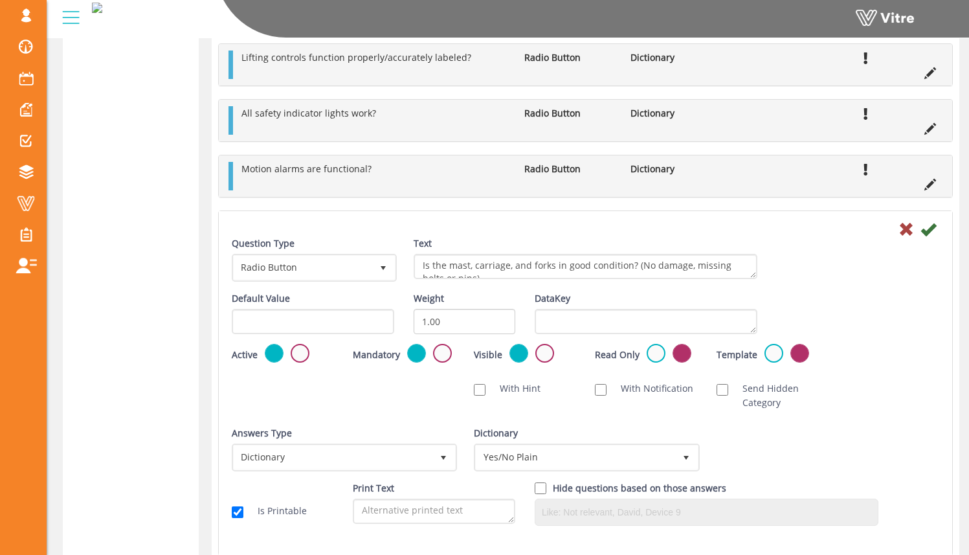
scroll to position [761, 0]
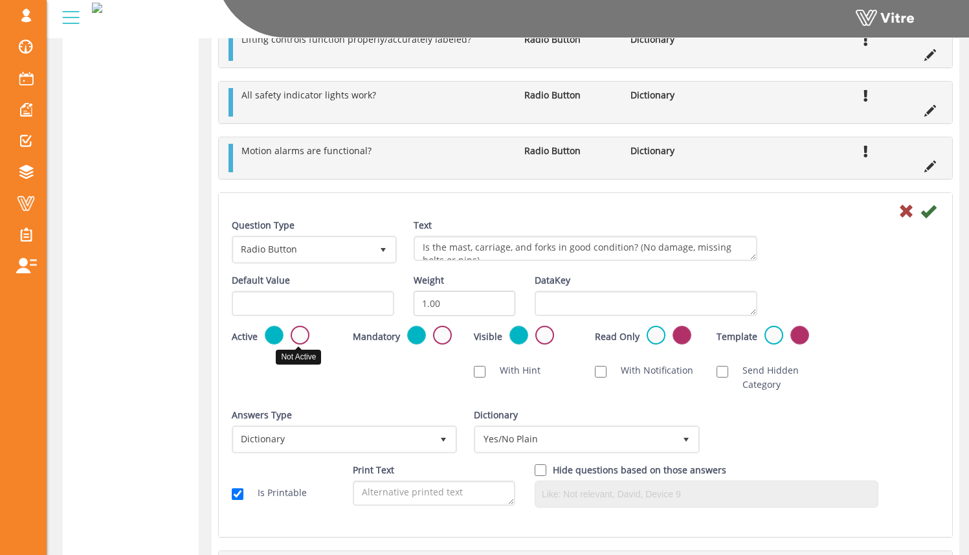
click at [303, 338] on label at bounding box center [300, 335] width 19 height 19
click at [0, 0] on input "radio" at bounding box center [0, 0] width 0 height 0
click at [924, 215] on icon at bounding box center [928, 211] width 16 height 16
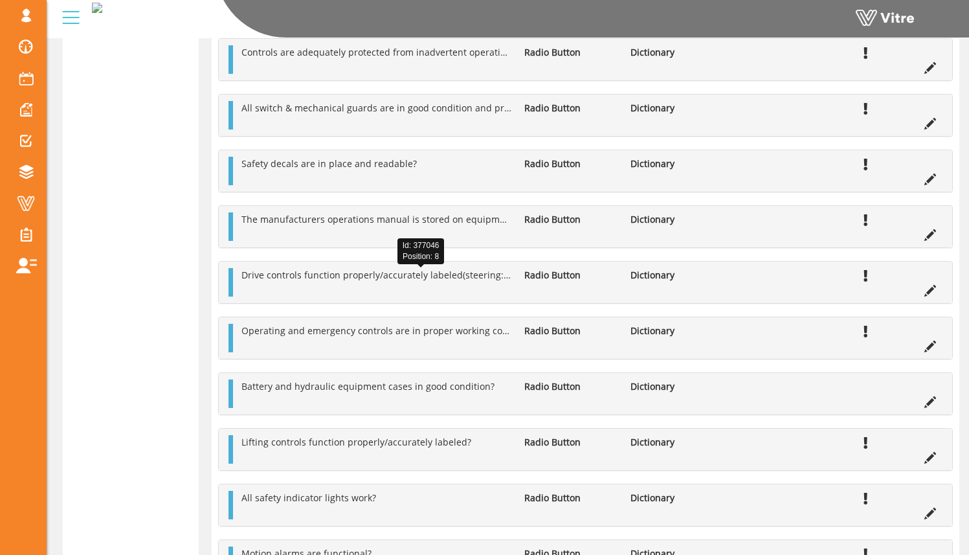
scroll to position [720, 0]
click at [924, 289] on icon at bounding box center [930, 290] width 12 height 12
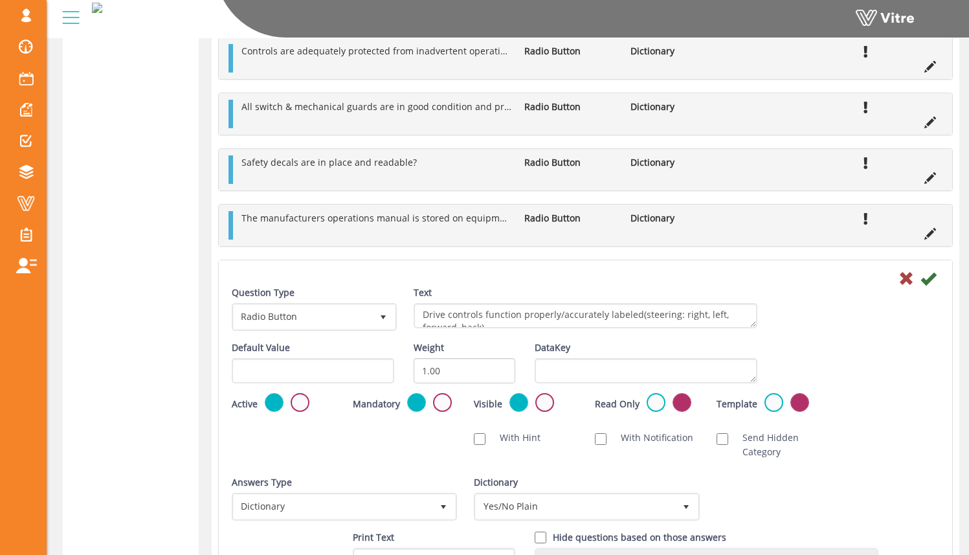
click at [299, 403] on label at bounding box center [300, 402] width 19 height 19
click at [0, 0] on input "radio" at bounding box center [0, 0] width 0 height 0
click at [923, 277] on icon at bounding box center [928, 279] width 16 height 16
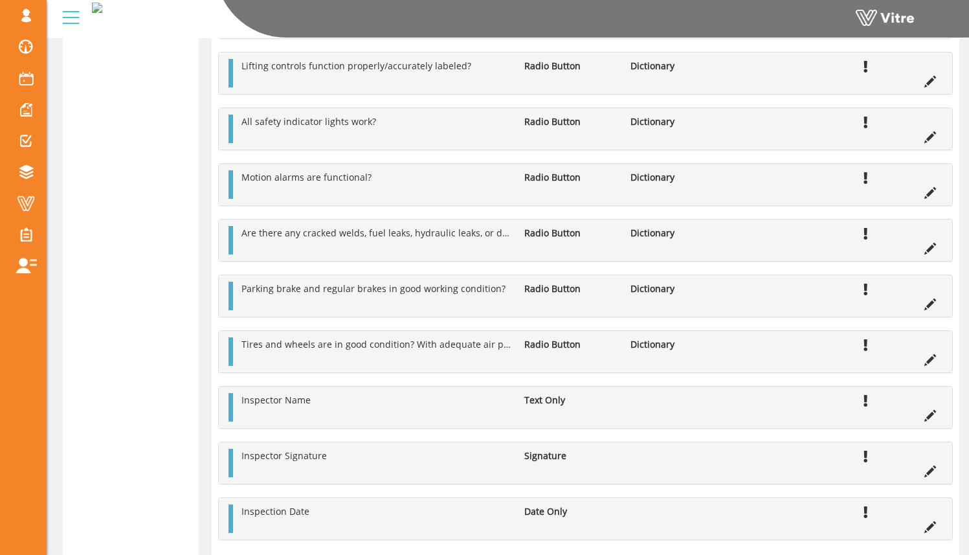
scroll to position [688, 0]
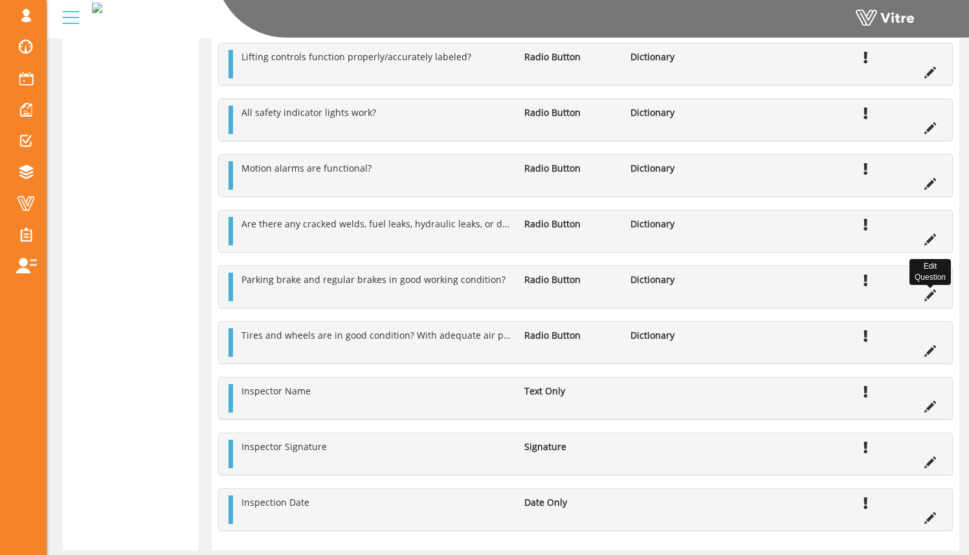
click at [924, 299] on icon at bounding box center [930, 295] width 12 height 12
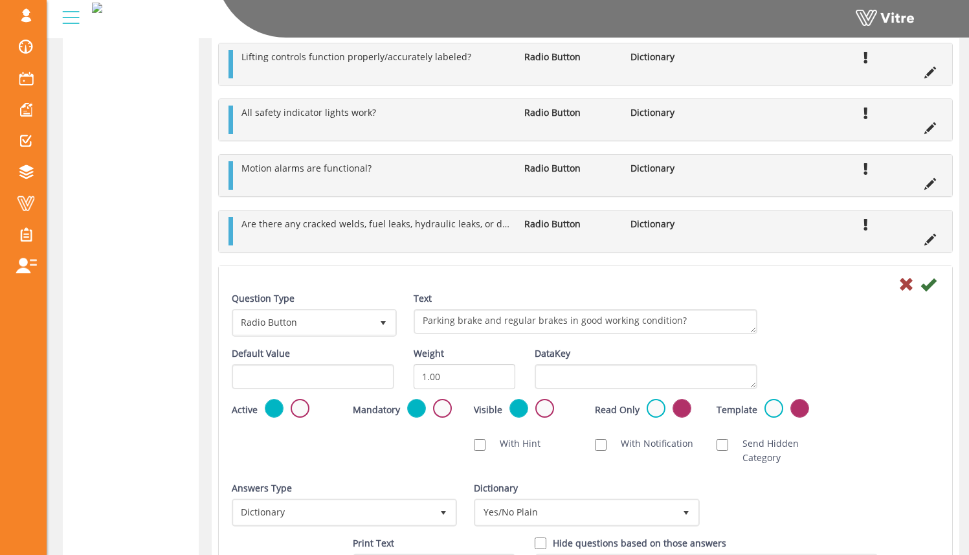
click at [302, 403] on label at bounding box center [300, 408] width 19 height 19
click at [0, 0] on input "radio" at bounding box center [0, 0] width 0 height 0
click at [924, 287] on icon at bounding box center [928, 284] width 16 height 16
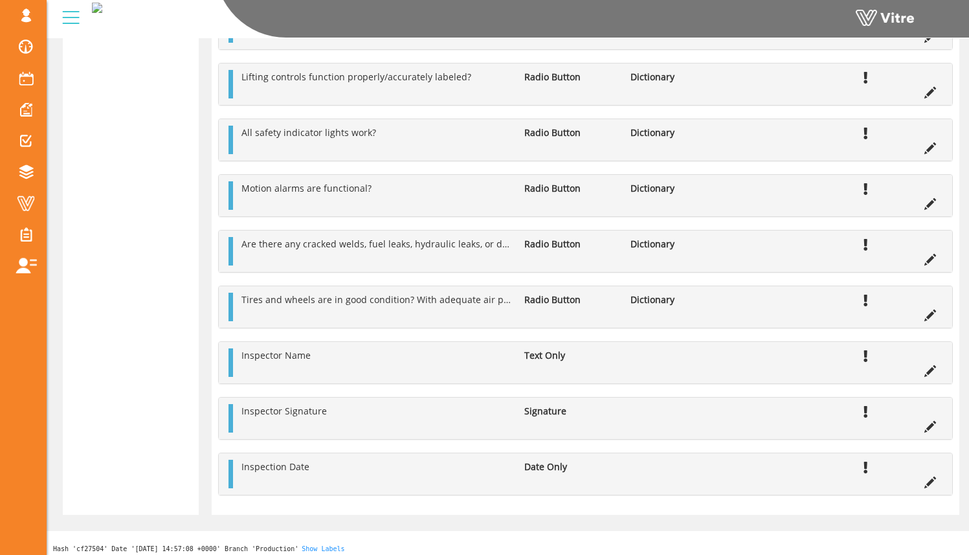
scroll to position [667, 0]
click at [926, 318] on icon at bounding box center [930, 317] width 12 height 12
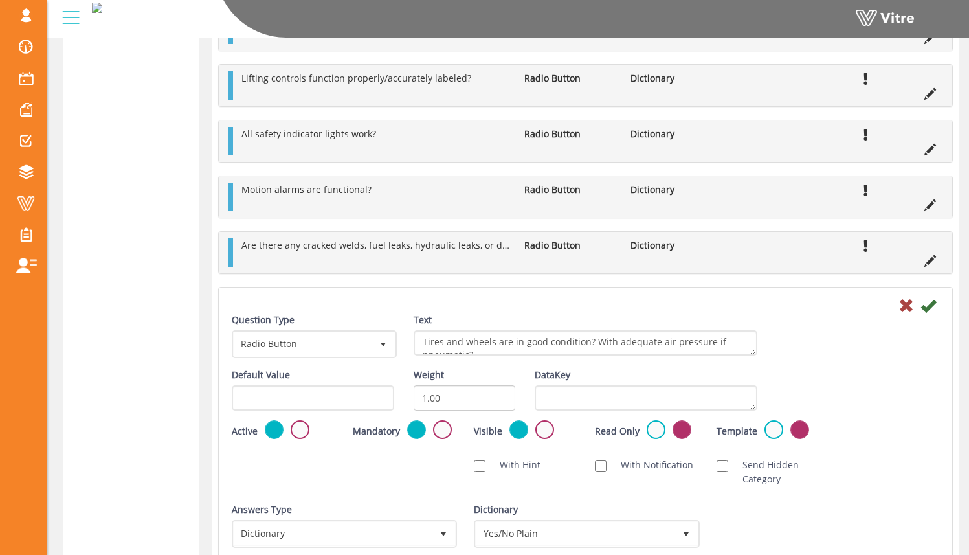
click at [305, 435] on label at bounding box center [300, 429] width 19 height 19
click at [0, 0] on input "radio" at bounding box center [0, 0] width 0 height 0
click at [927, 304] on icon at bounding box center [928, 306] width 16 height 16
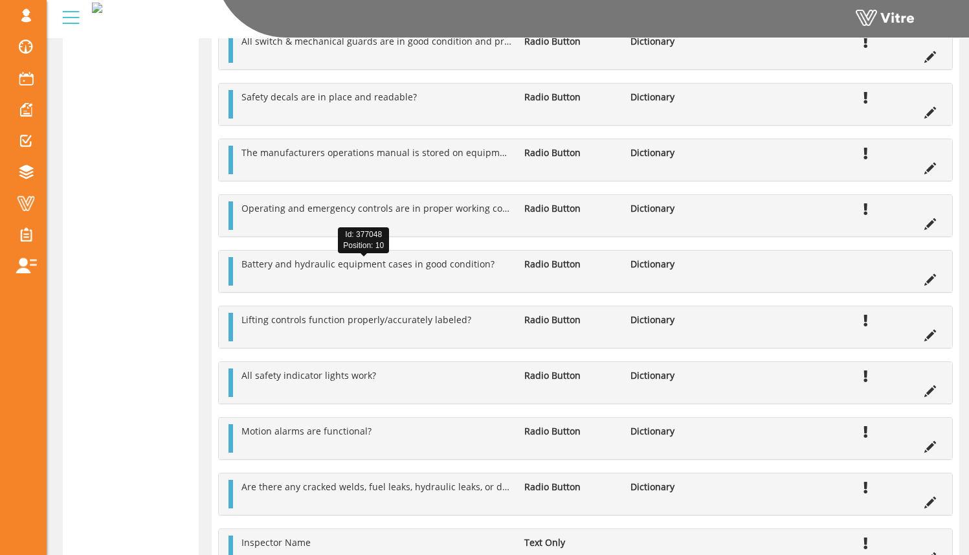
scroll to position [790, 0]
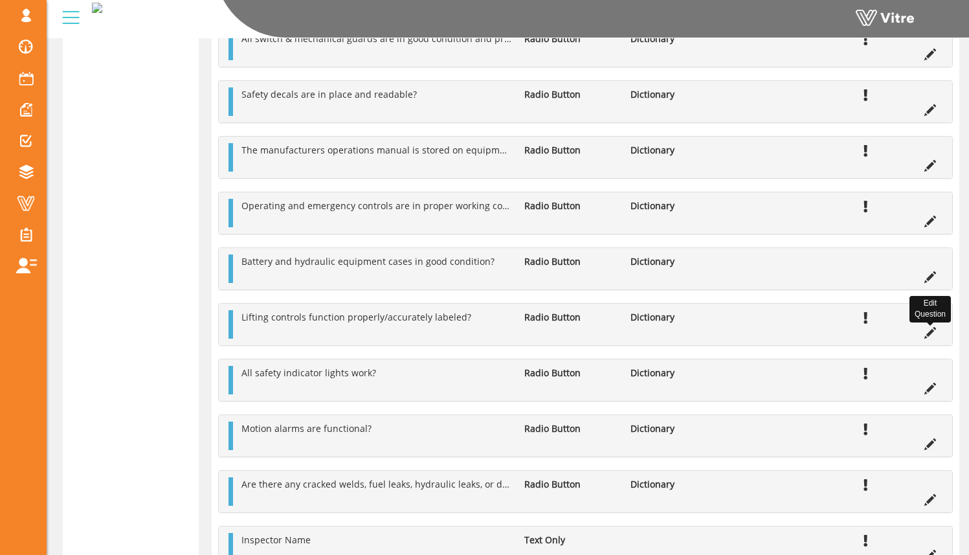
click at [924, 337] on icon at bounding box center [930, 333] width 12 height 12
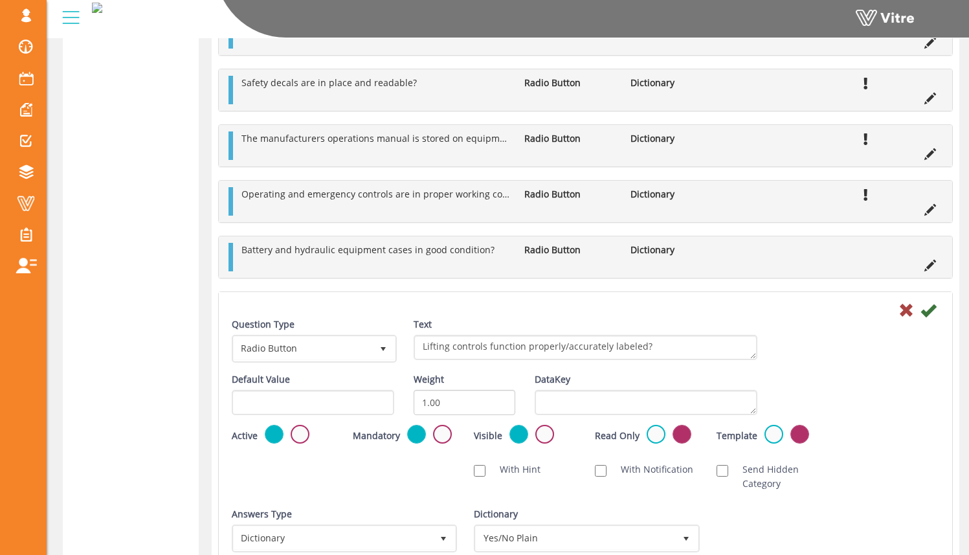
scroll to position [804, 0]
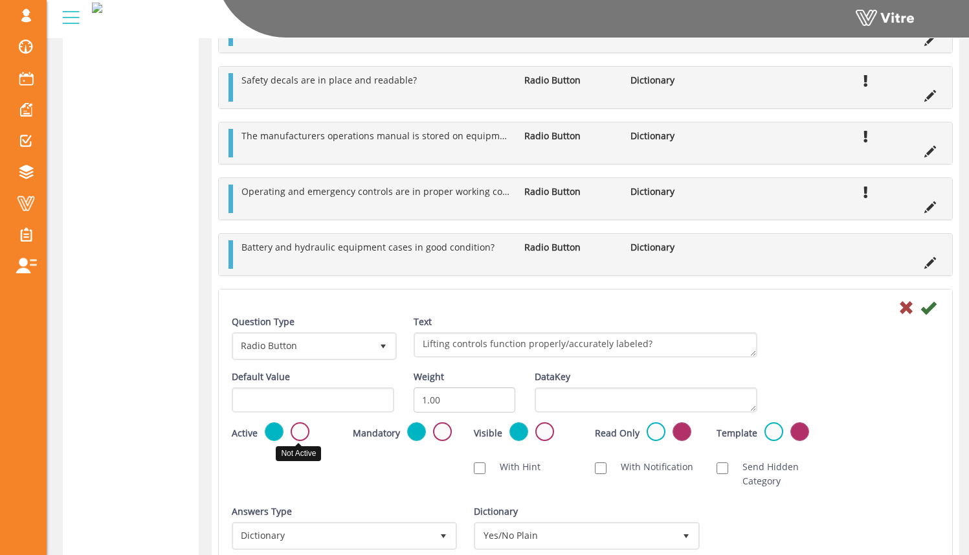
click at [302, 430] on label at bounding box center [300, 431] width 19 height 19
click at [0, 0] on input "radio" at bounding box center [0, 0] width 0 height 0
click at [926, 308] on icon at bounding box center [928, 308] width 16 height 16
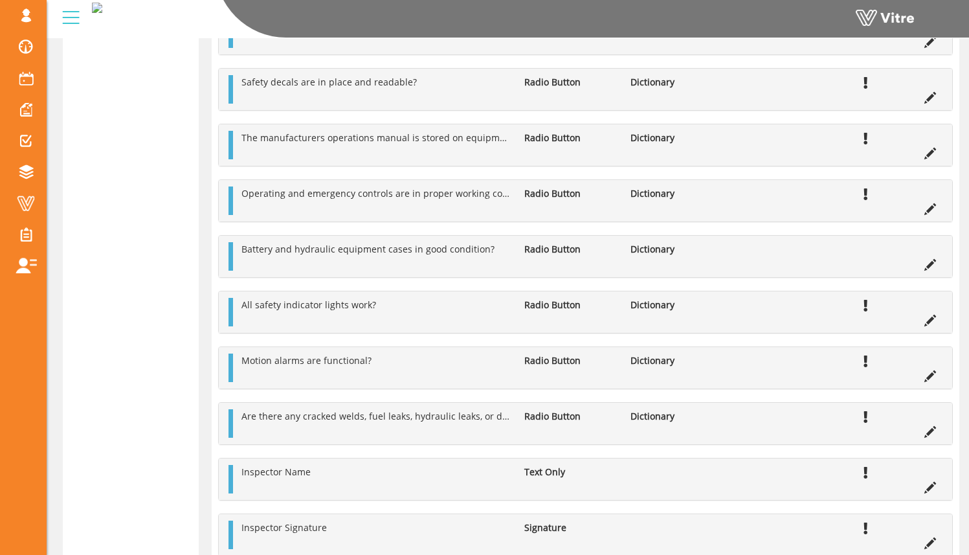
scroll to position [791, 0]
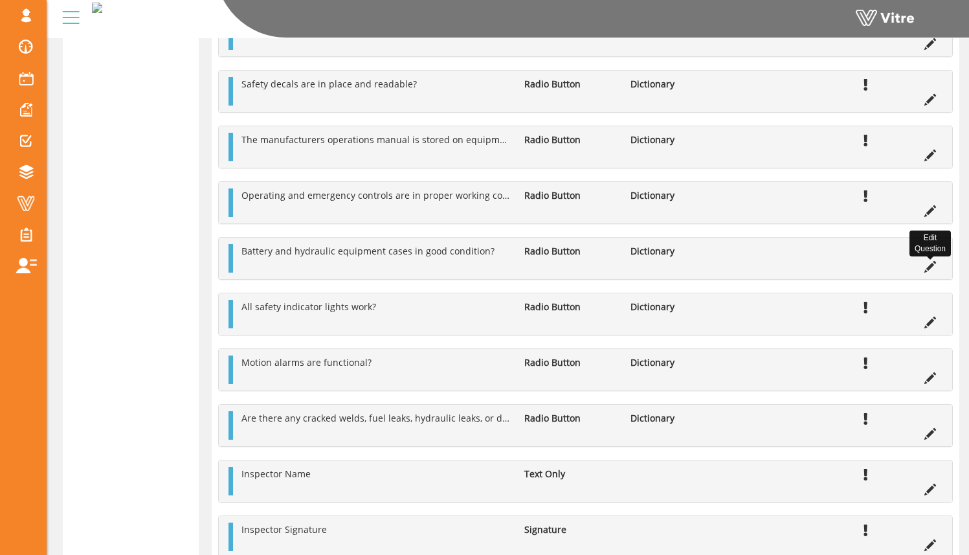
click at [924, 267] on icon at bounding box center [930, 267] width 12 height 12
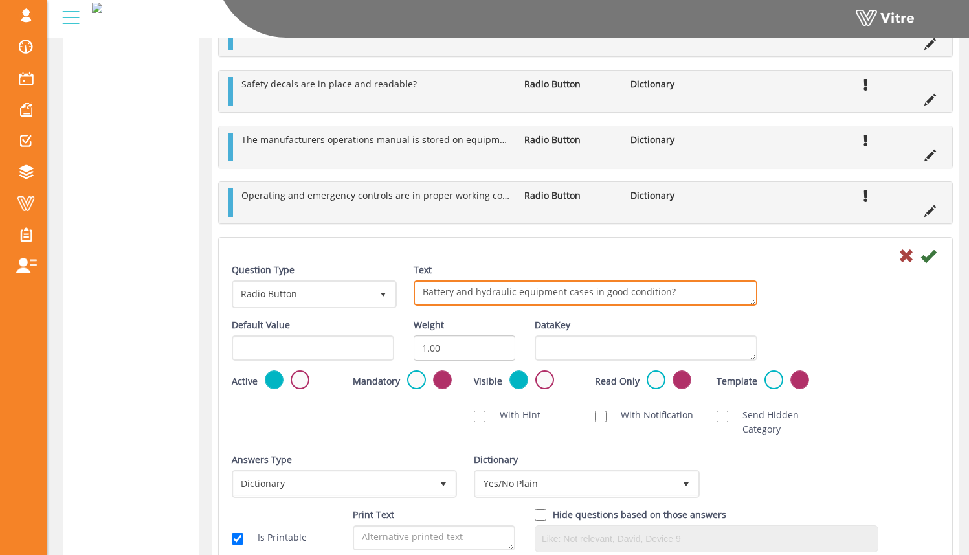
drag, startPoint x: 511, startPoint y: 292, endPoint x: 463, endPoint y: 294, distance: 47.3
click at [455, 295] on textarea "Battery and hydraulic equipment cases in good condition?" at bounding box center [586, 292] width 344 height 25
click at [610, 290] on textarea "Battery and hydraulic equipment cases in good condition?" at bounding box center [586, 292] width 344 height 25
type textarea "Battery and/or hydraulic equipment cases in good condition?"
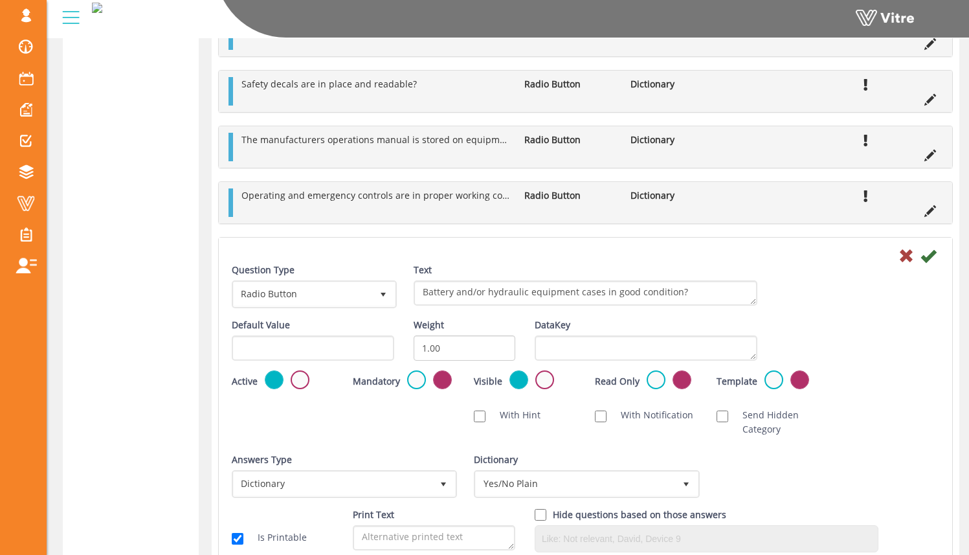
click at [614, 267] on div "Text Battery and hydraulic equipment cases in good condition?" at bounding box center [586, 284] width 344 height 43
click at [920, 260] on icon at bounding box center [928, 256] width 16 height 16
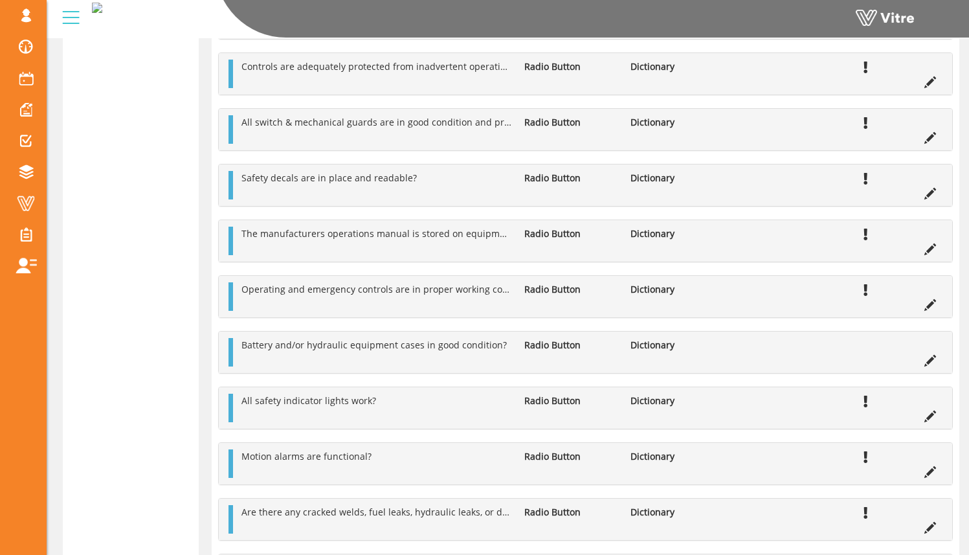
scroll to position [702, 0]
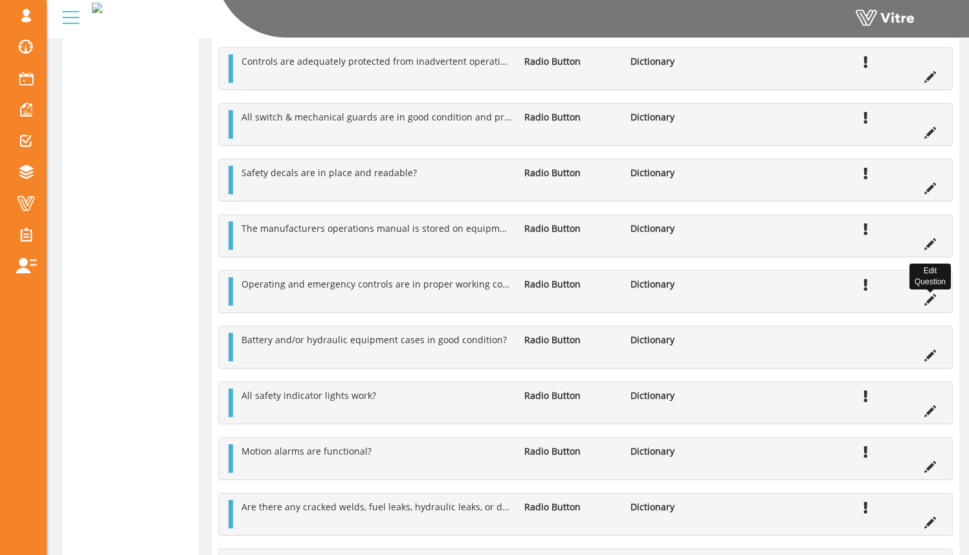
click at [924, 302] on icon at bounding box center [930, 300] width 12 height 12
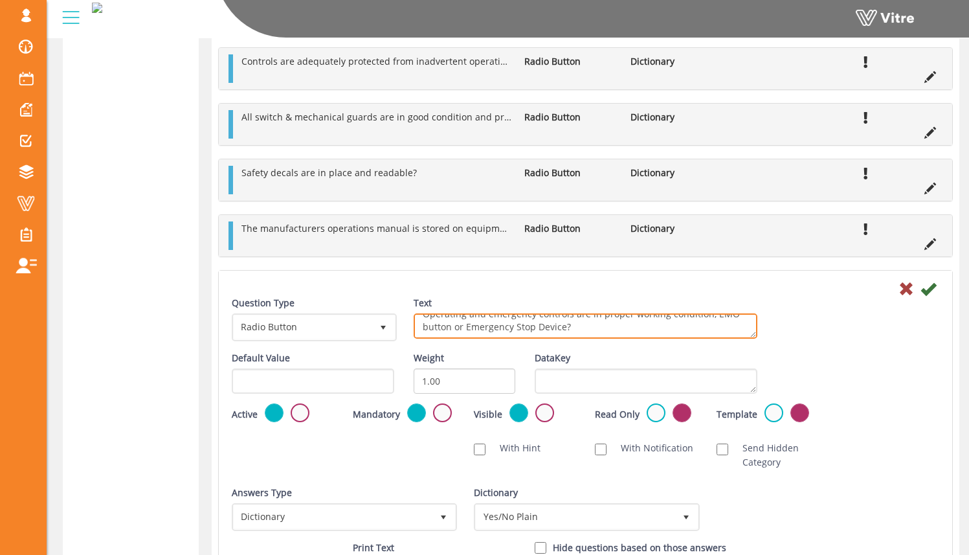
scroll to position [0, 0]
drag, startPoint x: 591, startPoint y: 327, endPoint x: 406, endPoint y: 302, distance: 186.2
click at [408, 304] on div "Text Operating and emergency controls are in proper working condition, EMO butt…" at bounding box center [586, 322] width 364 height 52
click at [535, 327] on textarea "Operating and emergency controls are in proper working condition, EMO button or…" at bounding box center [586, 325] width 344 height 25
click at [577, 327] on textarea "Operating and emergency controls are in proper working condition, EMO button or…" at bounding box center [586, 325] width 344 height 25
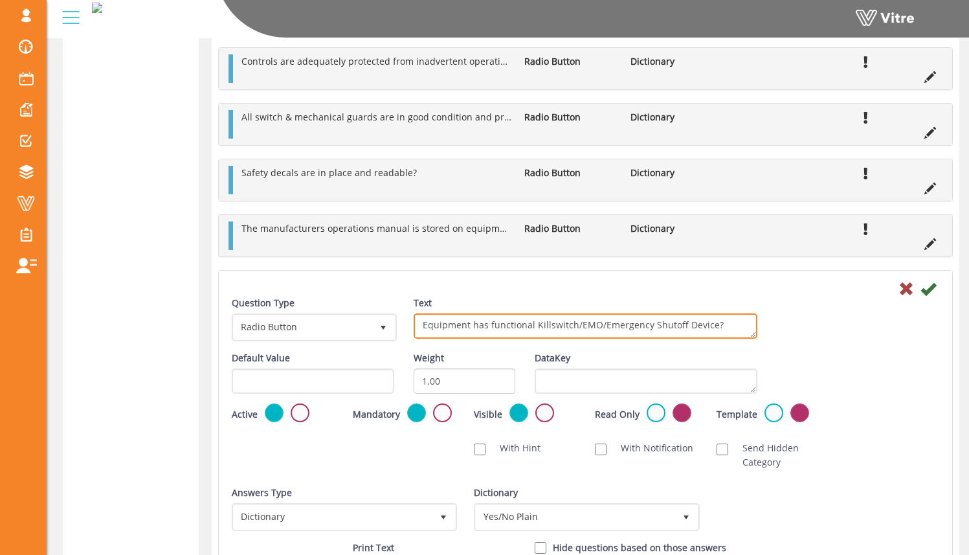
click at [709, 322] on textarea "Operating and emergency controls are in proper working condition, EMO button or…" at bounding box center [586, 325] width 344 height 25
click at [726, 325] on textarea "Operating and emergency controls are in proper working condition, EMO button or…" at bounding box center [586, 325] width 344 height 25
type textarea "Equipment has functional Killswitch/EMO/Emergency Shutoff Device?"
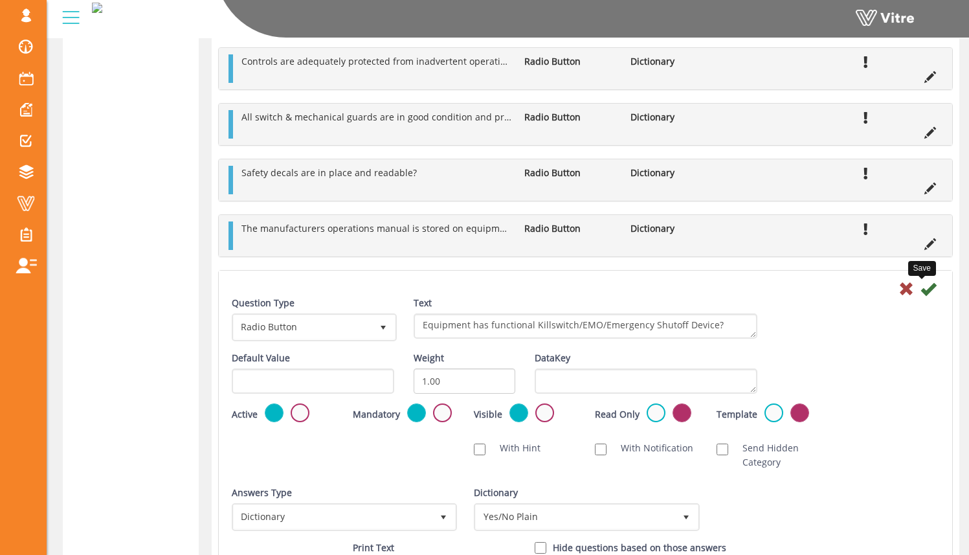
click at [926, 289] on icon at bounding box center [928, 289] width 16 height 16
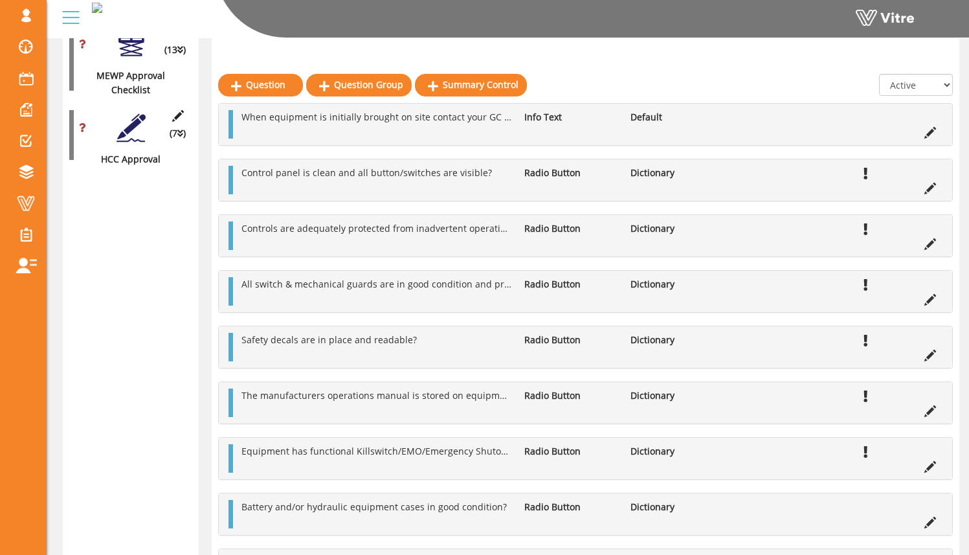
scroll to position [293, 0]
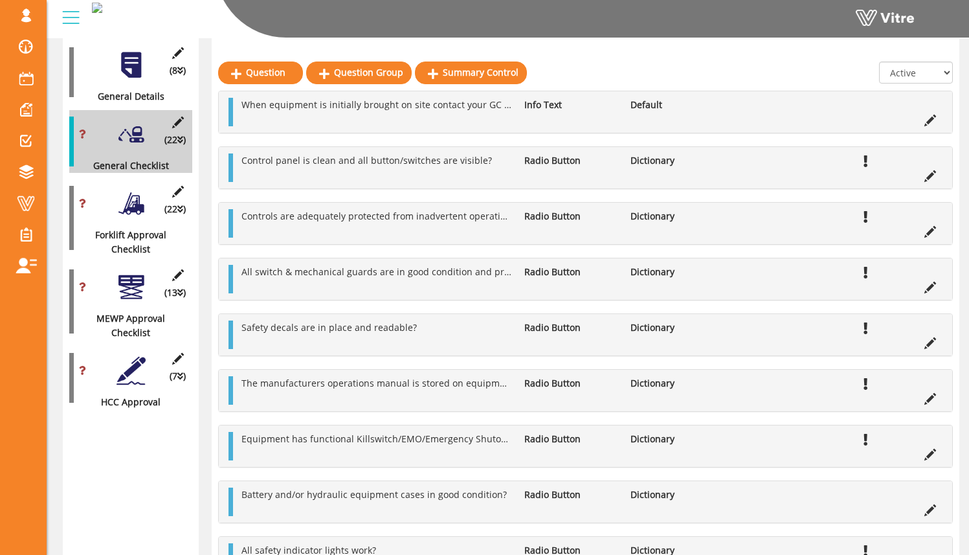
click at [147, 346] on div "(7 ) HCC Approval" at bounding box center [130, 377] width 123 height 63
click at [139, 356] on div at bounding box center [131, 370] width 29 height 29
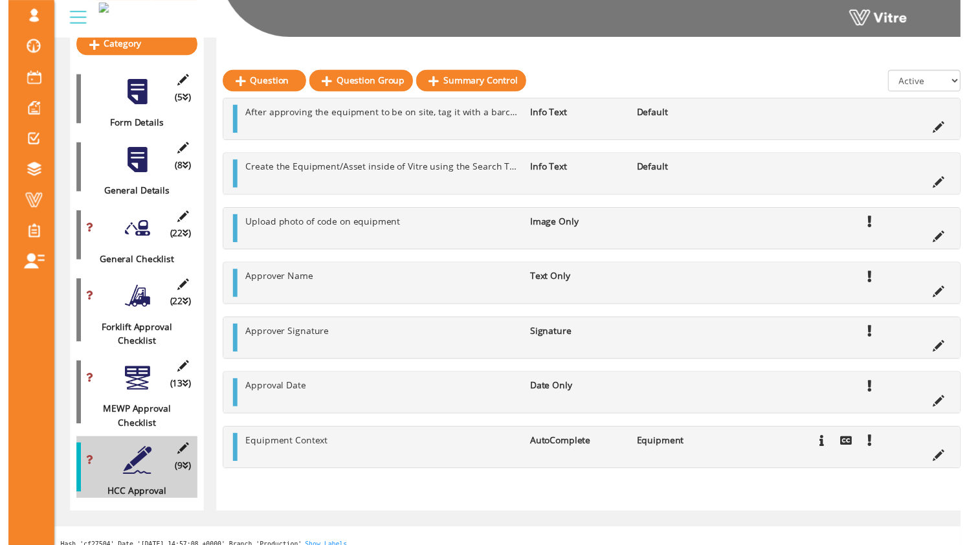
scroll to position [205, 0]
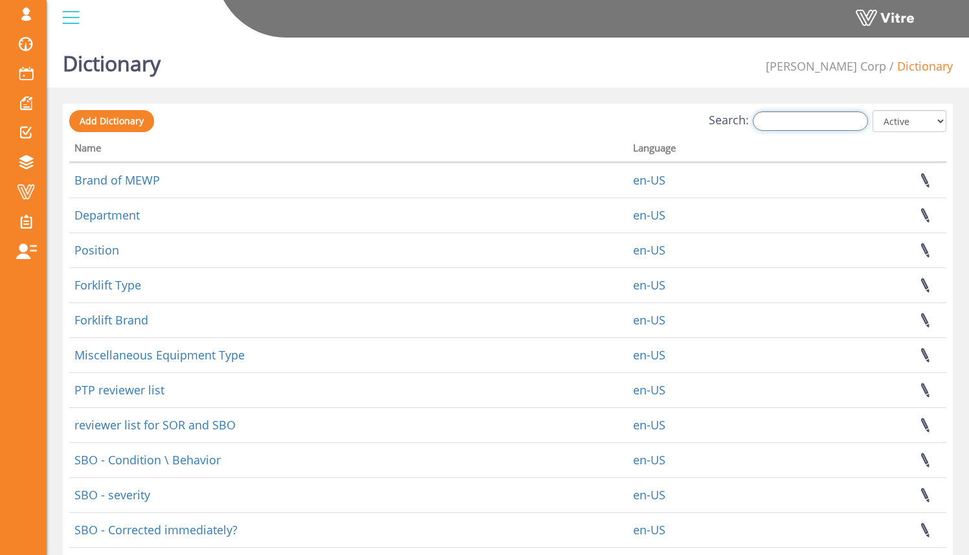
click at [807, 120] on input "Search:" at bounding box center [810, 120] width 115 height 19
type input "h"
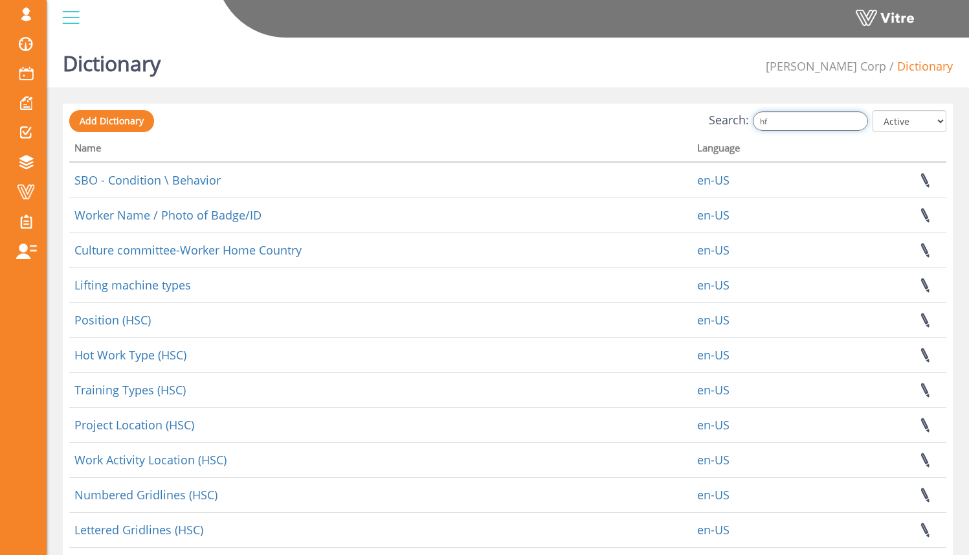
type input "h"
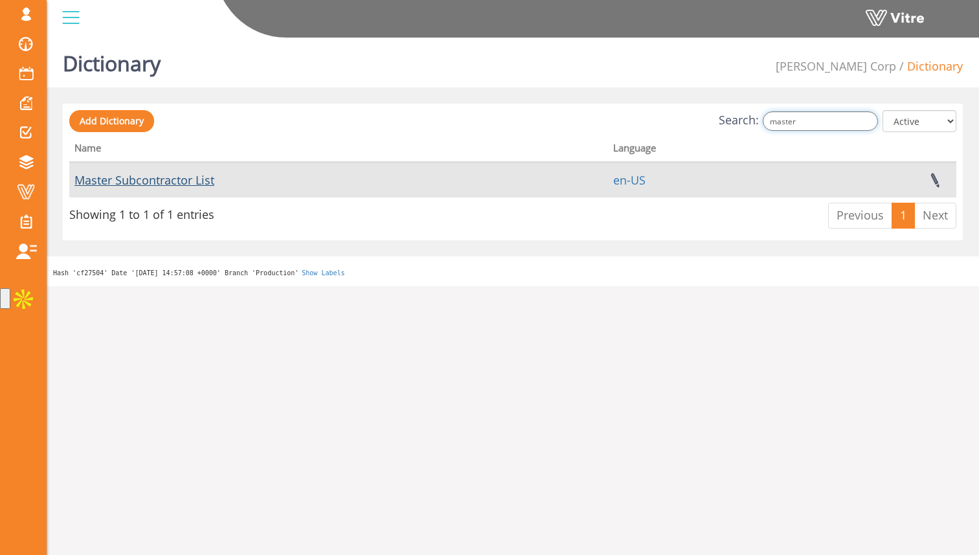
type input "master"
click at [164, 186] on link "Master Subcontractor List" at bounding box center [144, 180] width 140 height 16
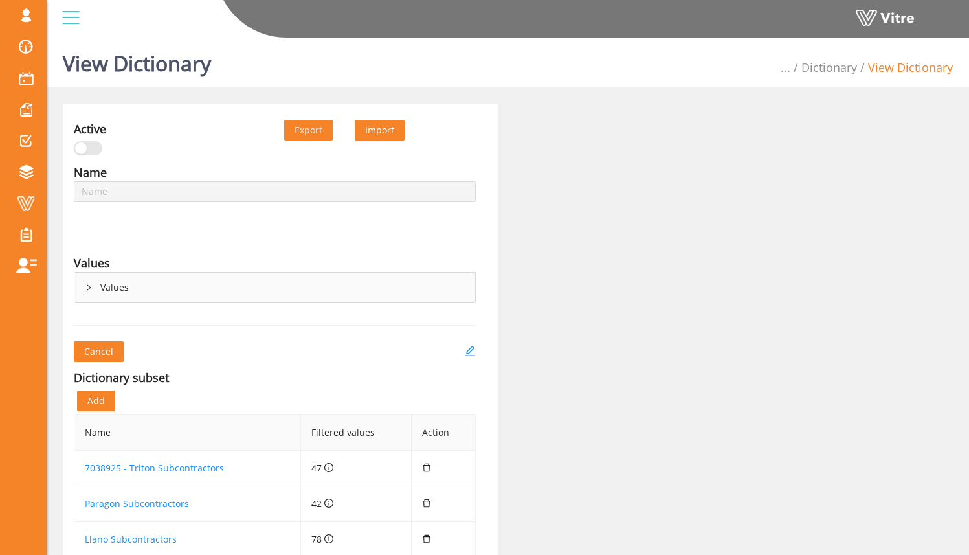
click at [86, 286] on icon "right" at bounding box center [89, 288] width 8 height 8
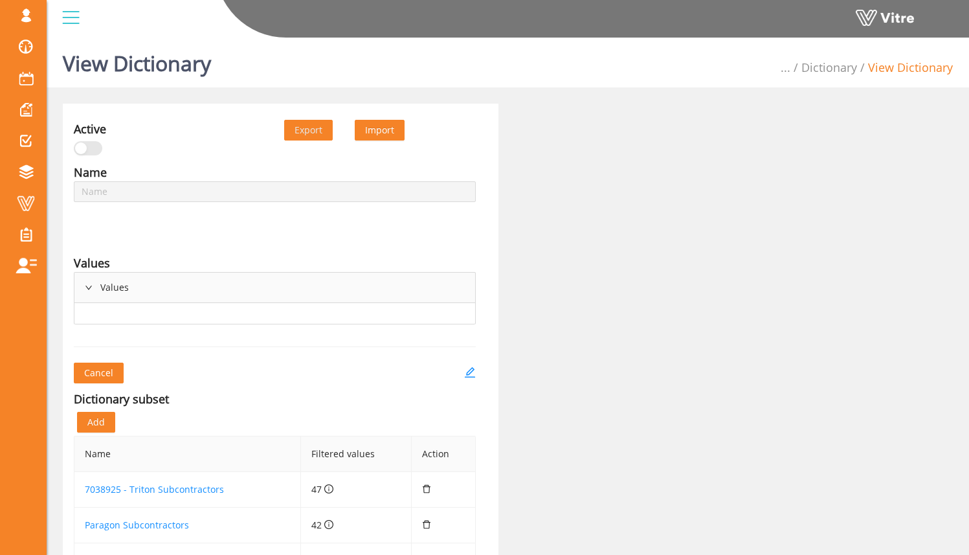
click at [88, 285] on icon "right" at bounding box center [89, 288] width 8 height 8
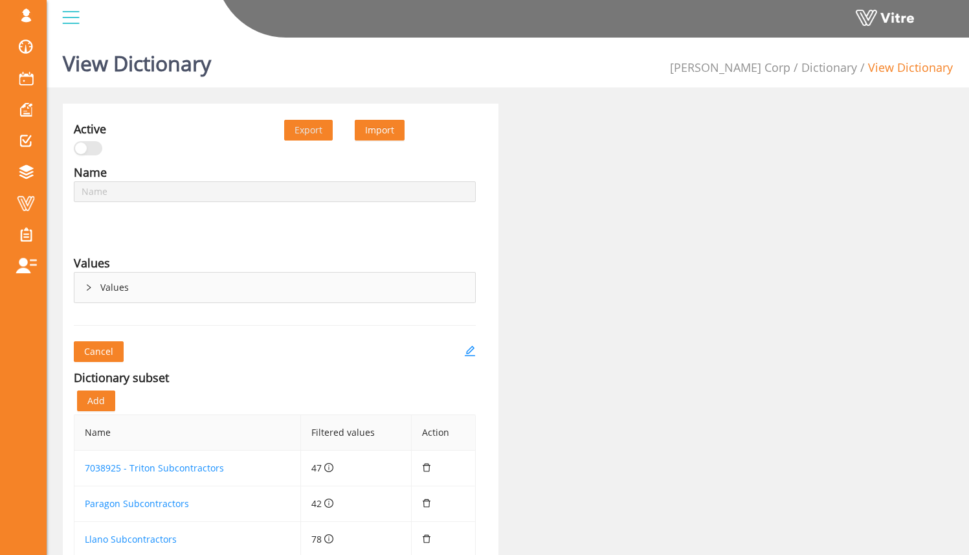
type input "Master Subcontractor List"
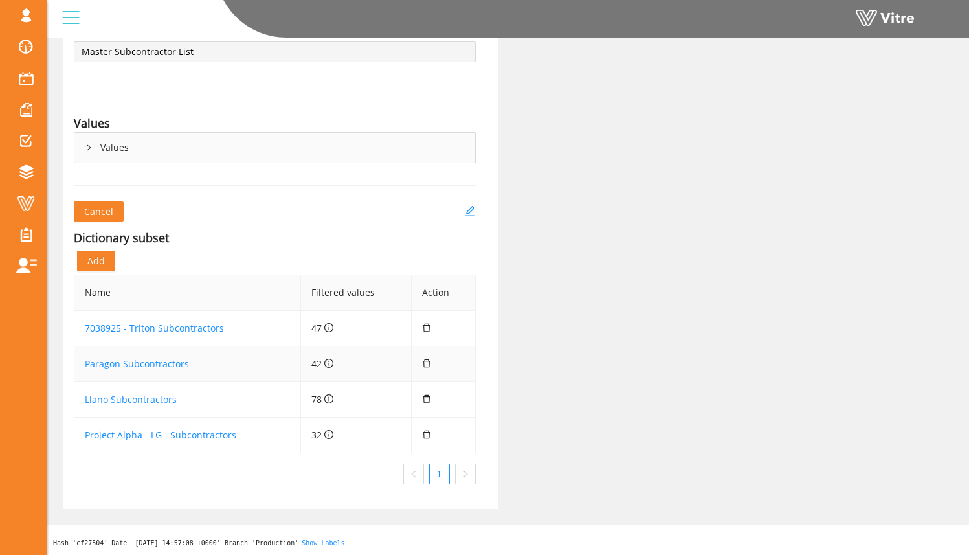
scroll to position [141, 0]
click at [157, 396] on link "Llano Subcontractors" at bounding box center [131, 398] width 92 height 12
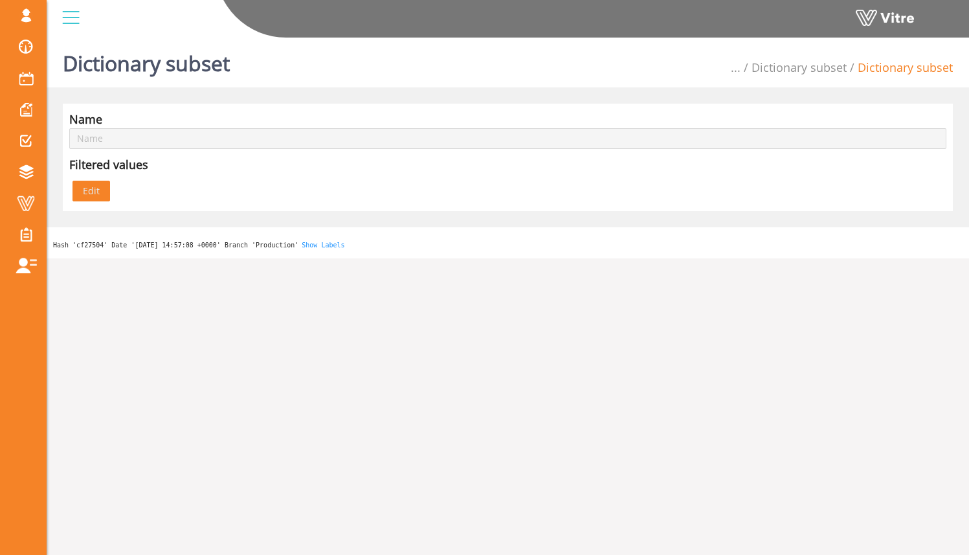
type input "Llano Subcontractors"
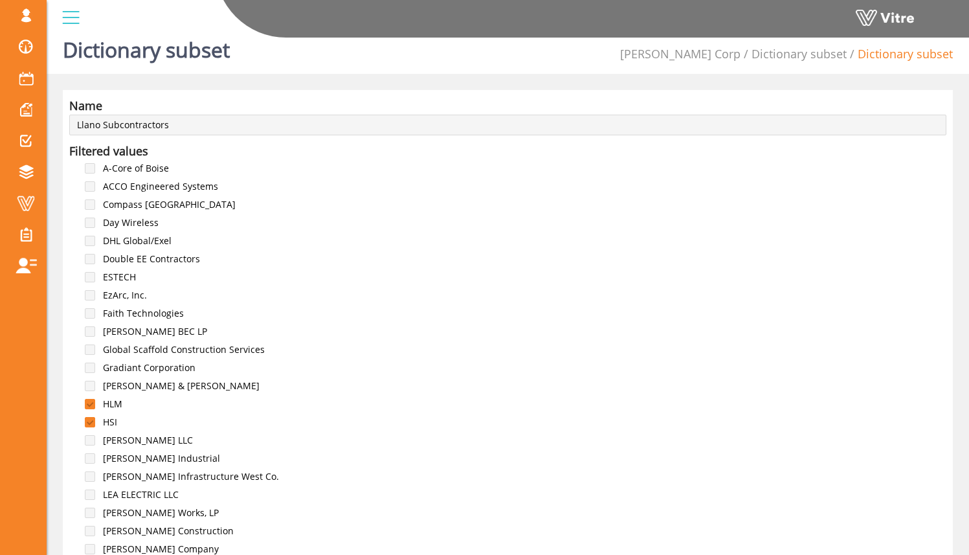
scroll to position [14, 0]
click at [94, 332] on span at bounding box center [90, 331] width 10 height 10
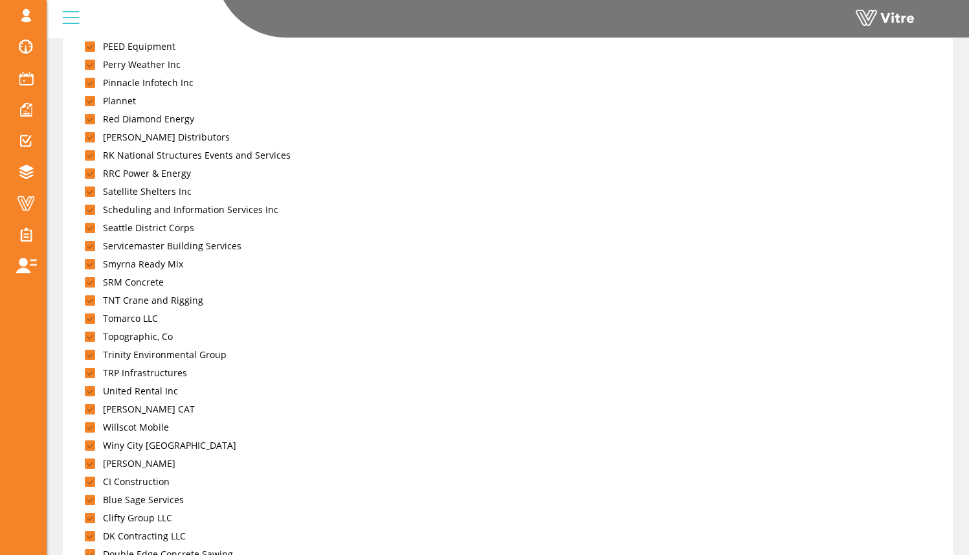
scroll to position [3002, 0]
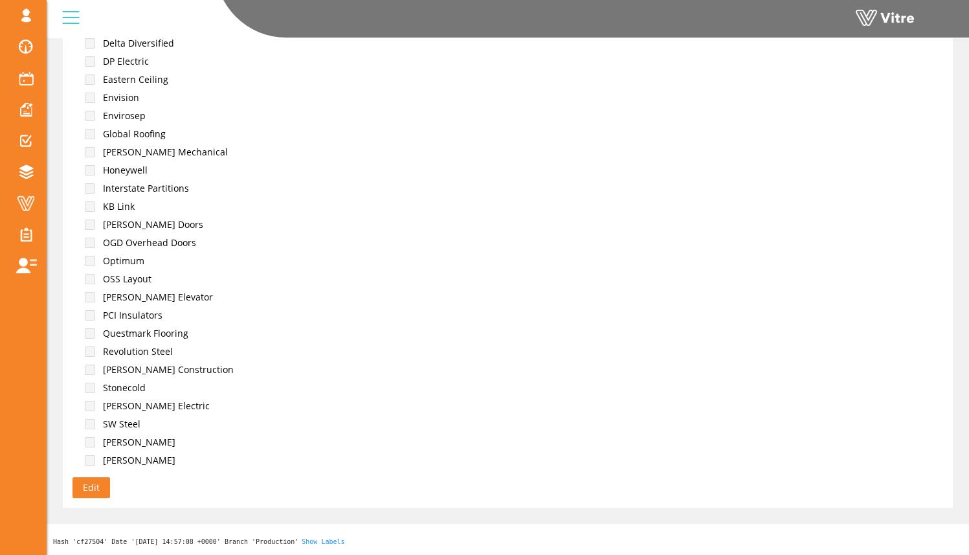
click at [100, 489] on button "Edit" at bounding box center [91, 487] width 38 height 21
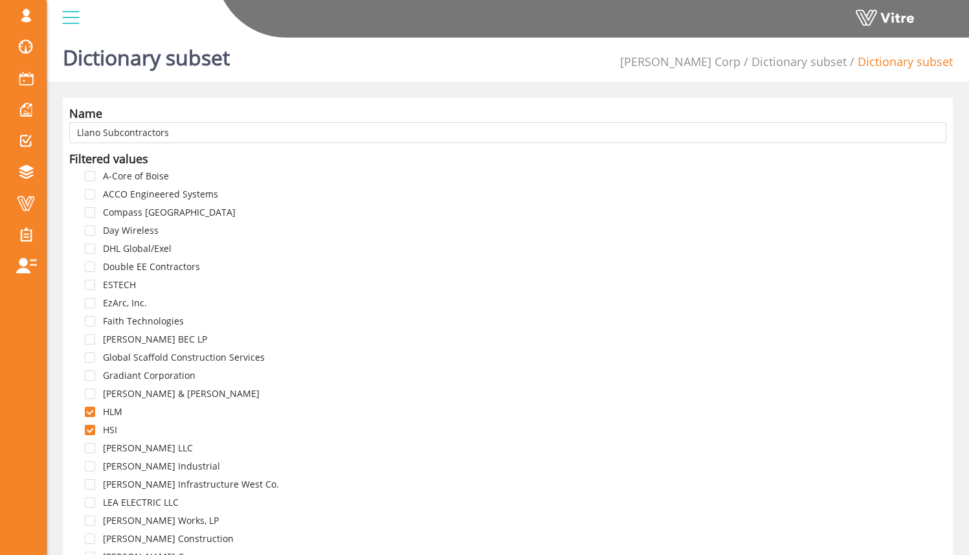
scroll to position [0, 0]
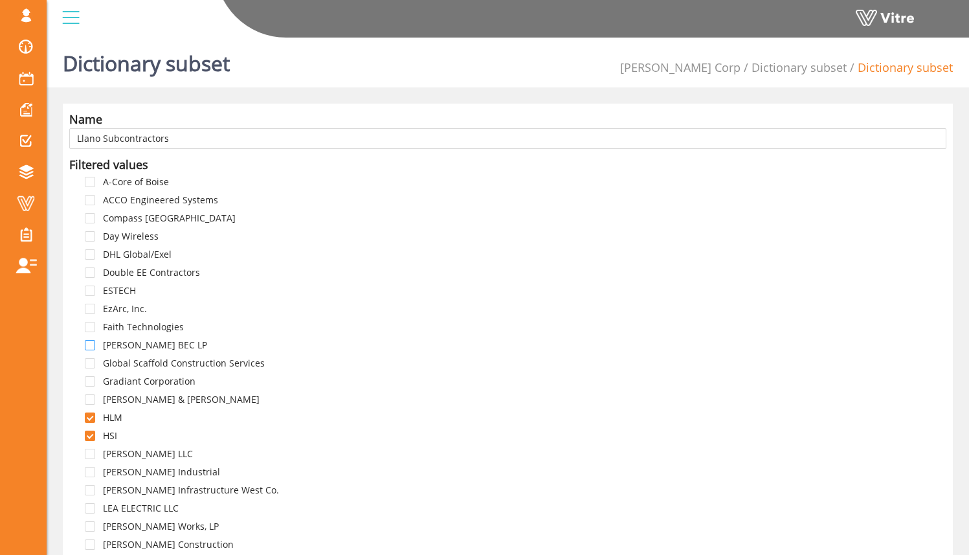
click at [86, 341] on span at bounding box center [90, 345] width 10 height 10
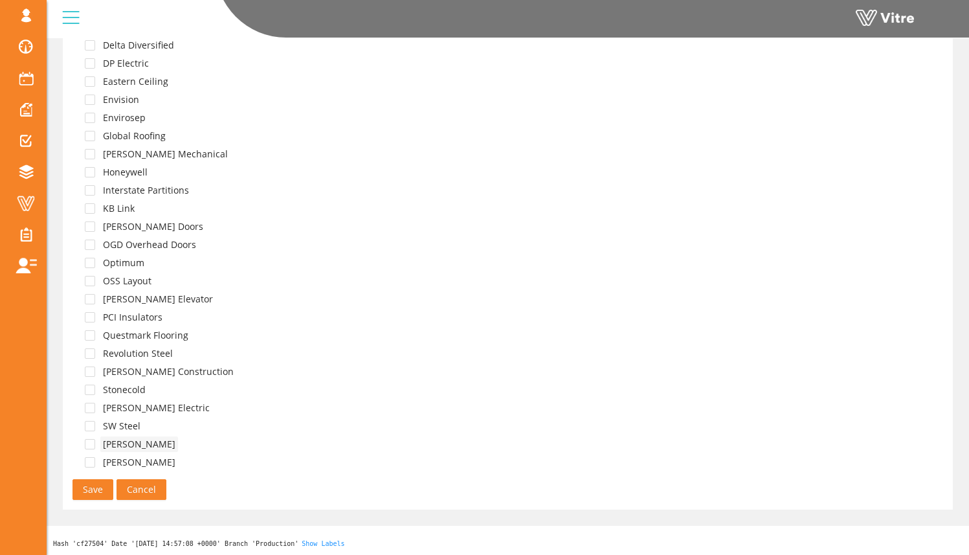
scroll to position [2999, 0]
click at [93, 491] on span "Save" at bounding box center [93, 490] width 20 height 14
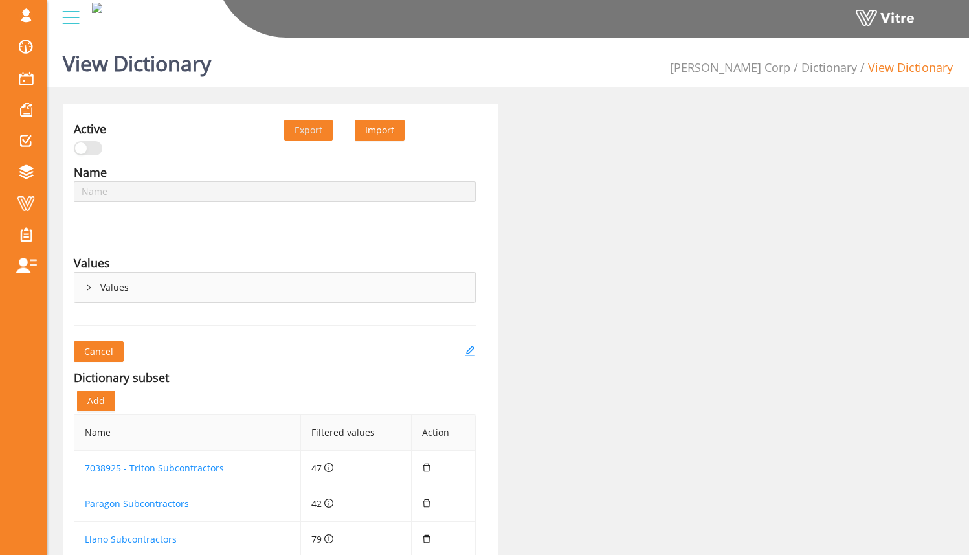
scroll to position [141, 0]
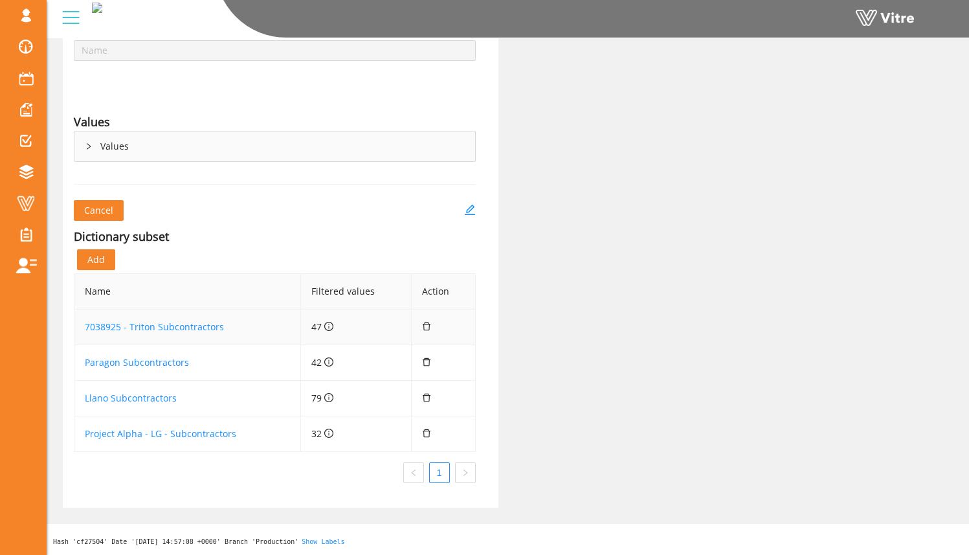
type input "Master Subcontractor List"
